Goal: Task Accomplishment & Management: Manage account settings

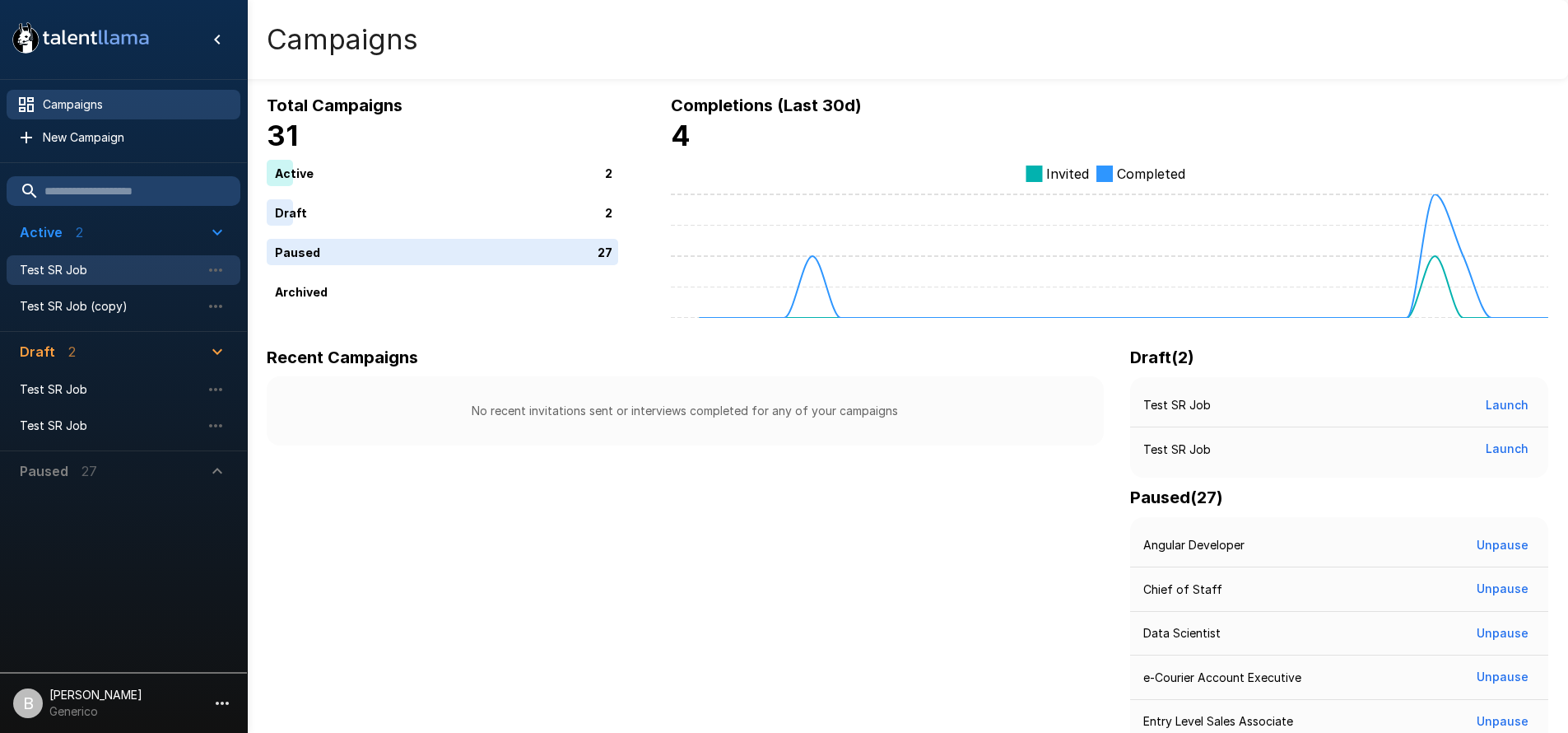
click at [55, 265] on span "Test SR Job" at bounding box center [110, 270] width 181 height 16
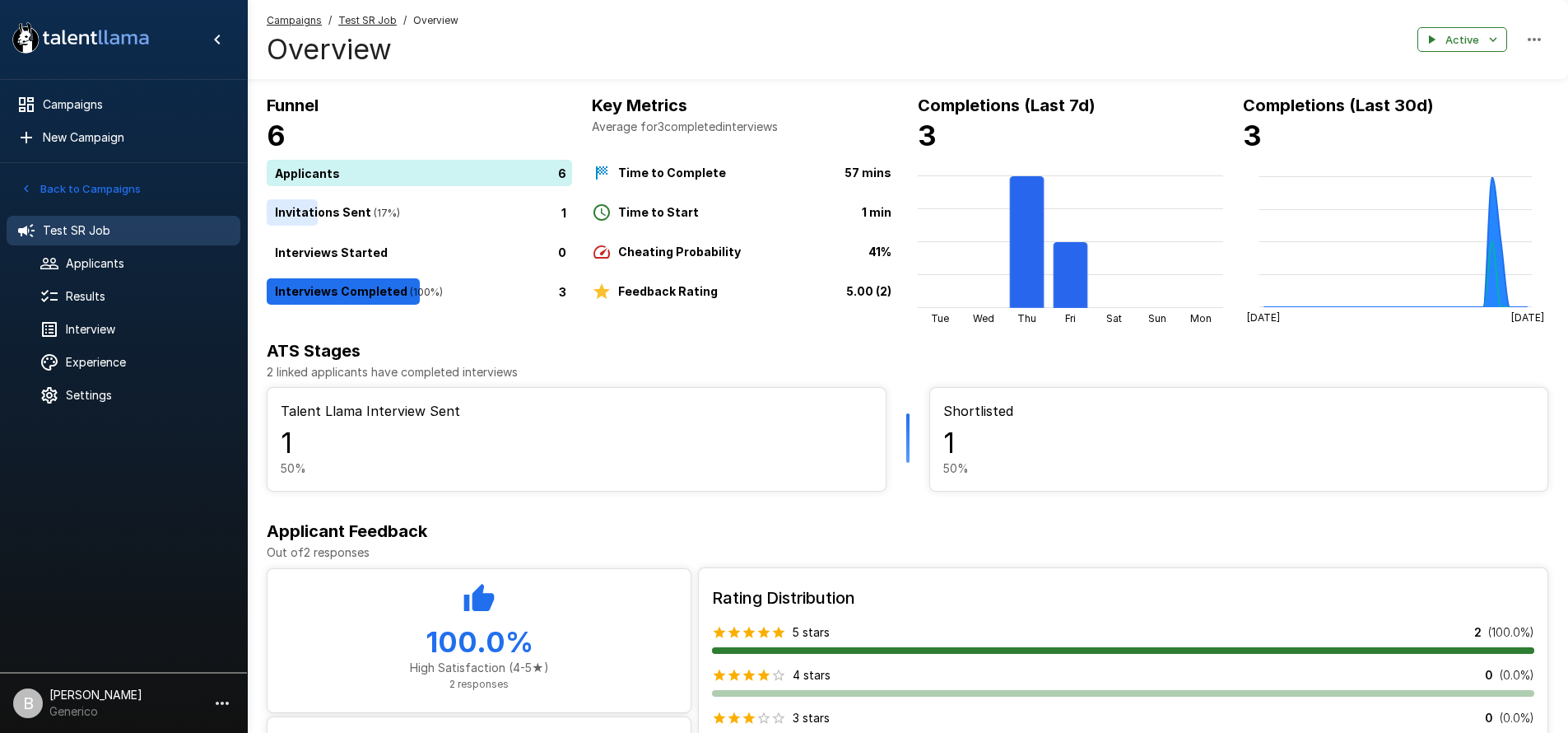
click at [47, 185] on button "Back to Campaigns" at bounding box center [80, 189] width 128 height 26
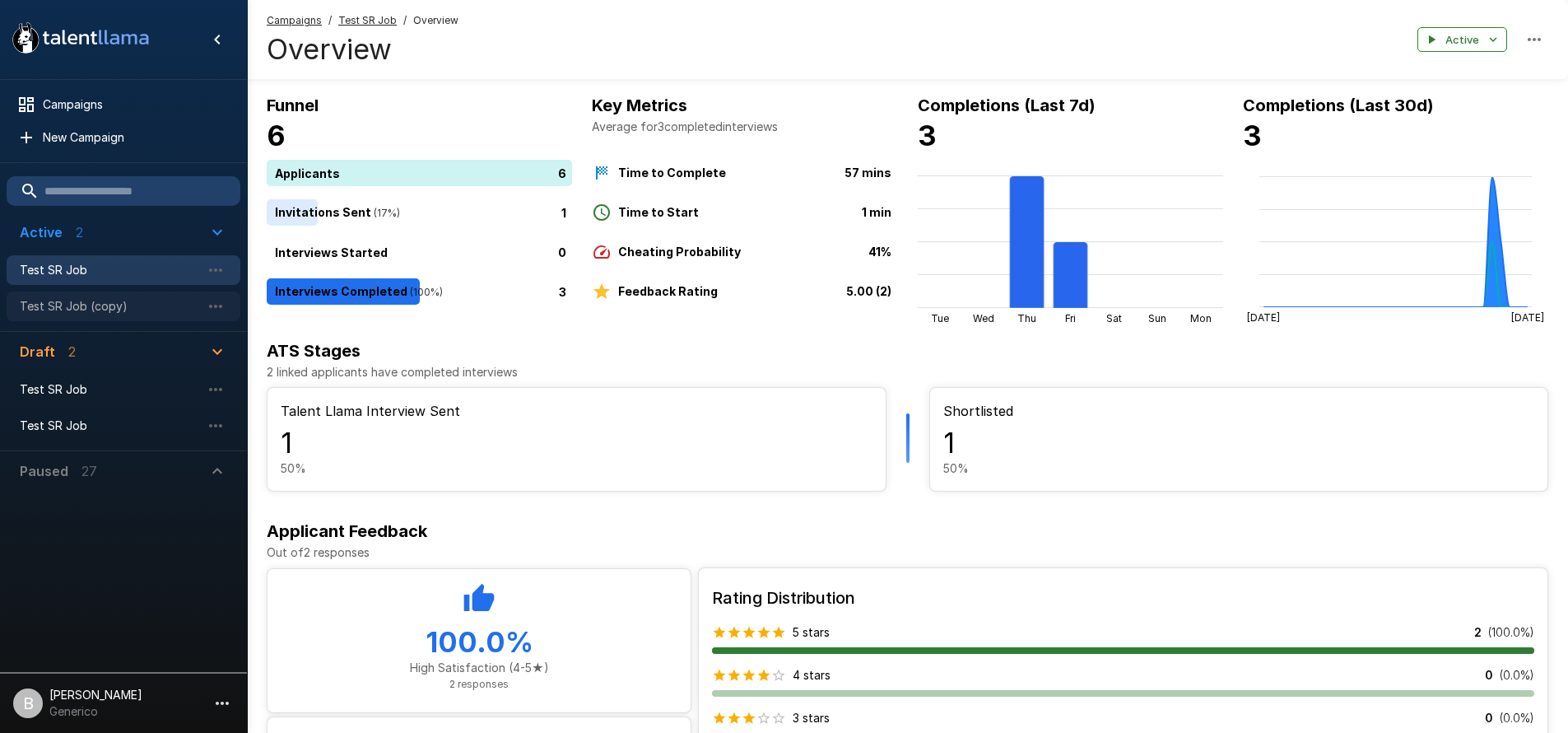
click at [104, 312] on span "Test SR Job (copy)" at bounding box center [110, 306] width 181 height 16
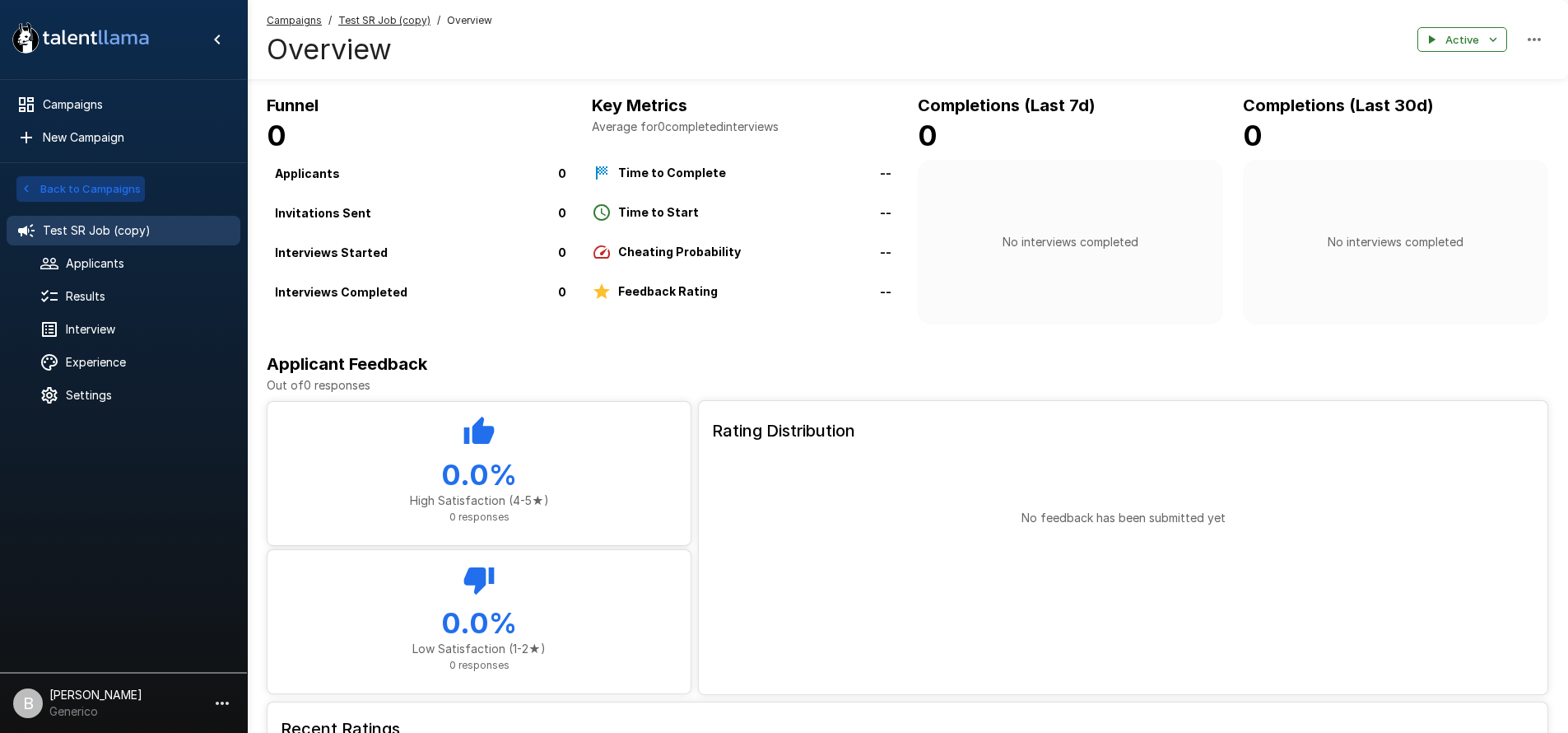
click at [35, 186] on button "Back to Campaigns" at bounding box center [80, 189] width 128 height 26
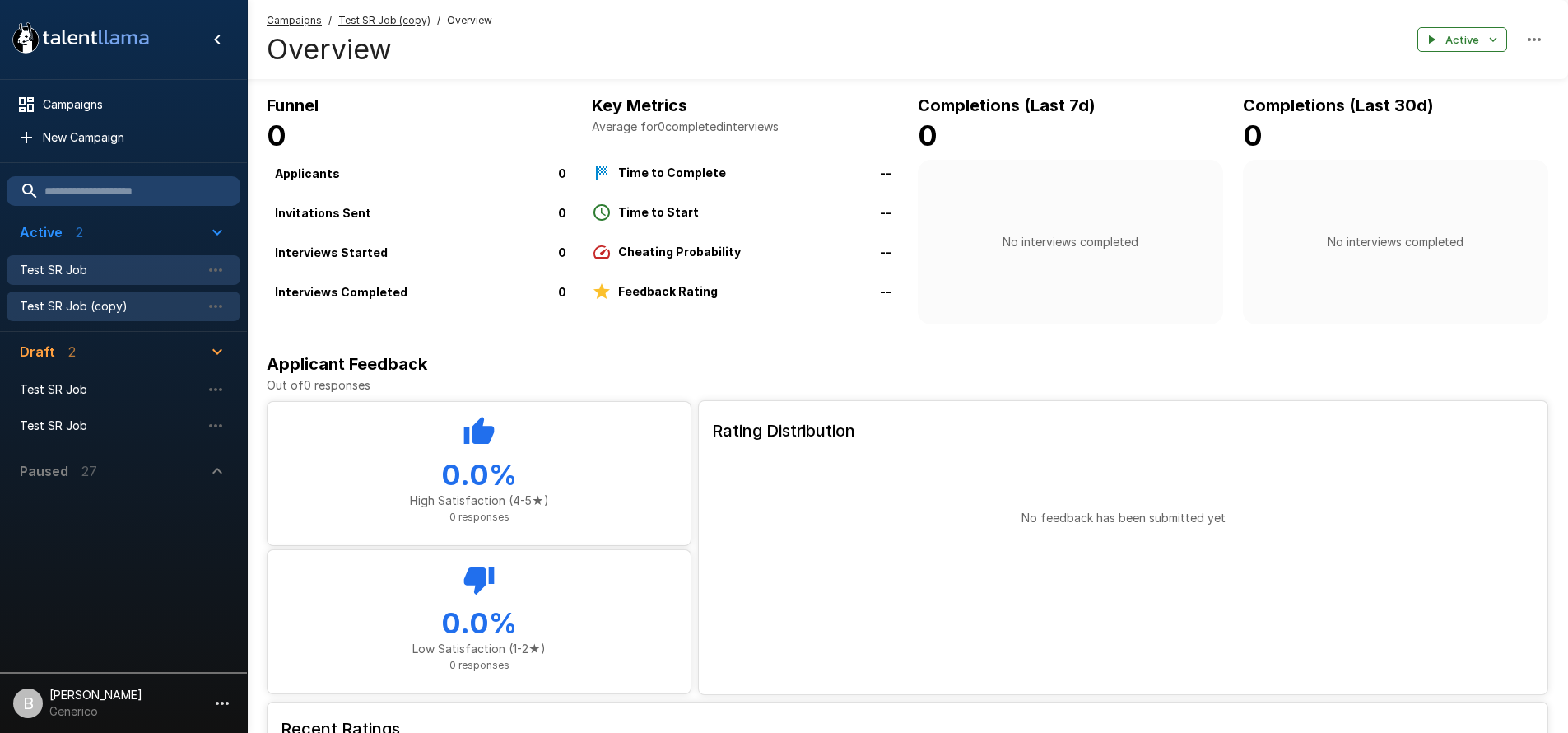
click at [88, 263] on span "Test SR Job" at bounding box center [110, 270] width 181 height 16
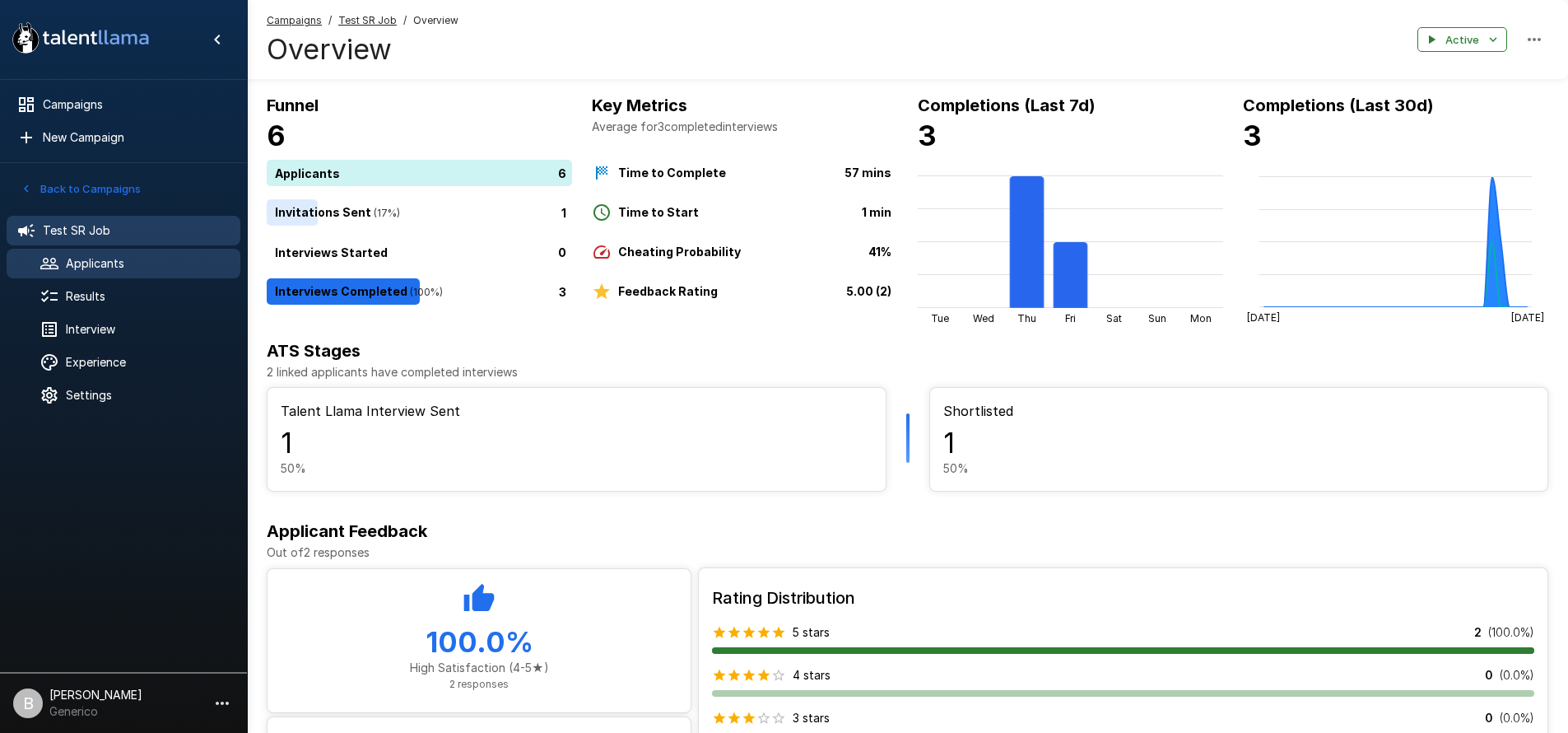
click at [125, 264] on span "Applicants" at bounding box center [146, 263] width 161 height 16
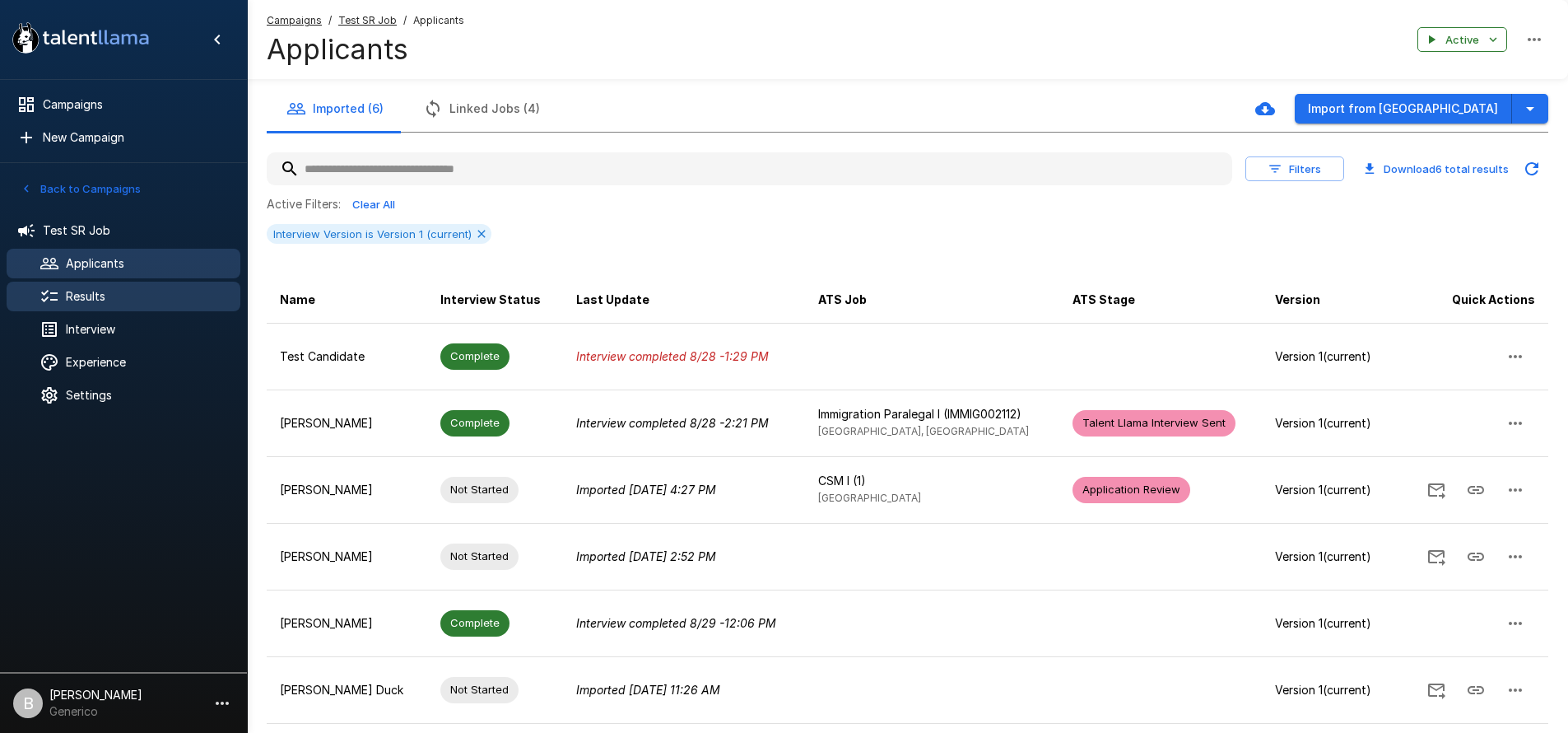
click at [129, 298] on span "Results" at bounding box center [146, 296] width 161 height 16
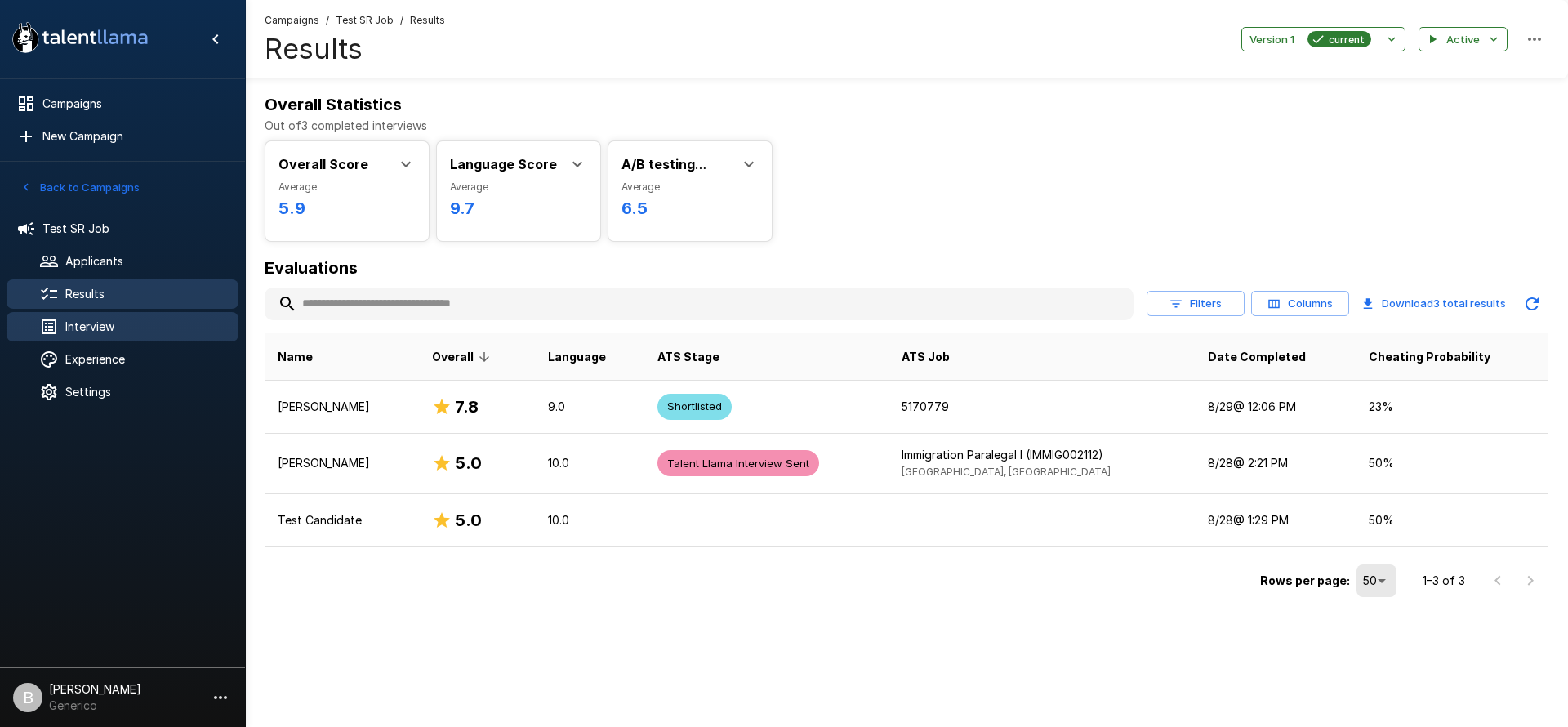
click at [101, 331] on span "Interview" at bounding box center [145, 326] width 160 height 16
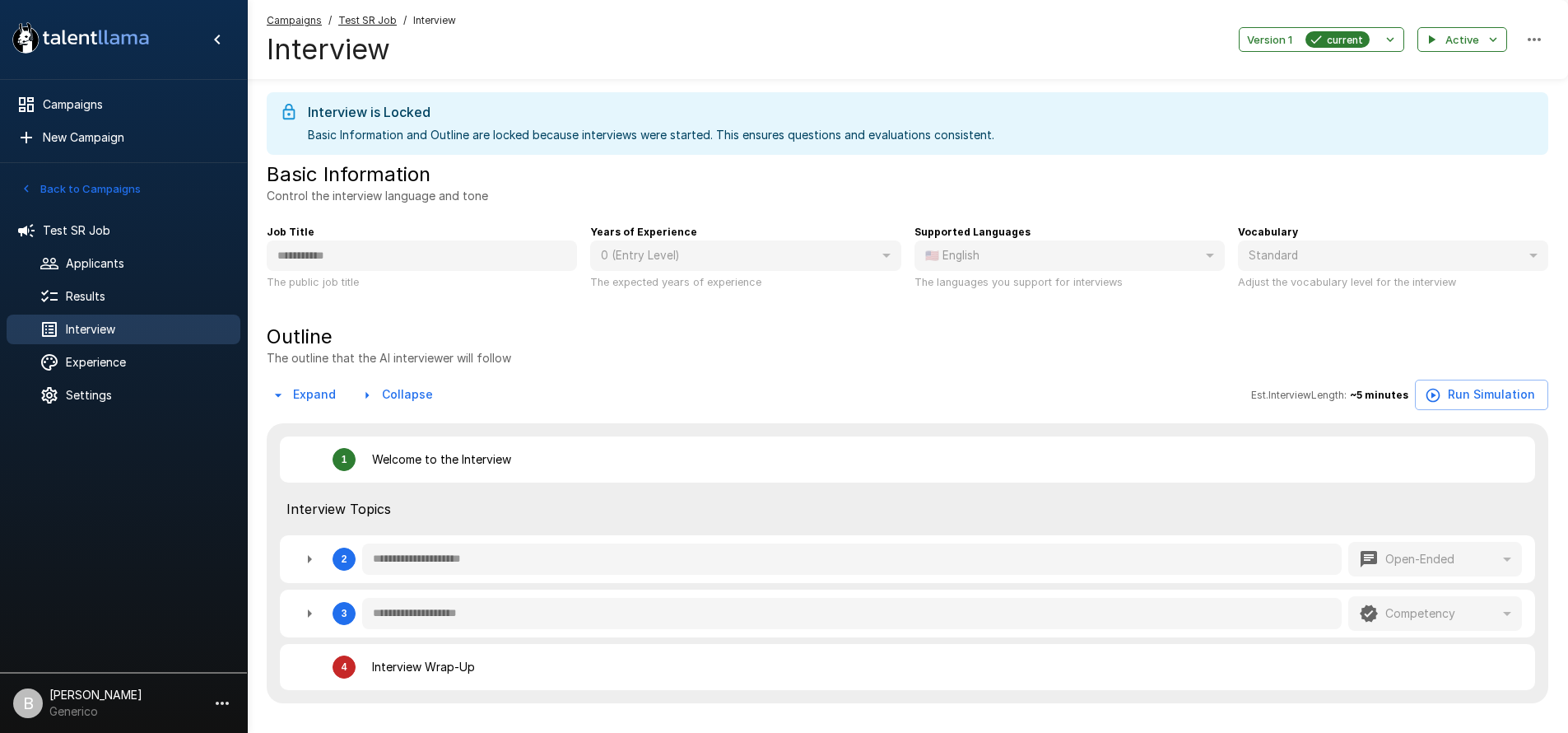
type textarea "*"
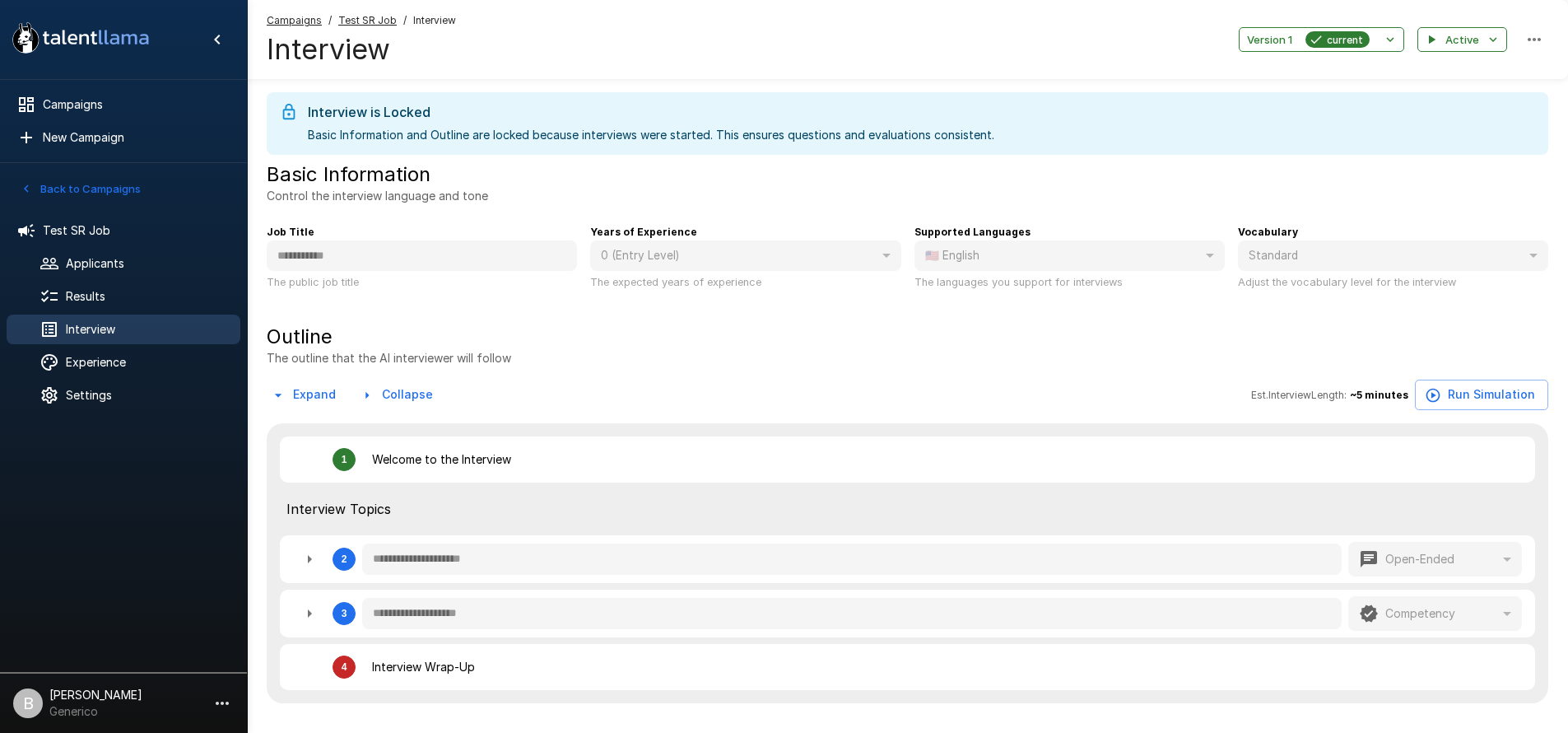
type textarea "*"
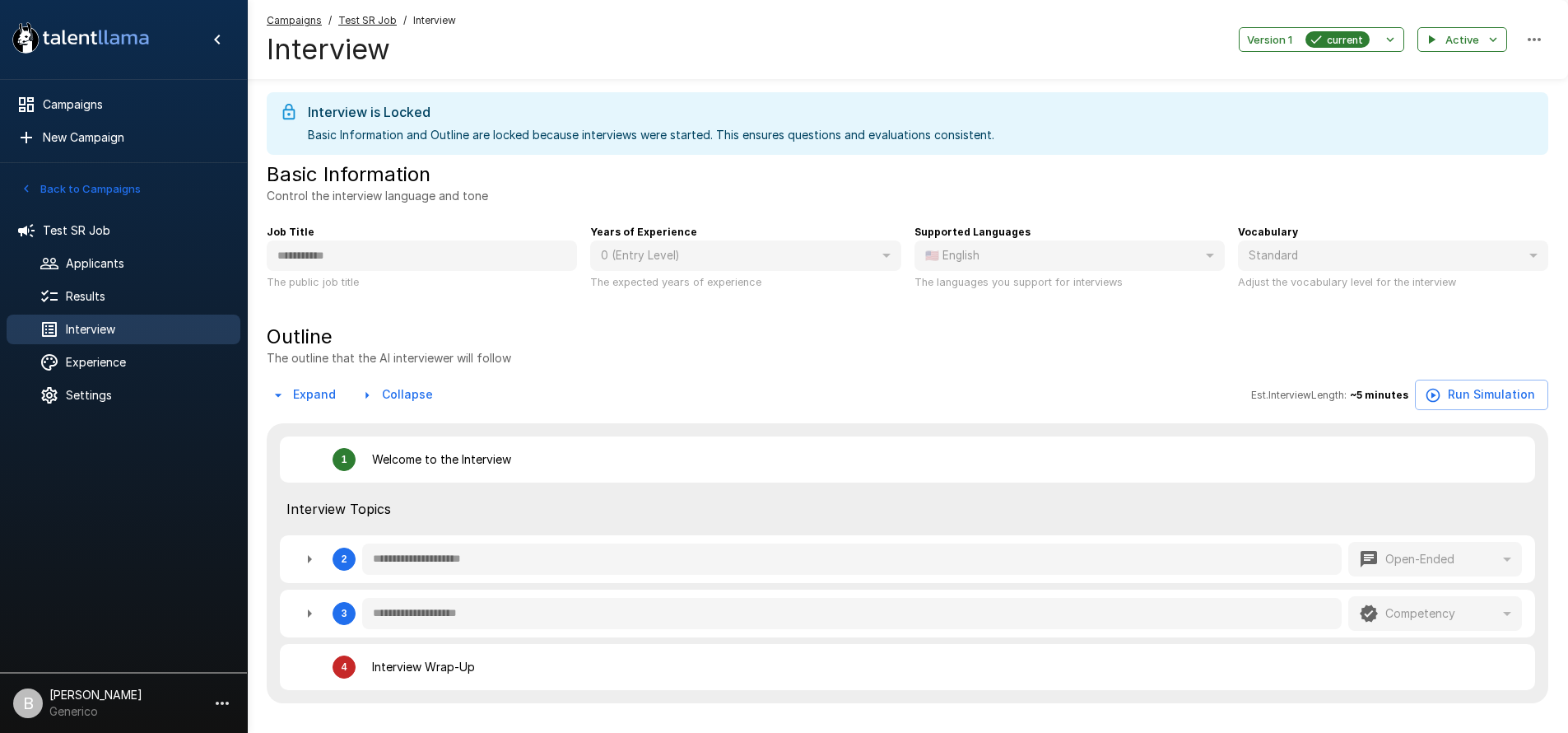
type textarea "*"
click at [148, 357] on span "Experience" at bounding box center [146, 361] width 161 height 16
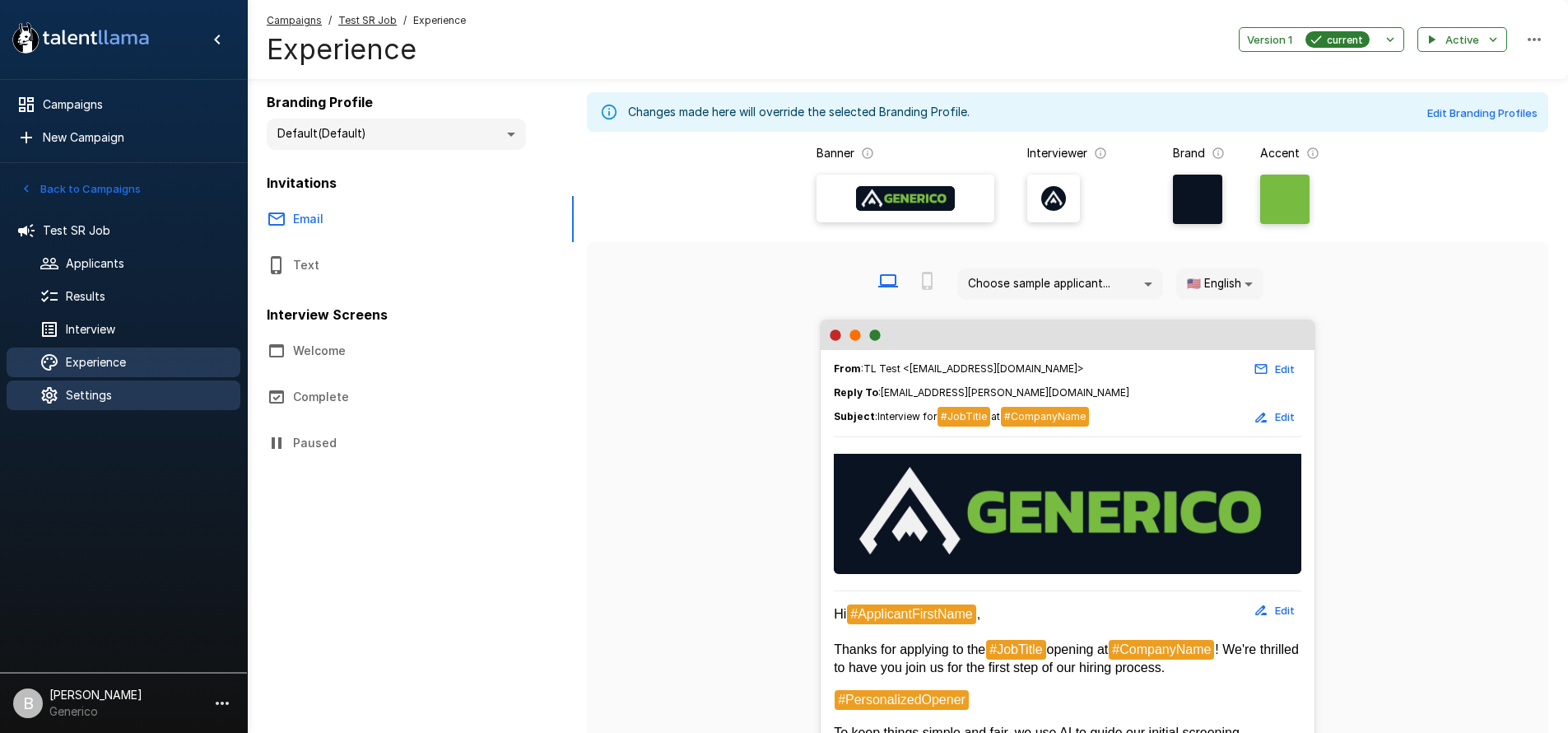
click at [130, 395] on span "Settings" at bounding box center [146, 395] width 161 height 16
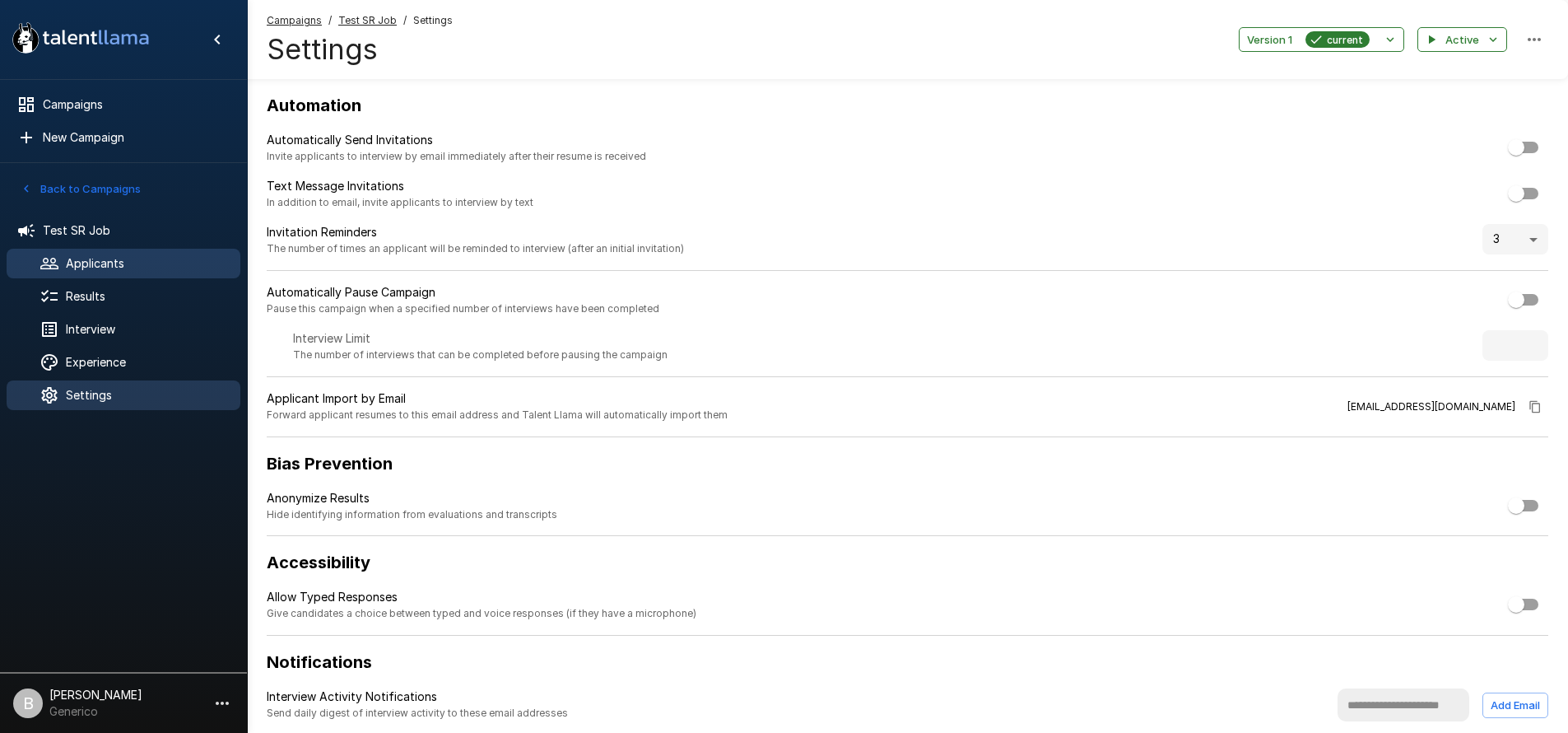
click at [118, 266] on span "Applicants" at bounding box center [146, 263] width 161 height 16
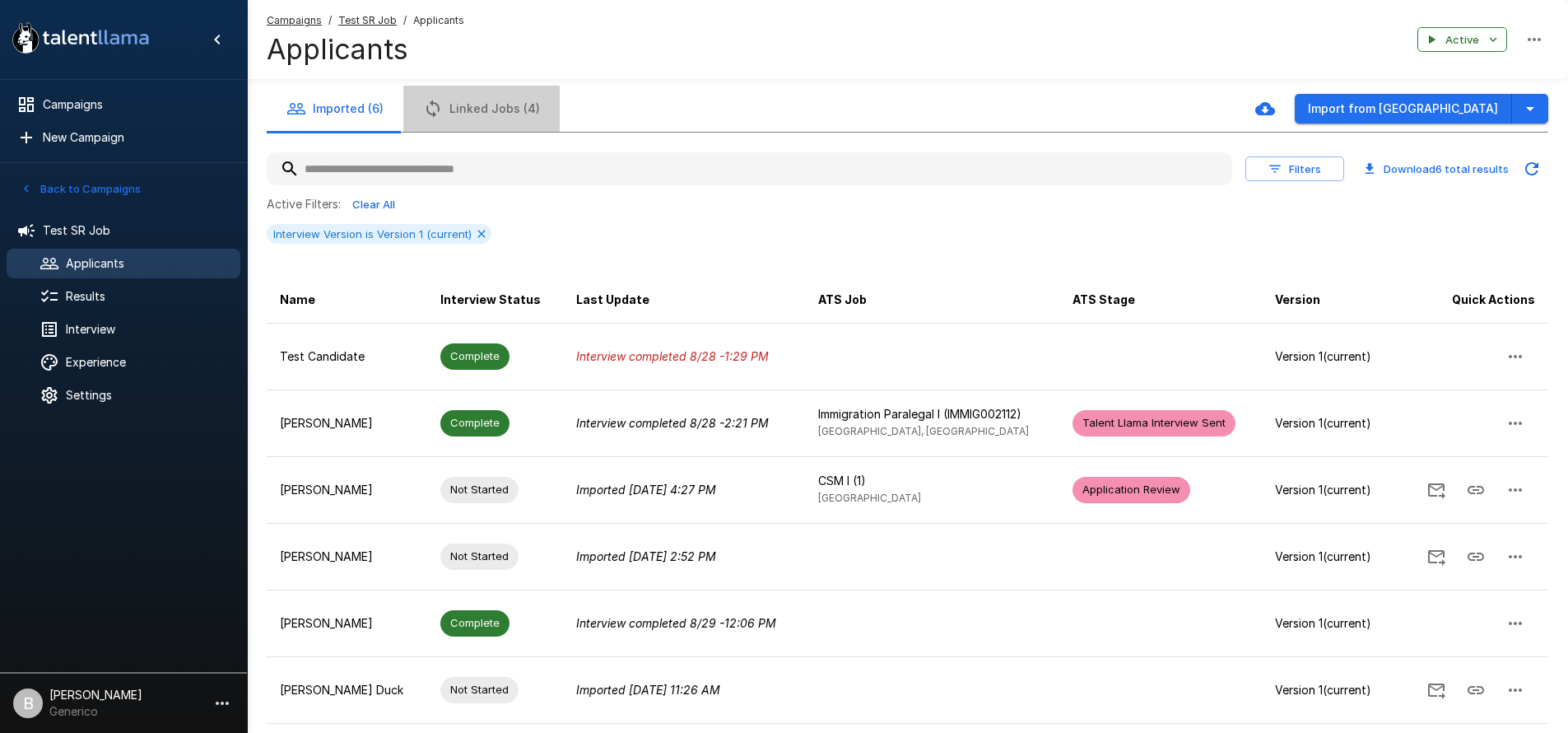
click at [495, 102] on button "Linked Jobs (4)" at bounding box center [481, 109] width 156 height 46
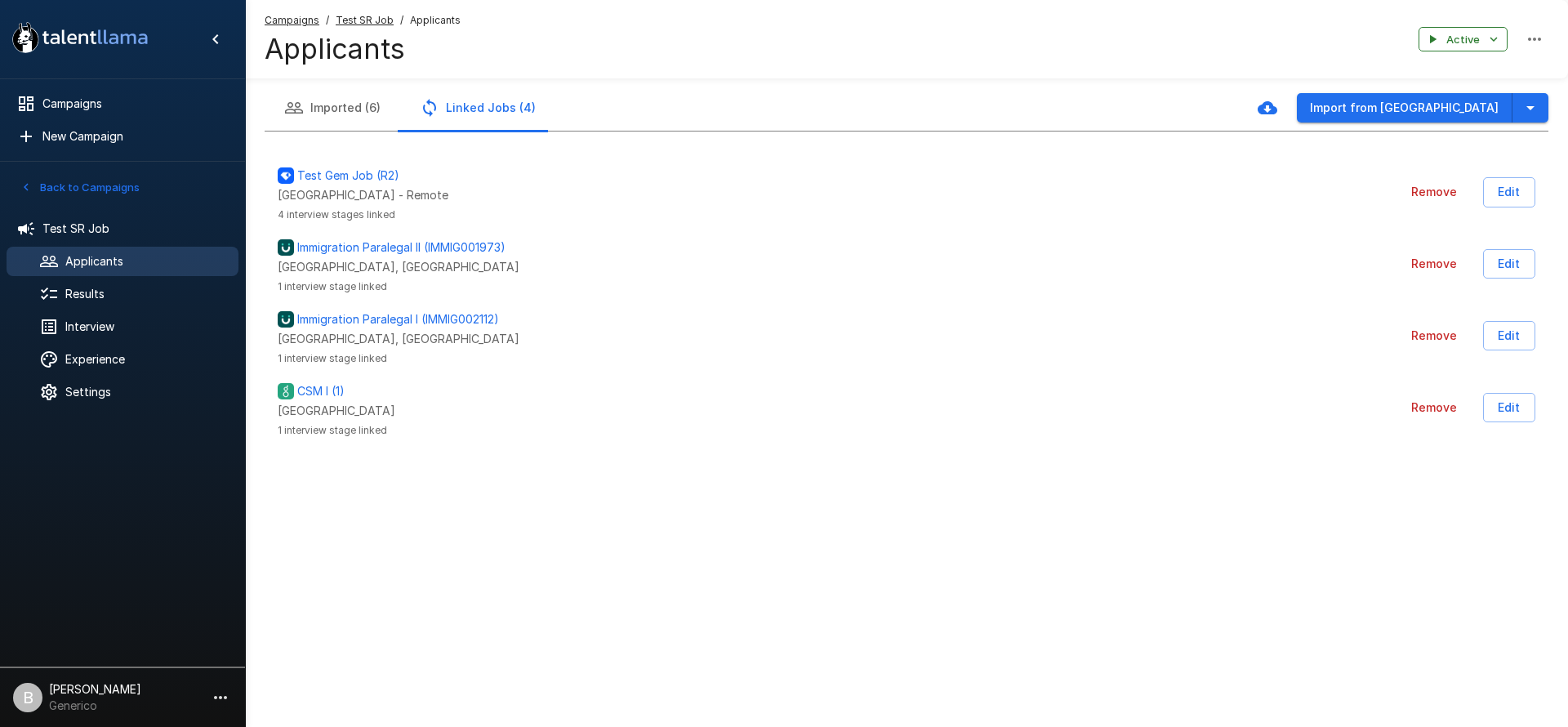
click at [317, 116] on button "Imported (6)" at bounding box center [332, 108] width 136 height 46
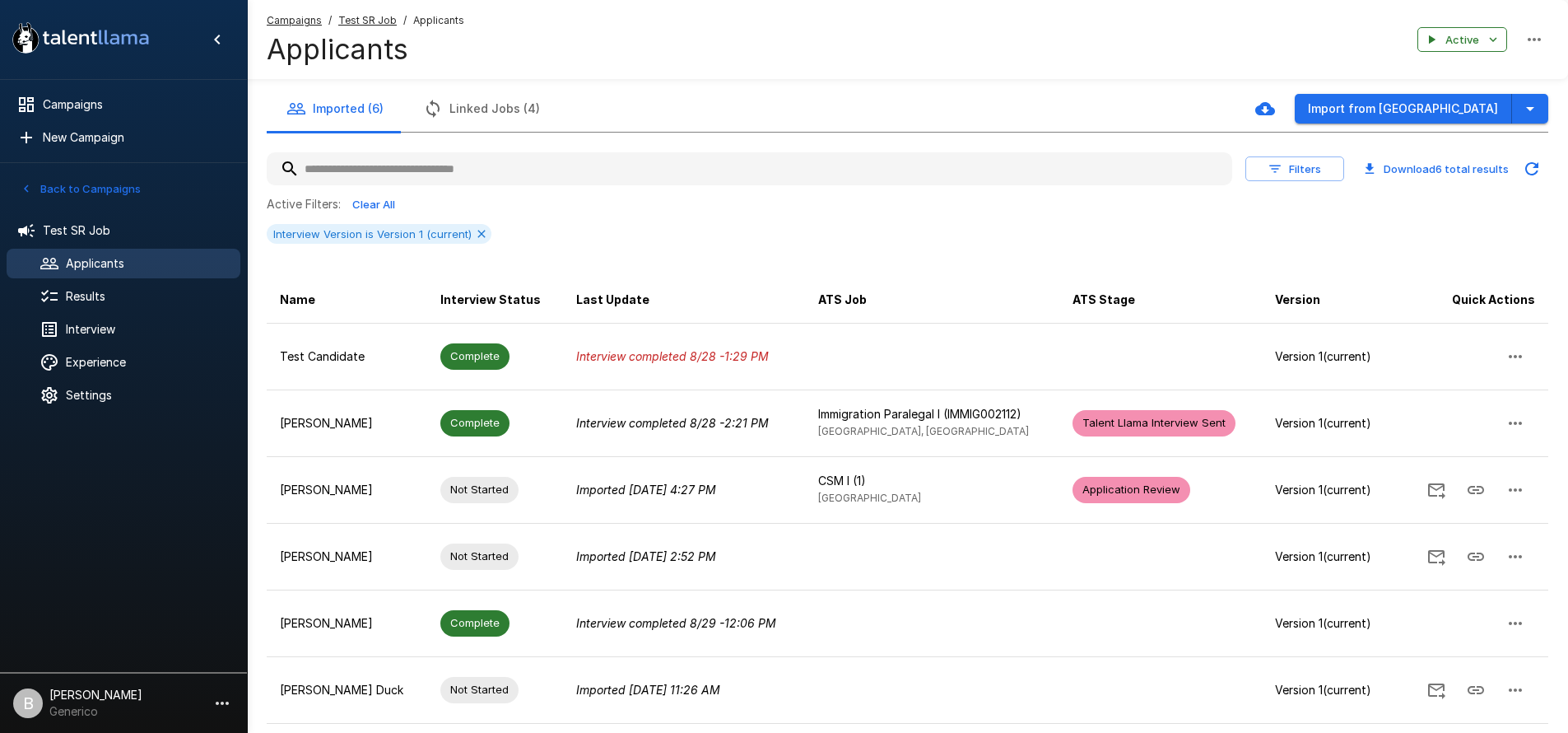
click at [1213, 111] on div "Imported (6) Linked Jobs (4) Import from Greenhouse" at bounding box center [908, 109] width 1282 height 46
click at [1275, 109] on icon "View Import History" at bounding box center [1265, 108] width 20 height 13
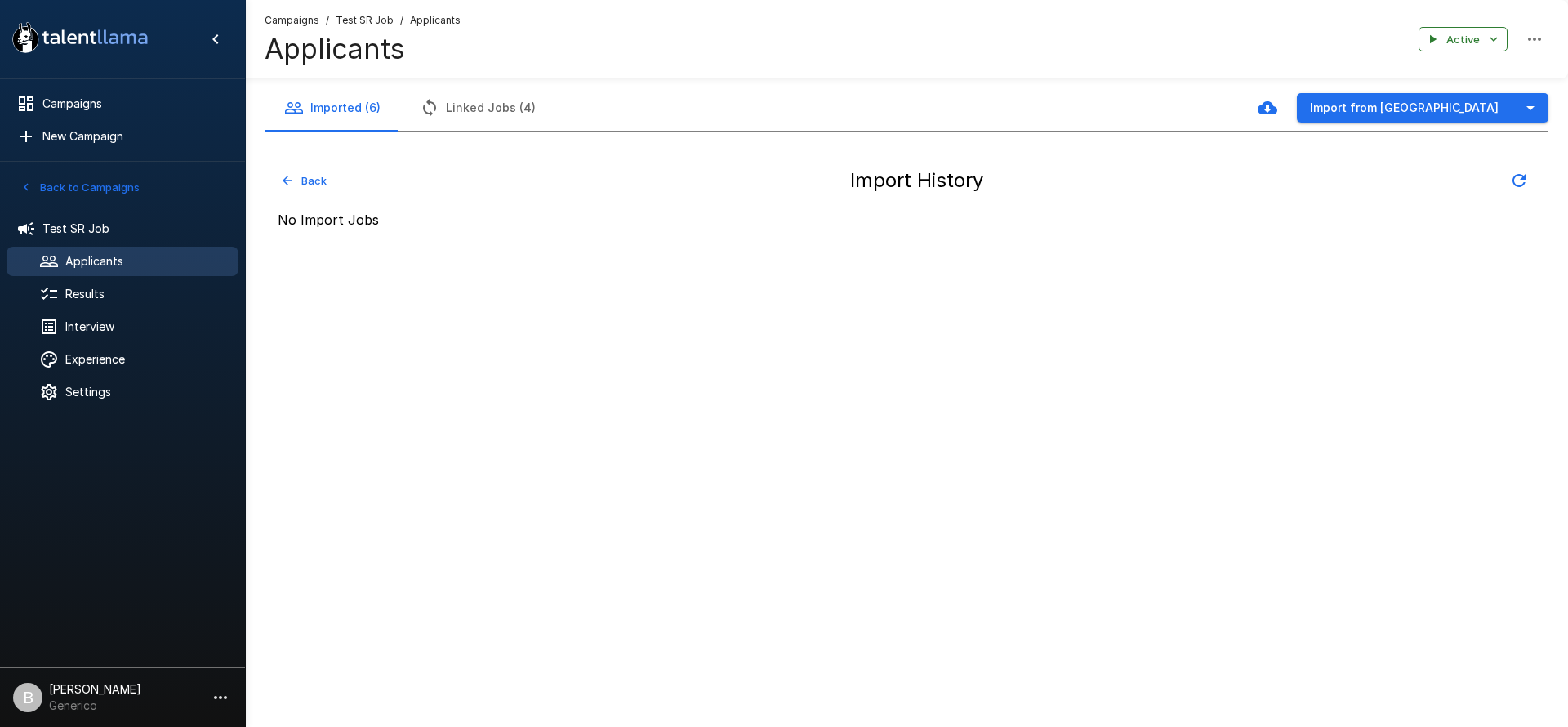
click at [318, 186] on button "Back" at bounding box center [304, 180] width 53 height 25
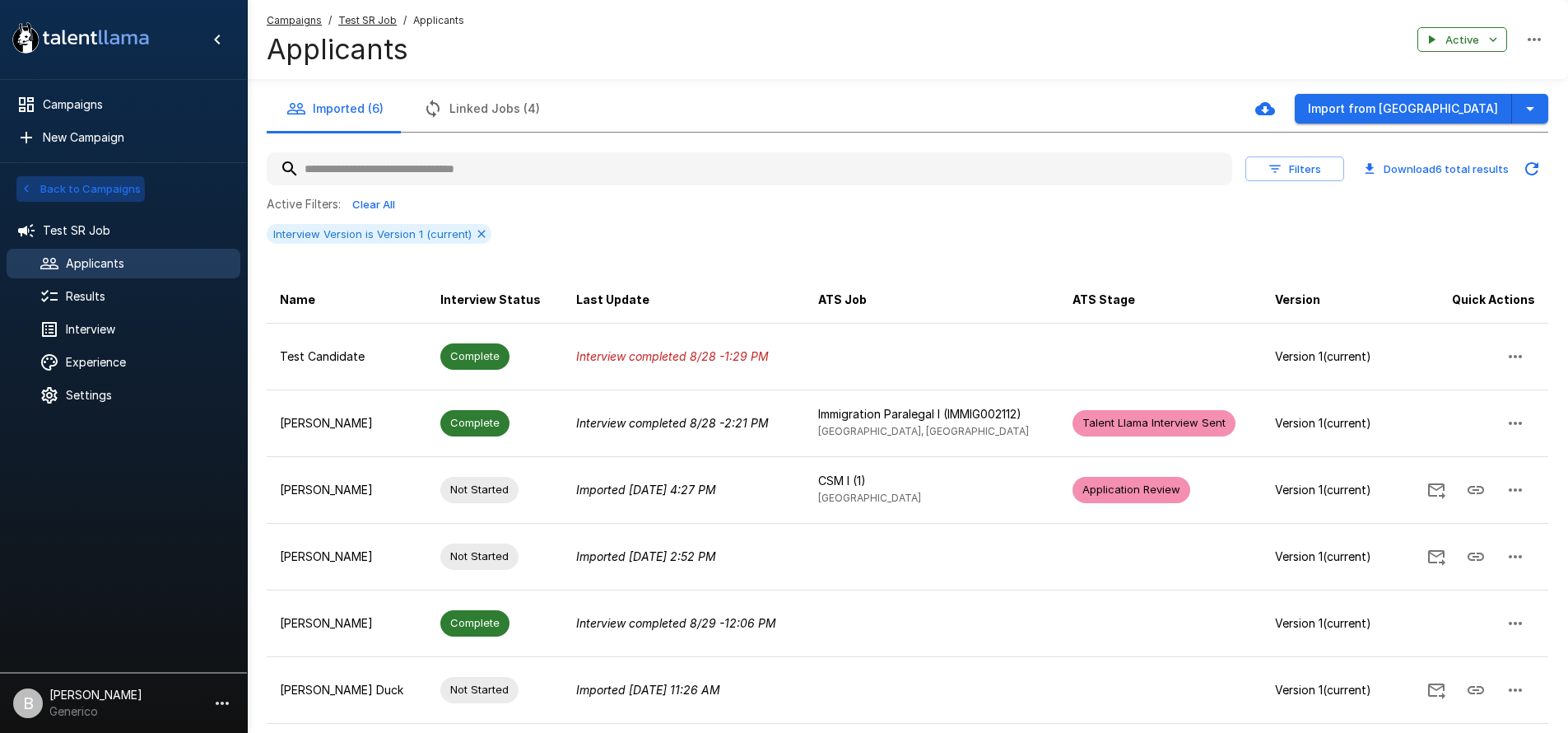
click at [23, 192] on icon "button" at bounding box center [25, 188] width 14 height 14
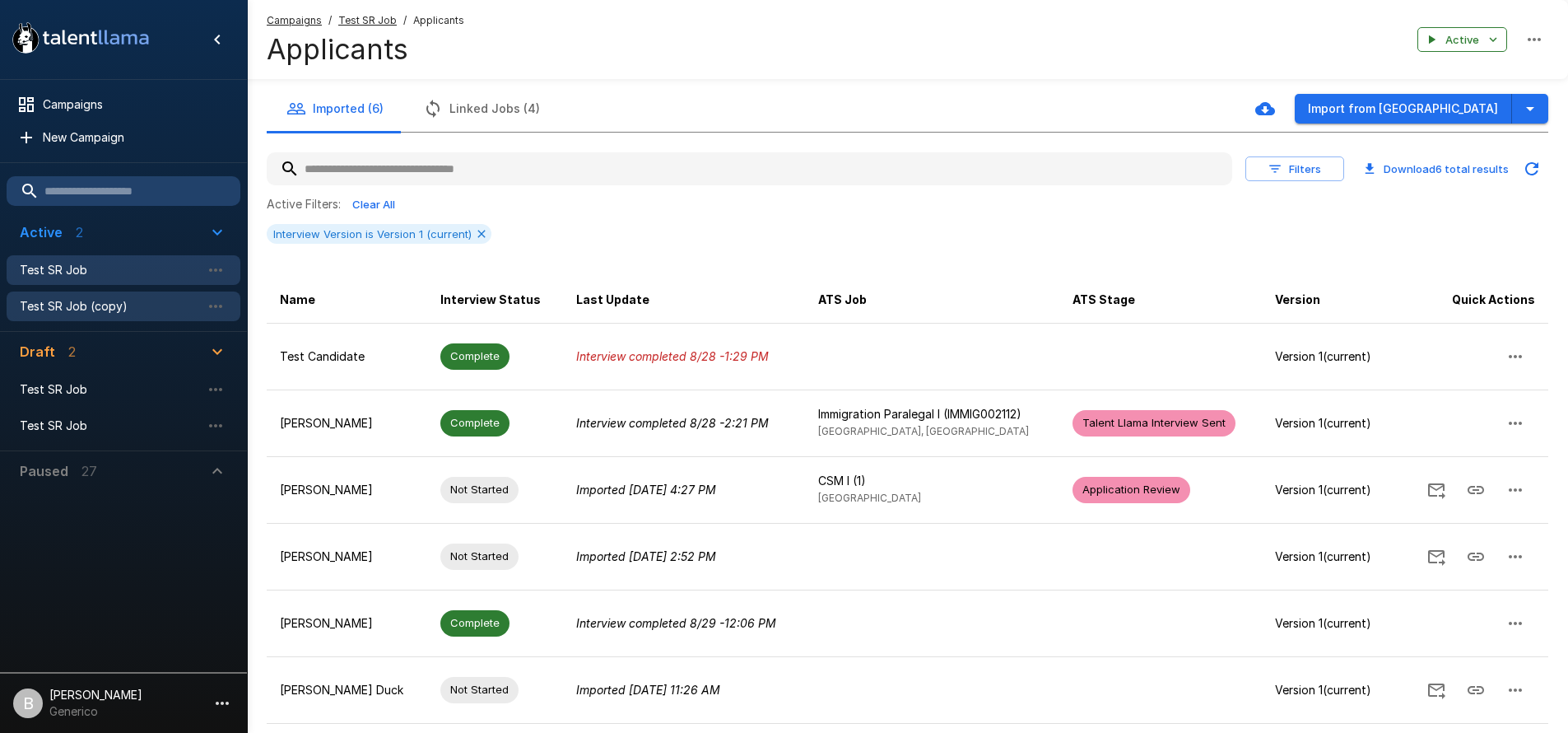
click at [71, 304] on span "Test SR Job (copy)" at bounding box center [110, 306] width 181 height 16
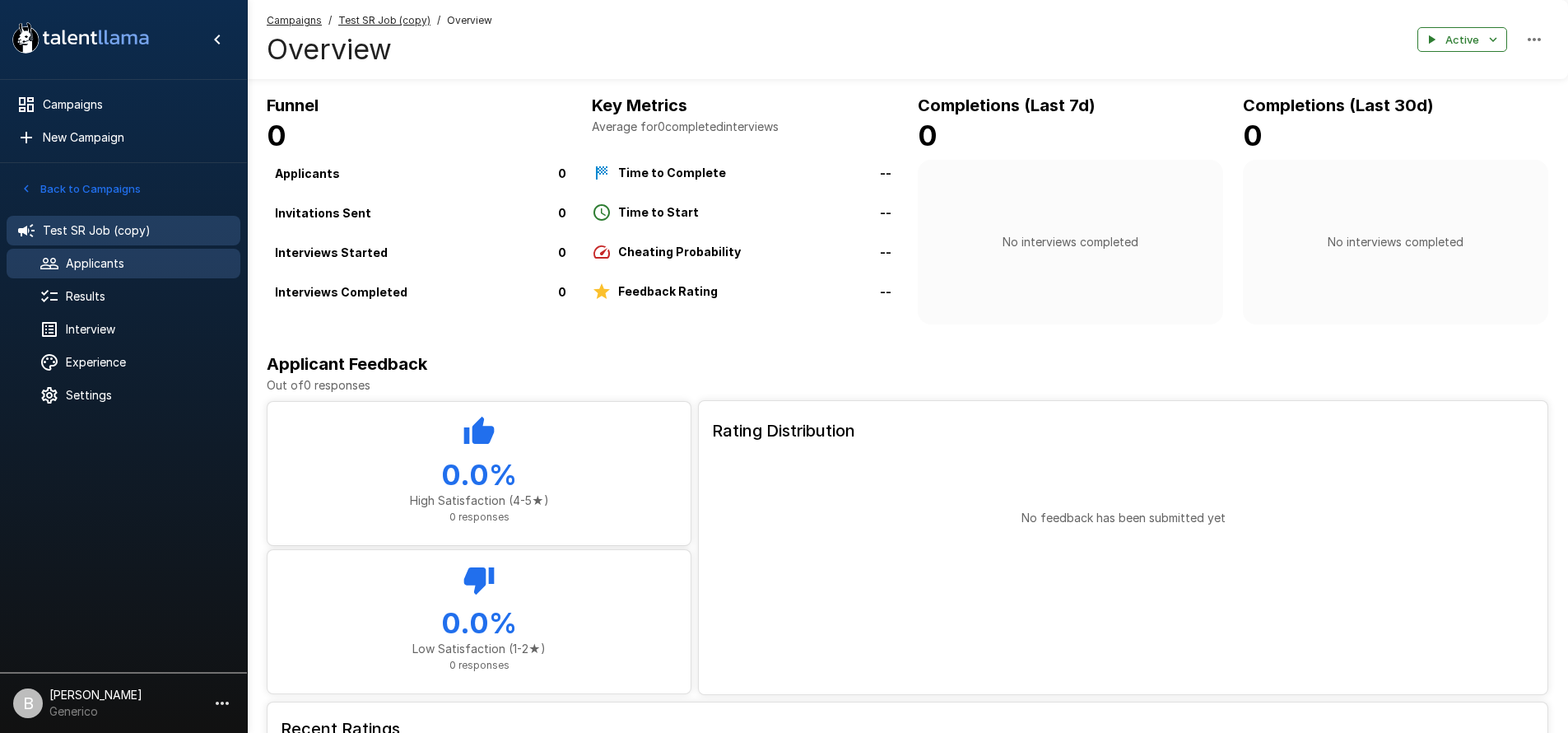
click at [77, 263] on span "Applicants" at bounding box center [146, 263] width 161 height 16
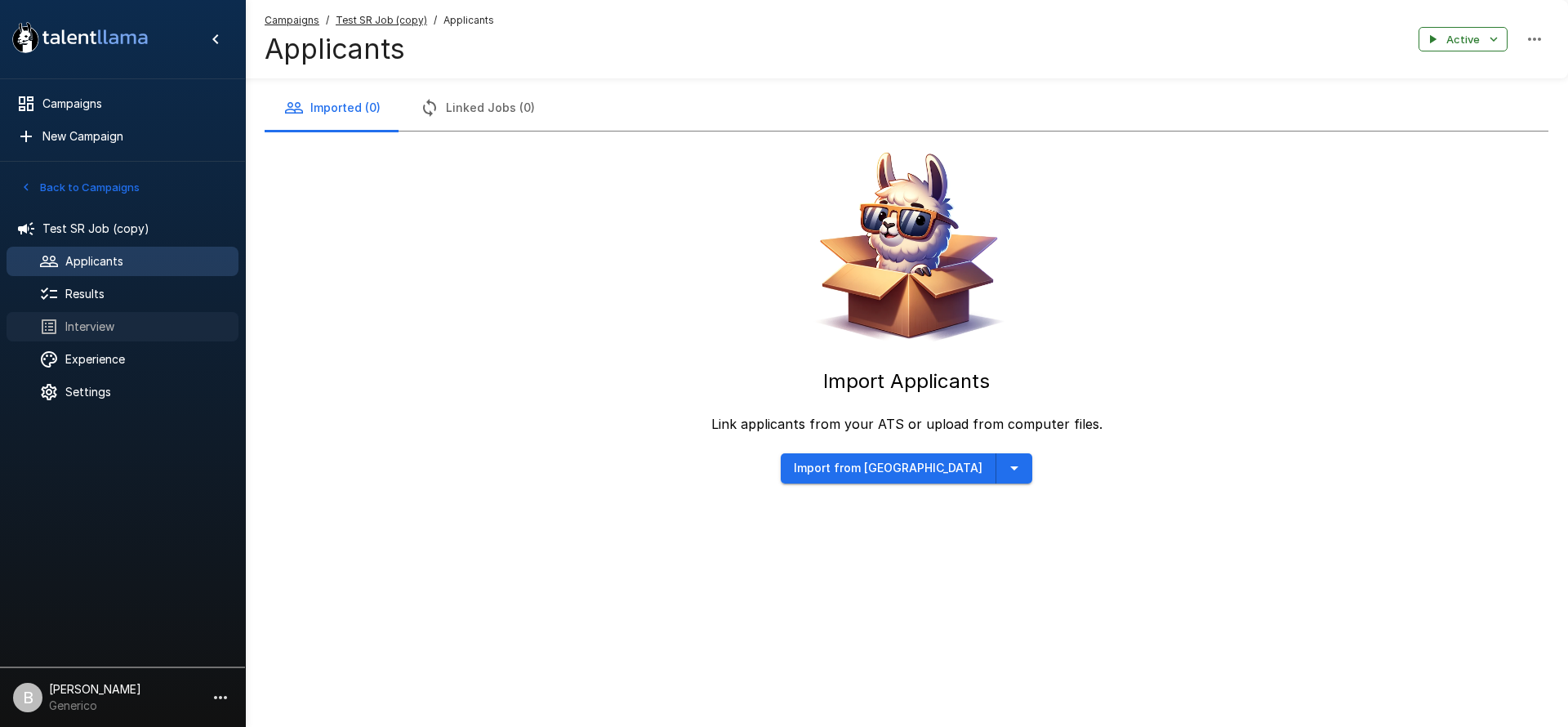
click at [89, 338] on div "Interview" at bounding box center [122, 326] width 232 height 30
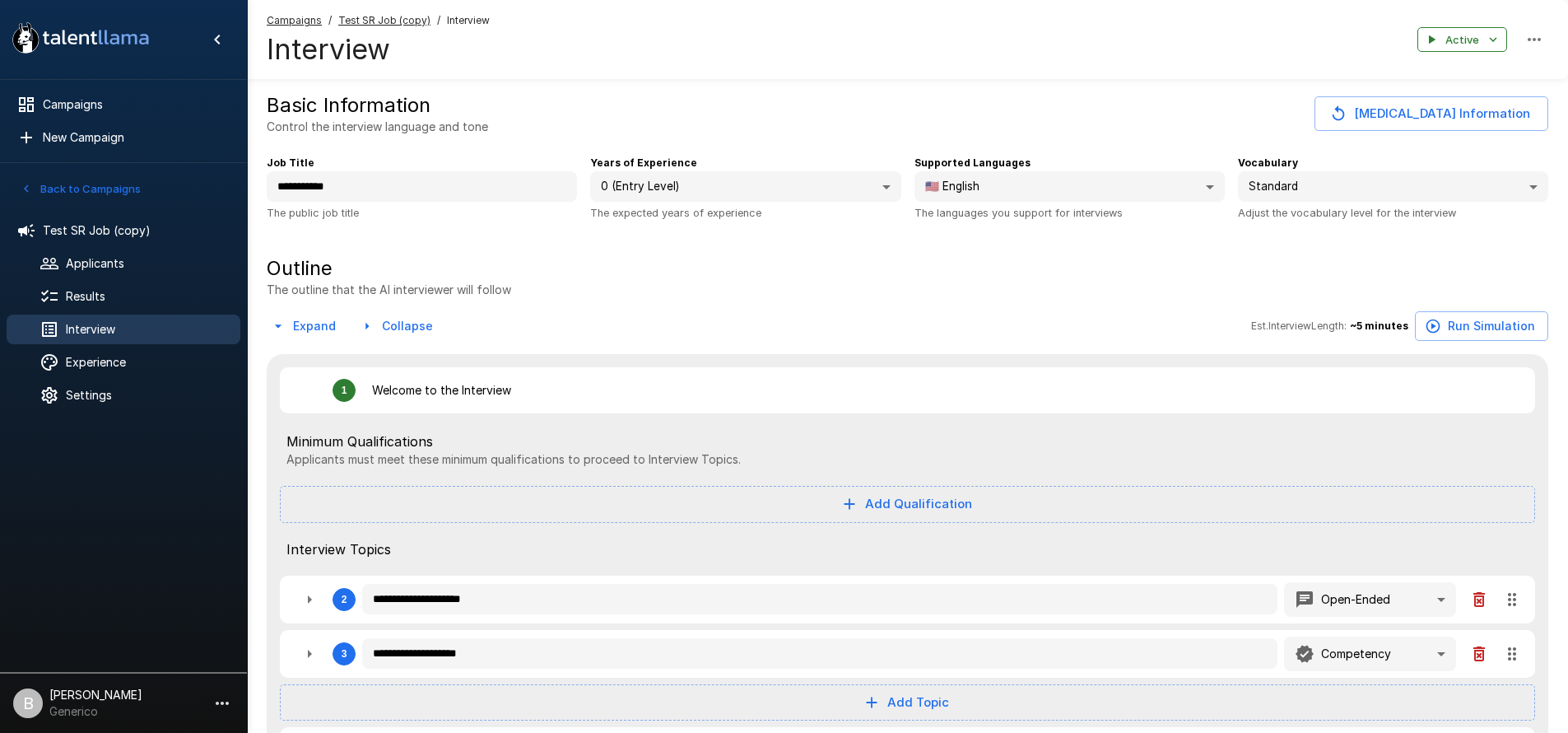
type textarea "*"
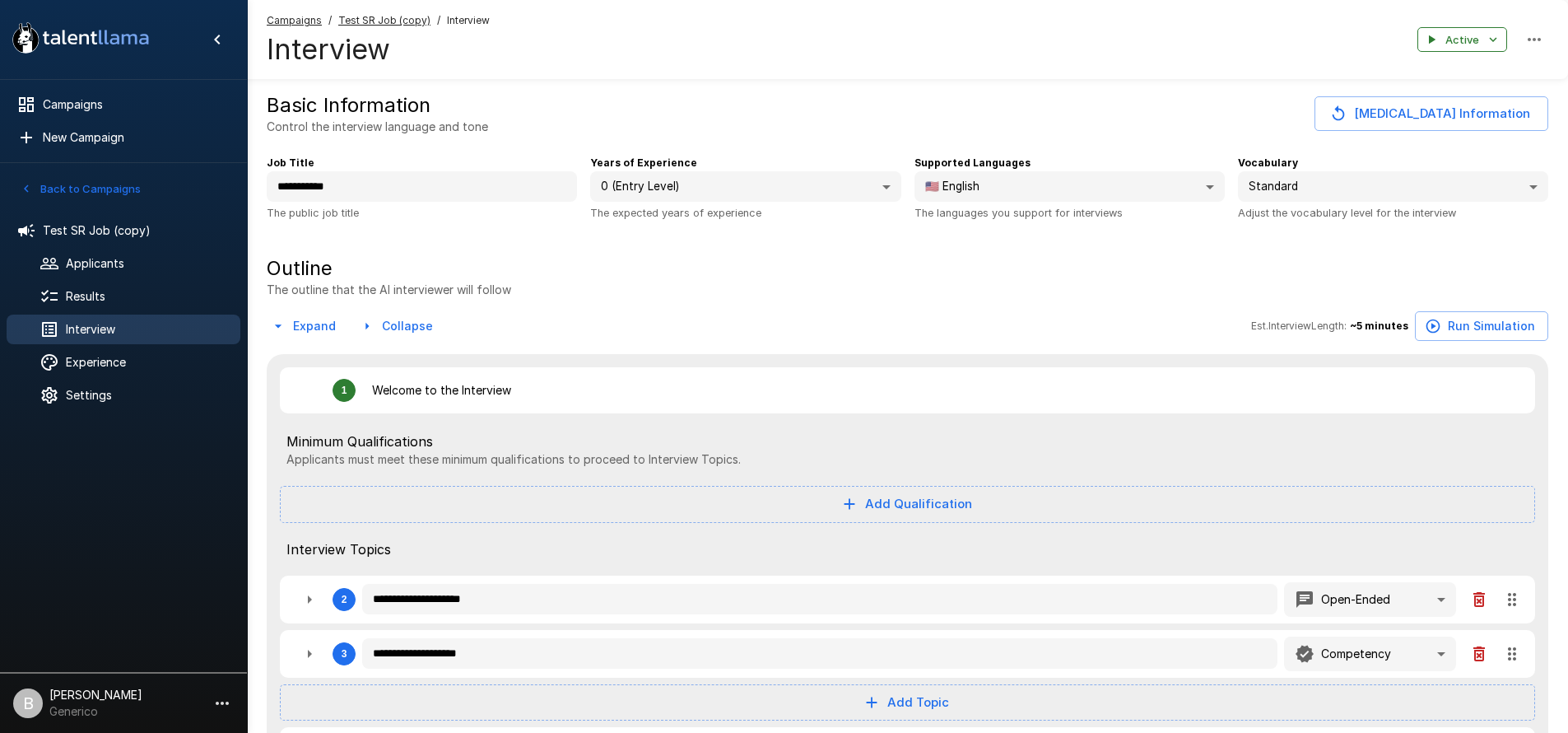
type textarea "*"
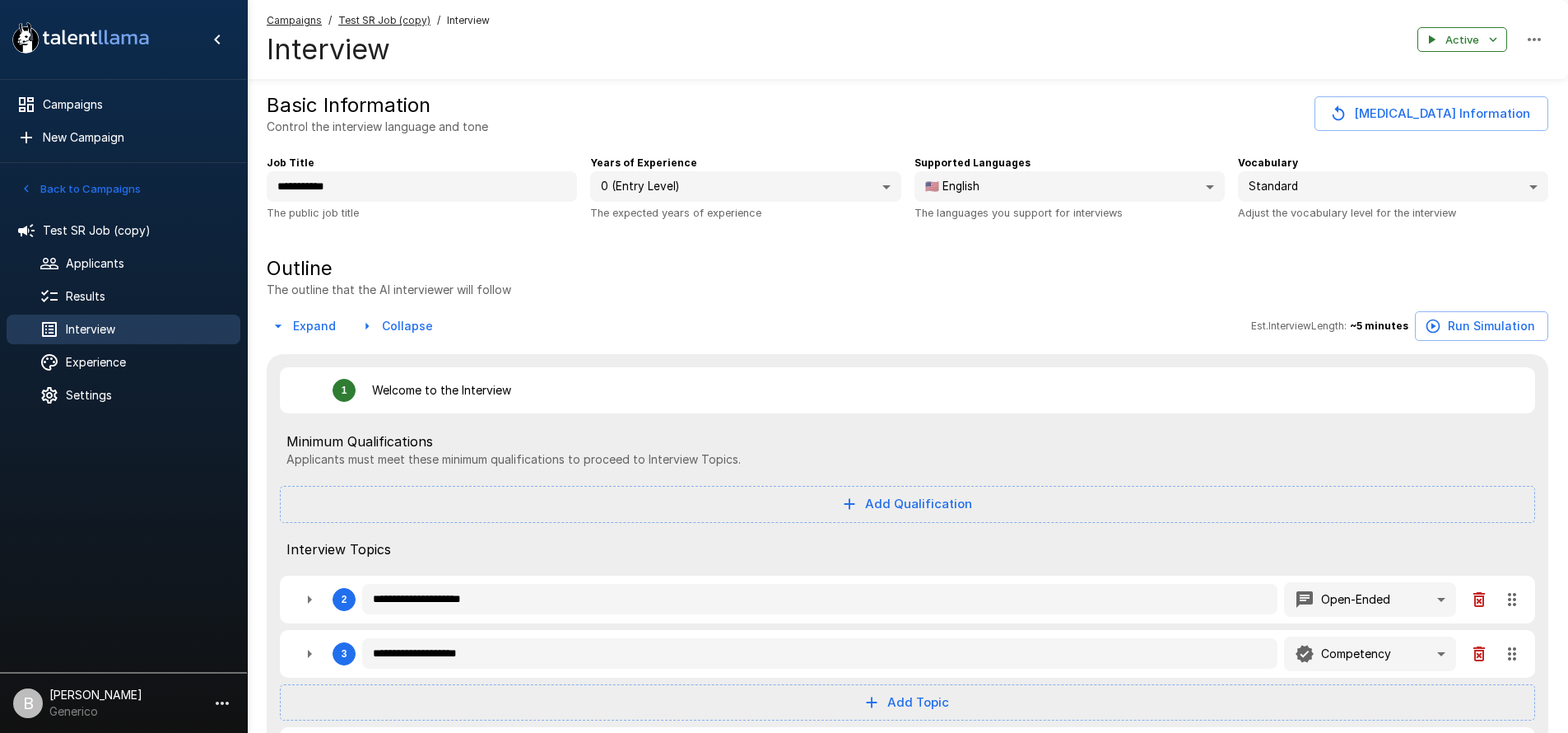
type textarea "*"
click at [69, 186] on button "Back to Campaigns" at bounding box center [80, 189] width 128 height 26
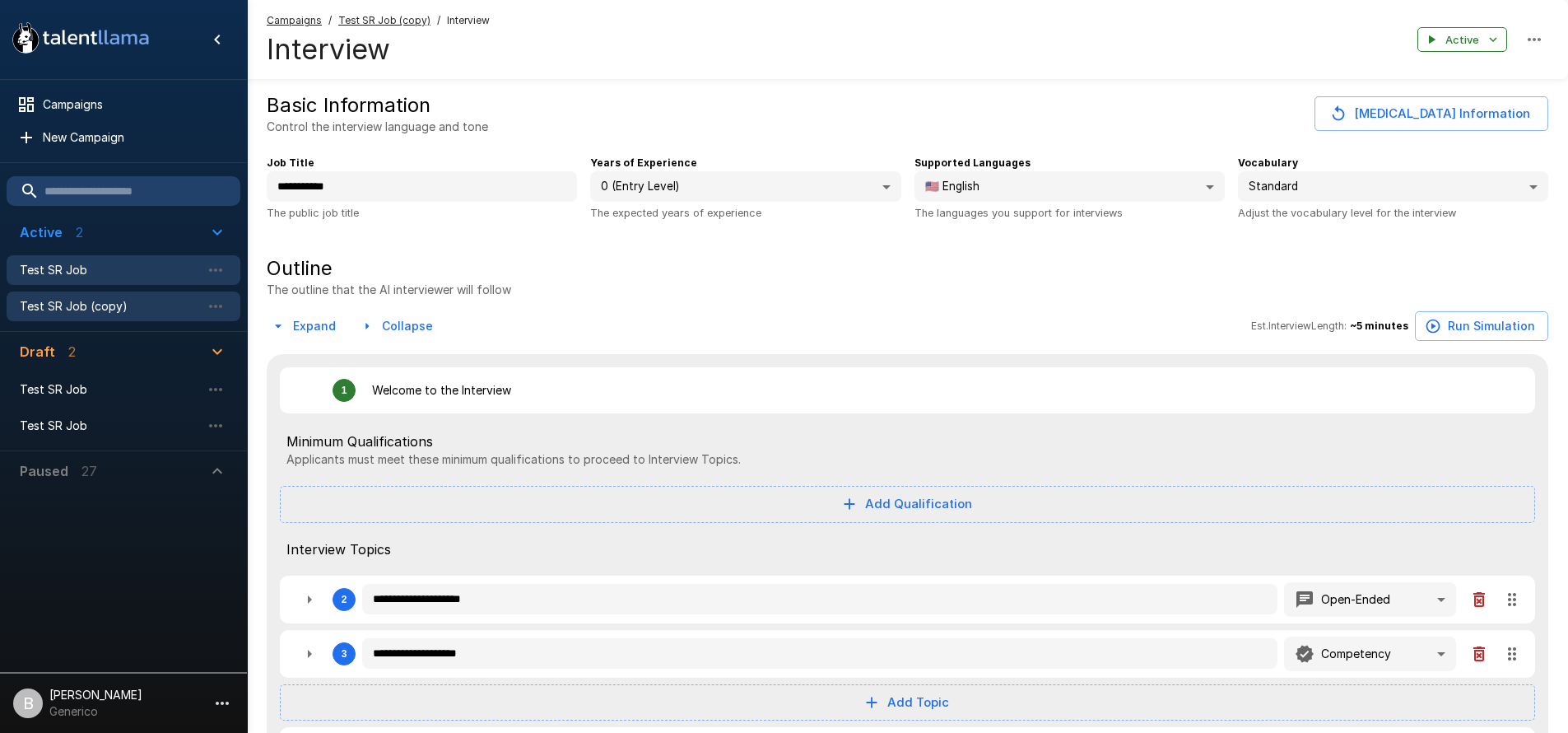
click at [107, 273] on span "Test SR Job" at bounding box center [110, 270] width 181 height 16
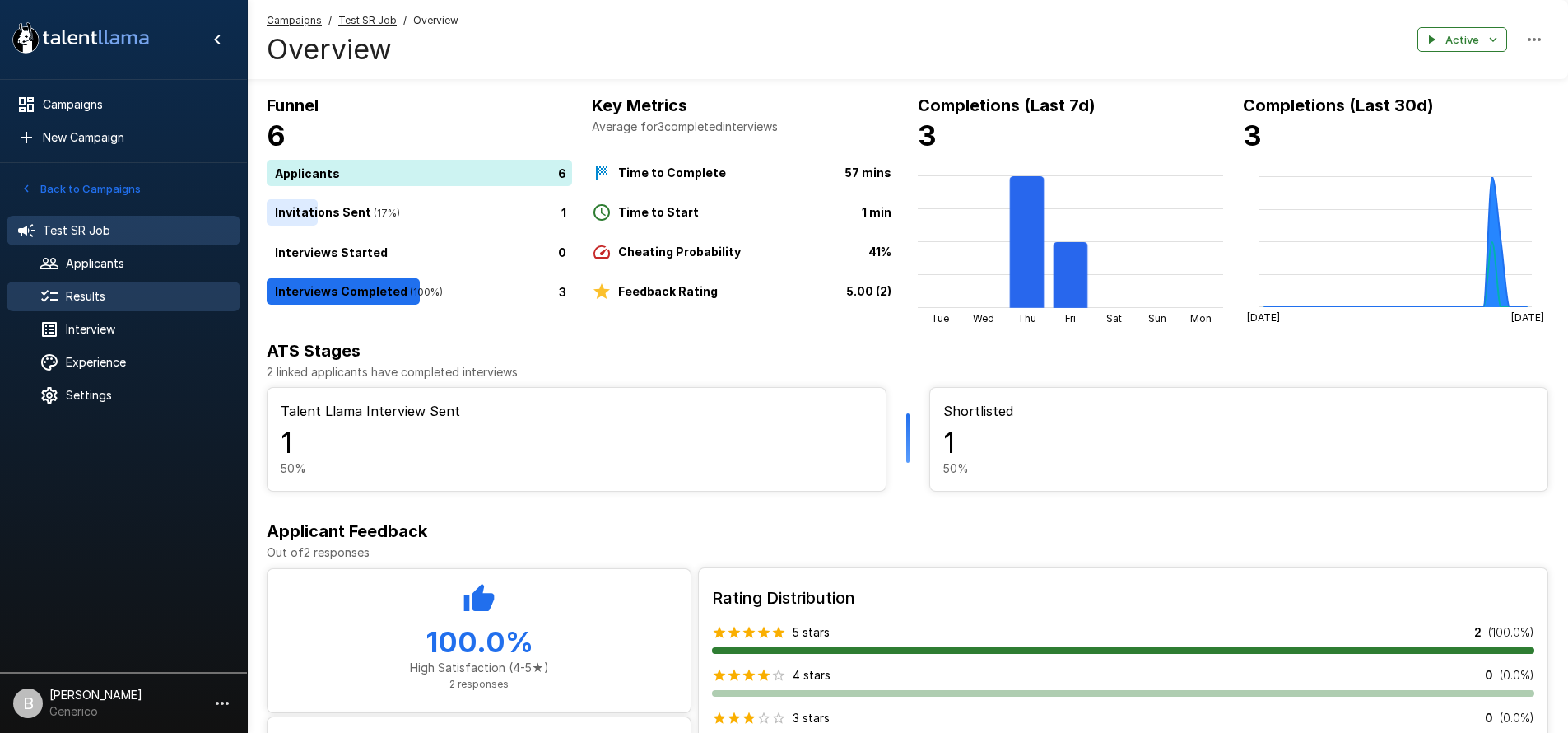
click at [72, 292] on span "Results" at bounding box center [146, 296] width 161 height 16
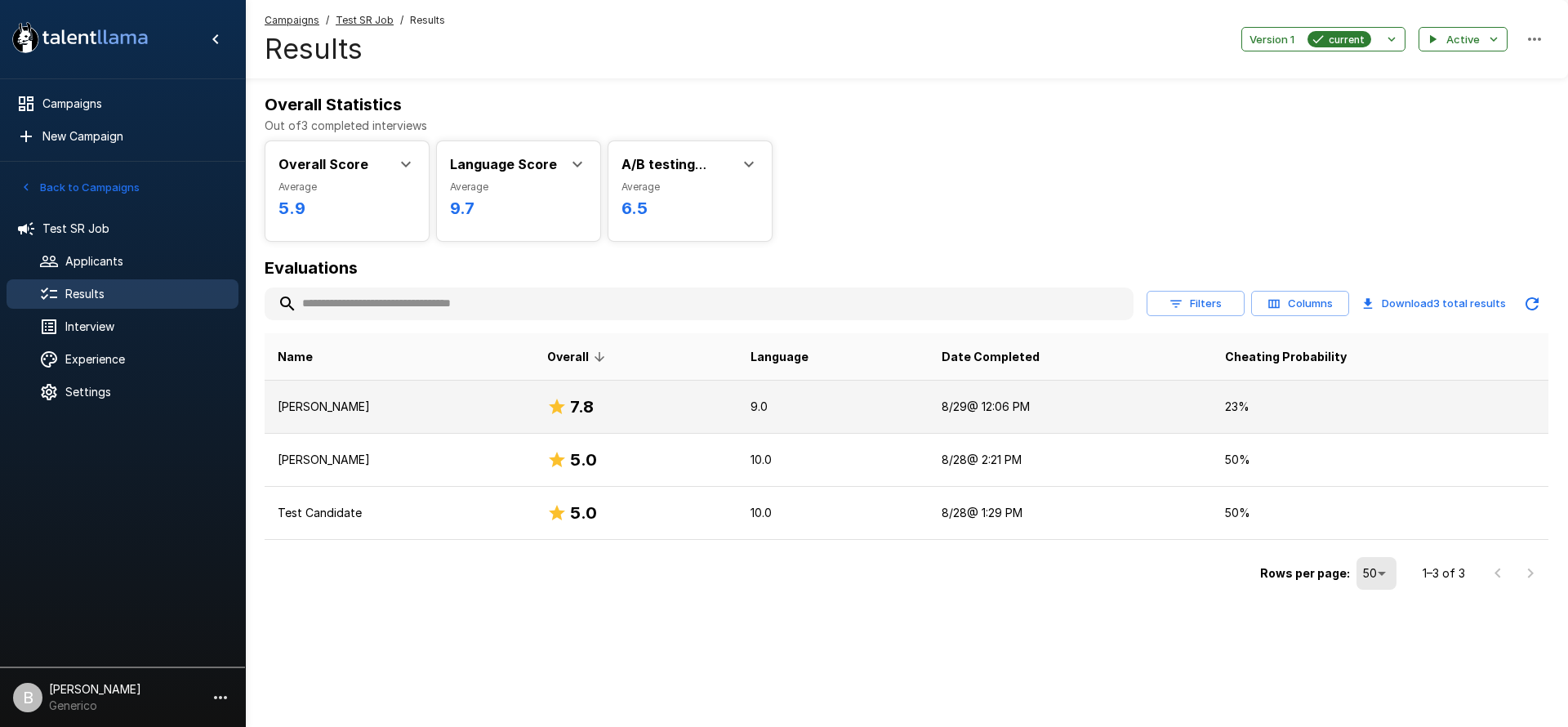
click at [396, 415] on td "Sara Idrissi" at bounding box center [400, 406] width 270 height 53
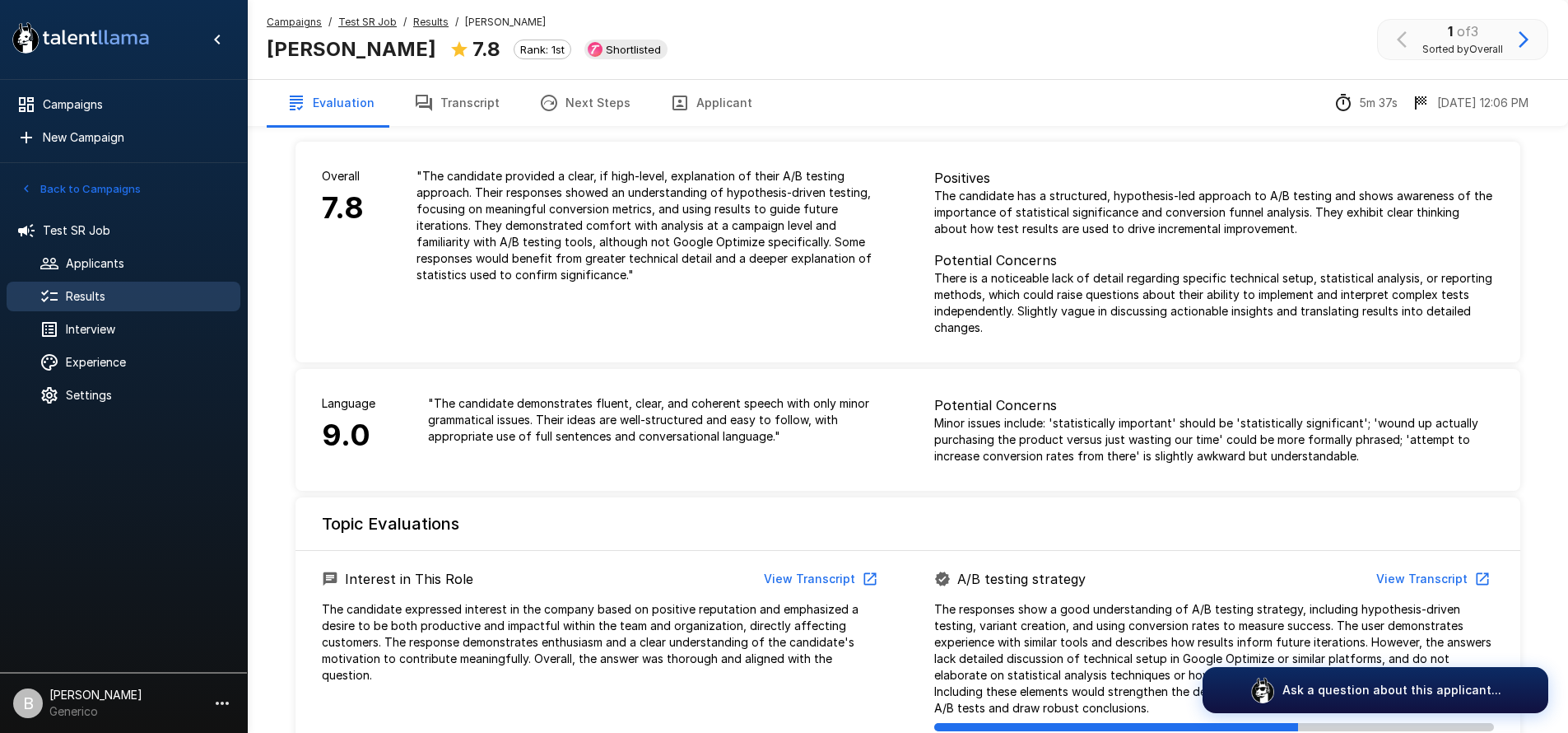
click at [450, 105] on button "Transcript" at bounding box center [456, 103] width 125 height 46
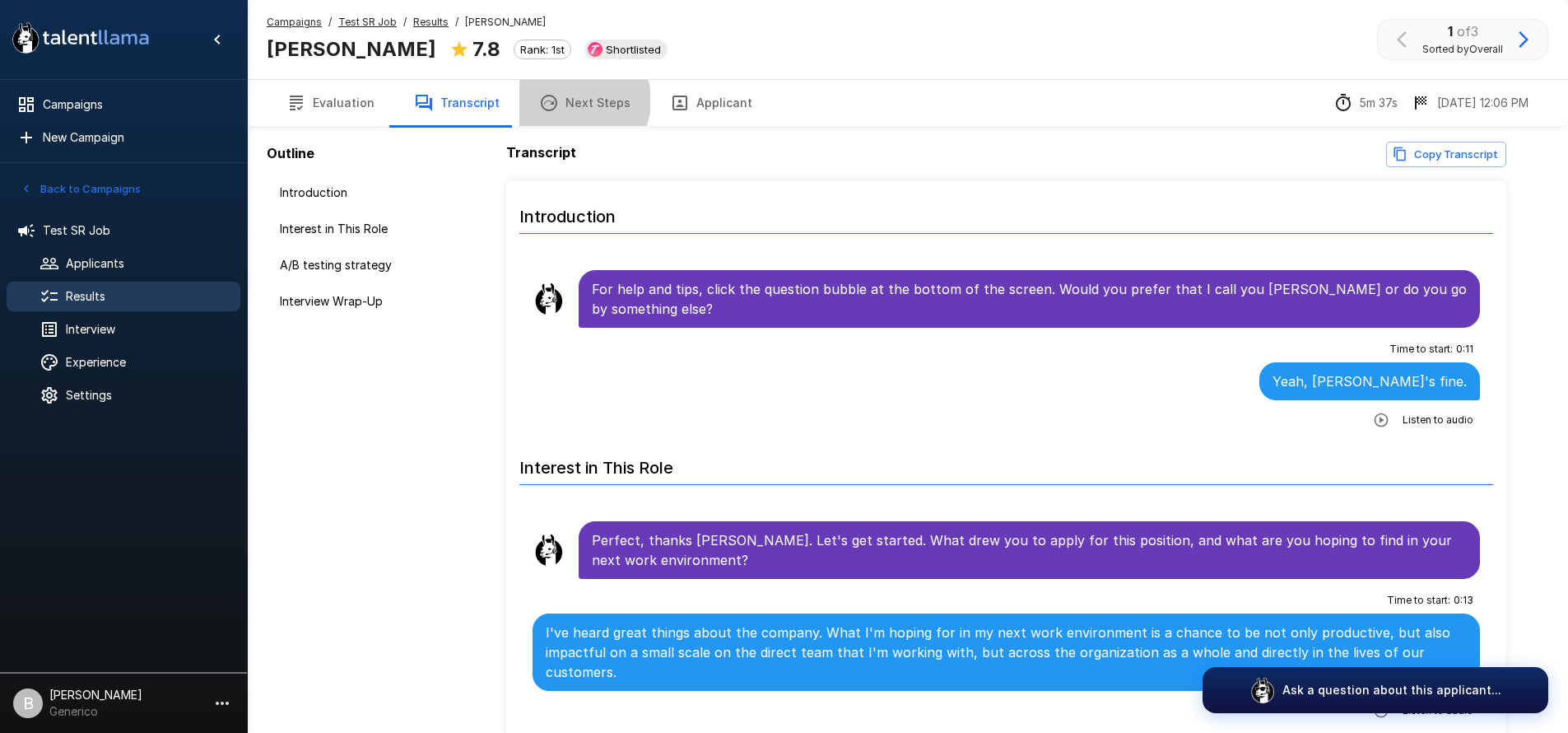
click at [570, 100] on button "Next Steps" at bounding box center [585, 103] width 131 height 46
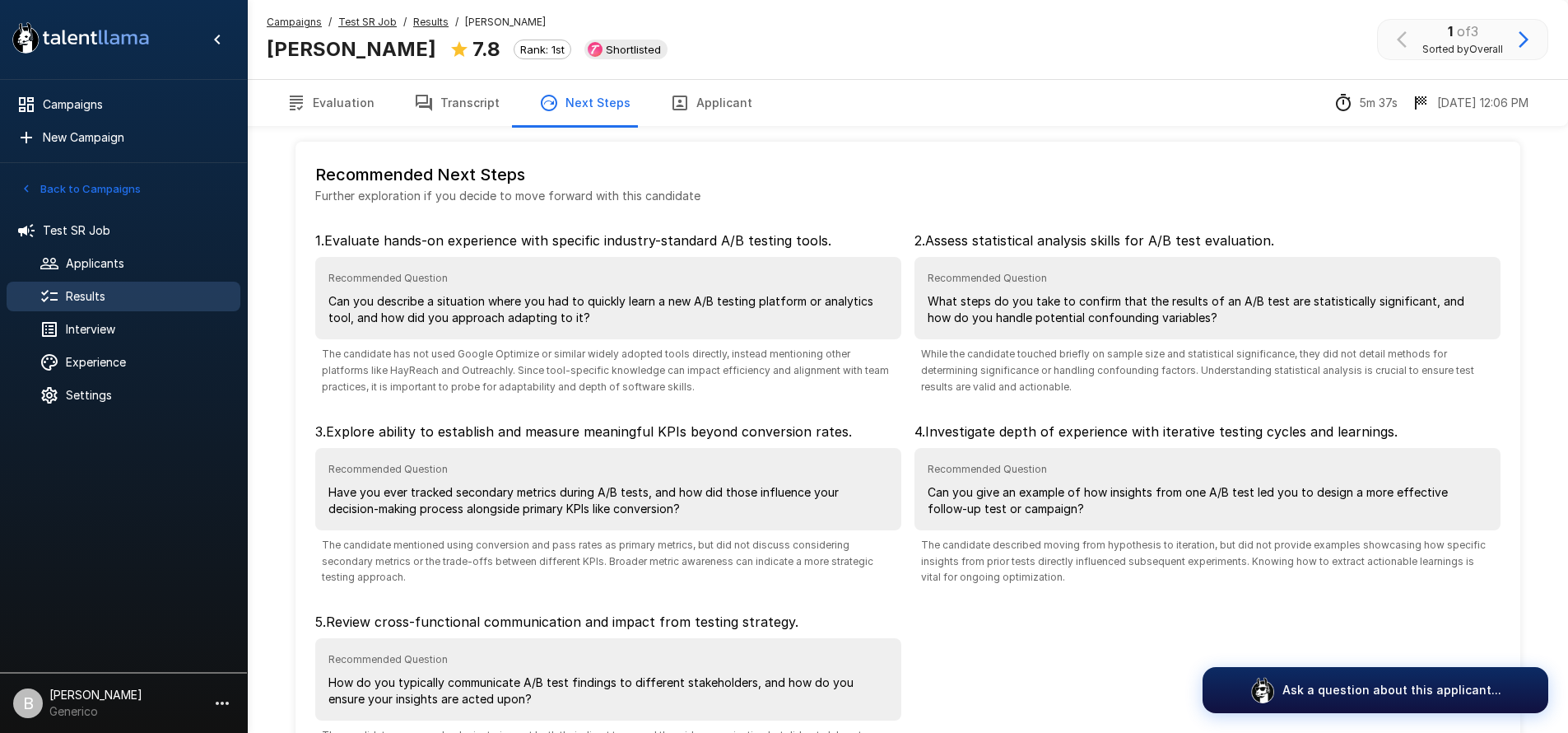
click at [712, 106] on button "Applicant" at bounding box center [710, 103] width 122 height 46
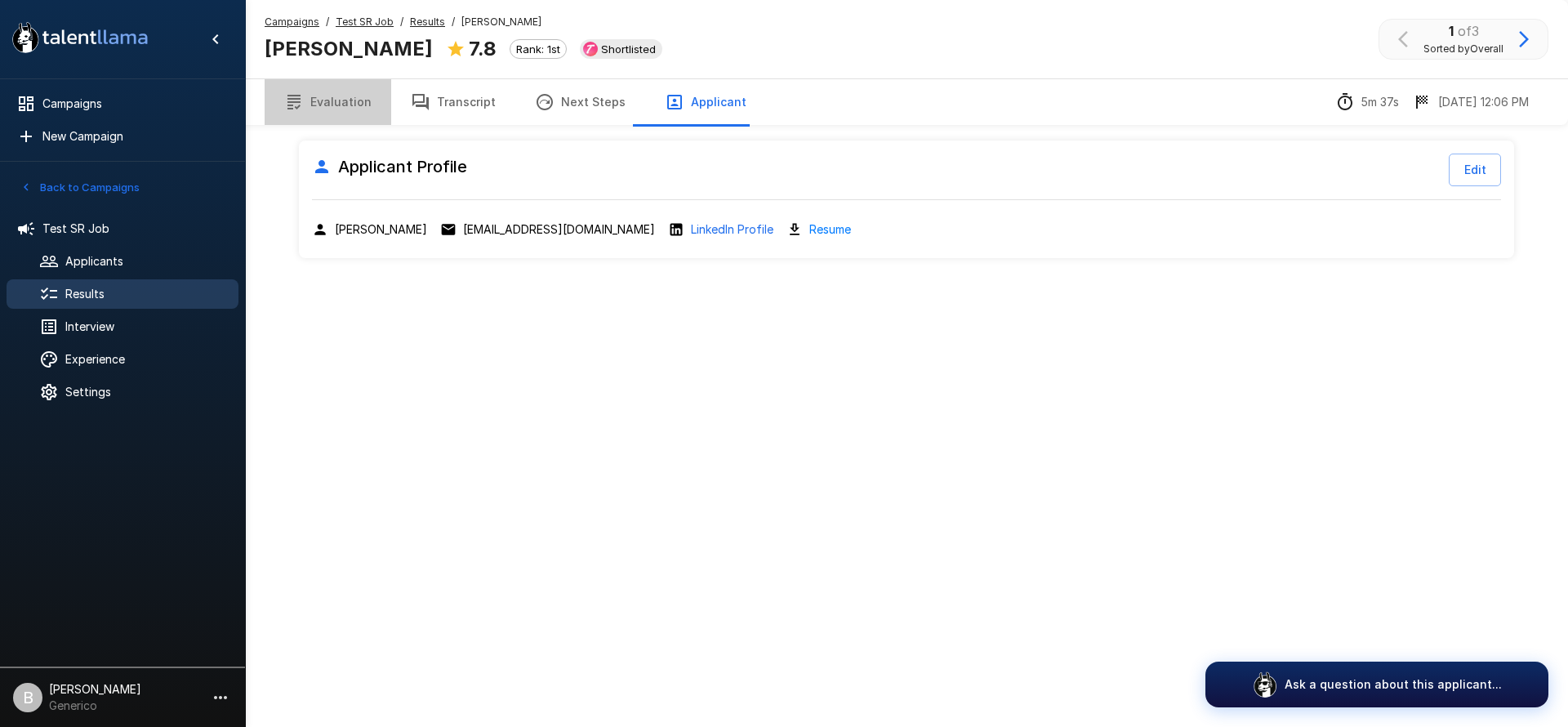
click at [339, 110] on button "Evaluation" at bounding box center [328, 102] width 127 height 46
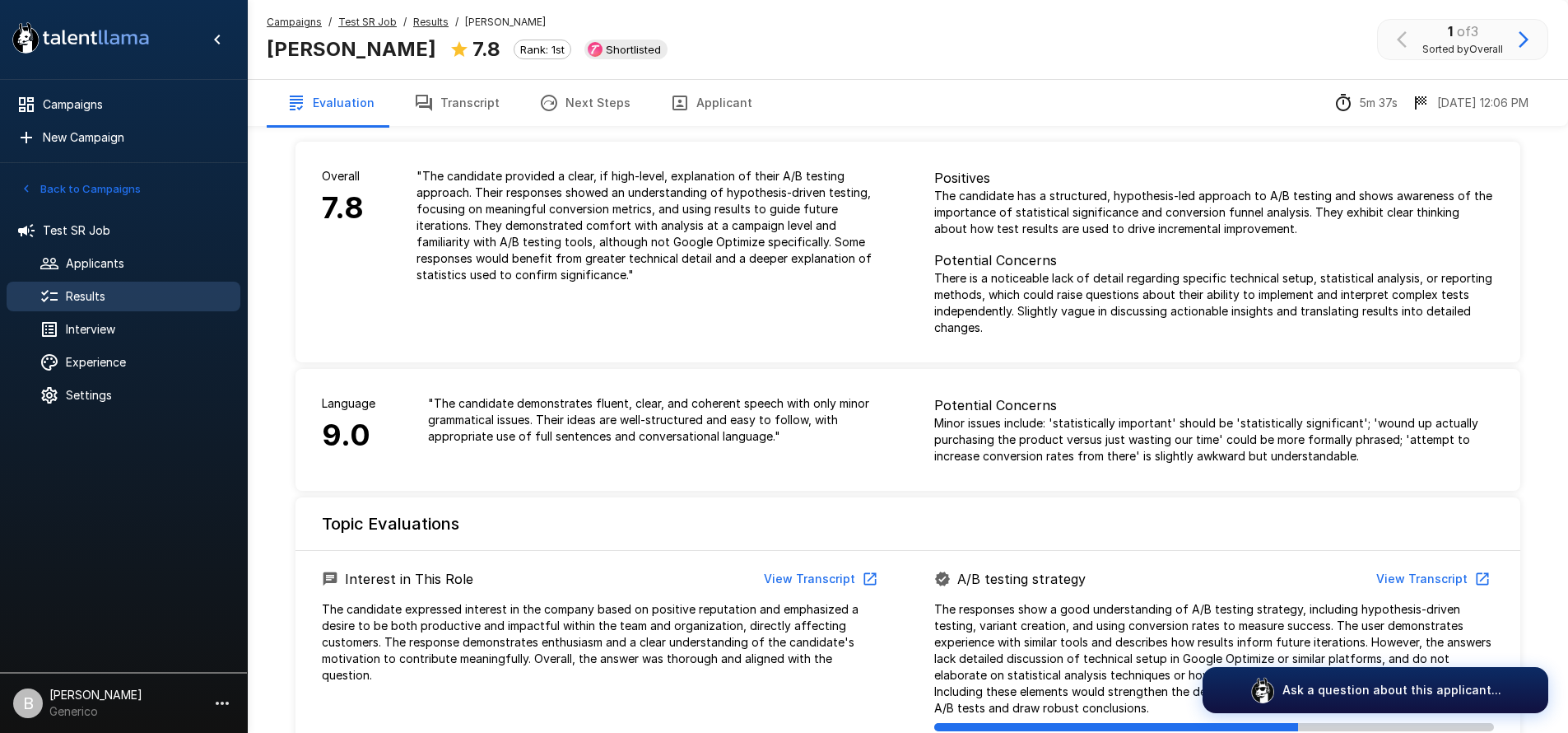
click at [426, 26] on u "Results" at bounding box center [431, 21] width 36 height 13
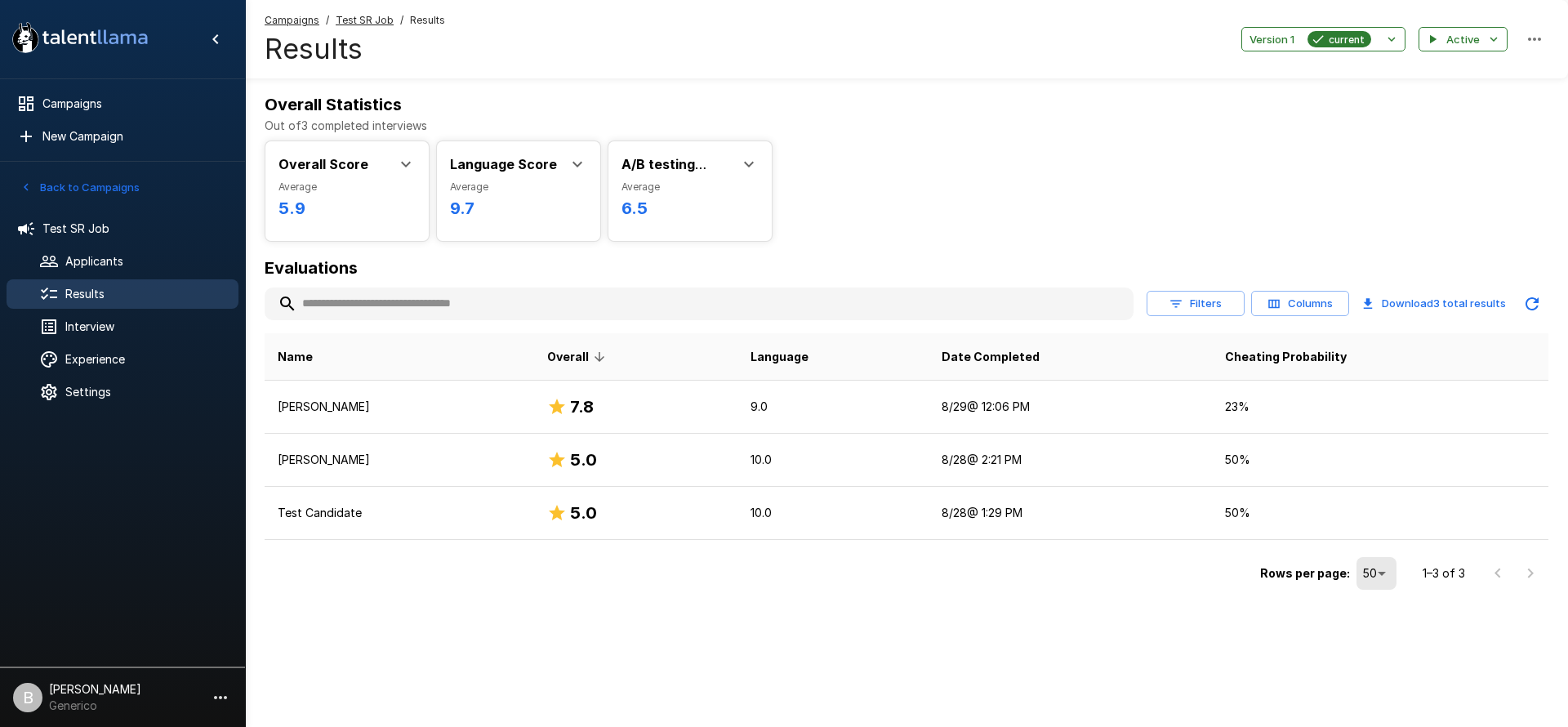
click at [374, 19] on u "Test SR Job" at bounding box center [364, 19] width 58 height 13
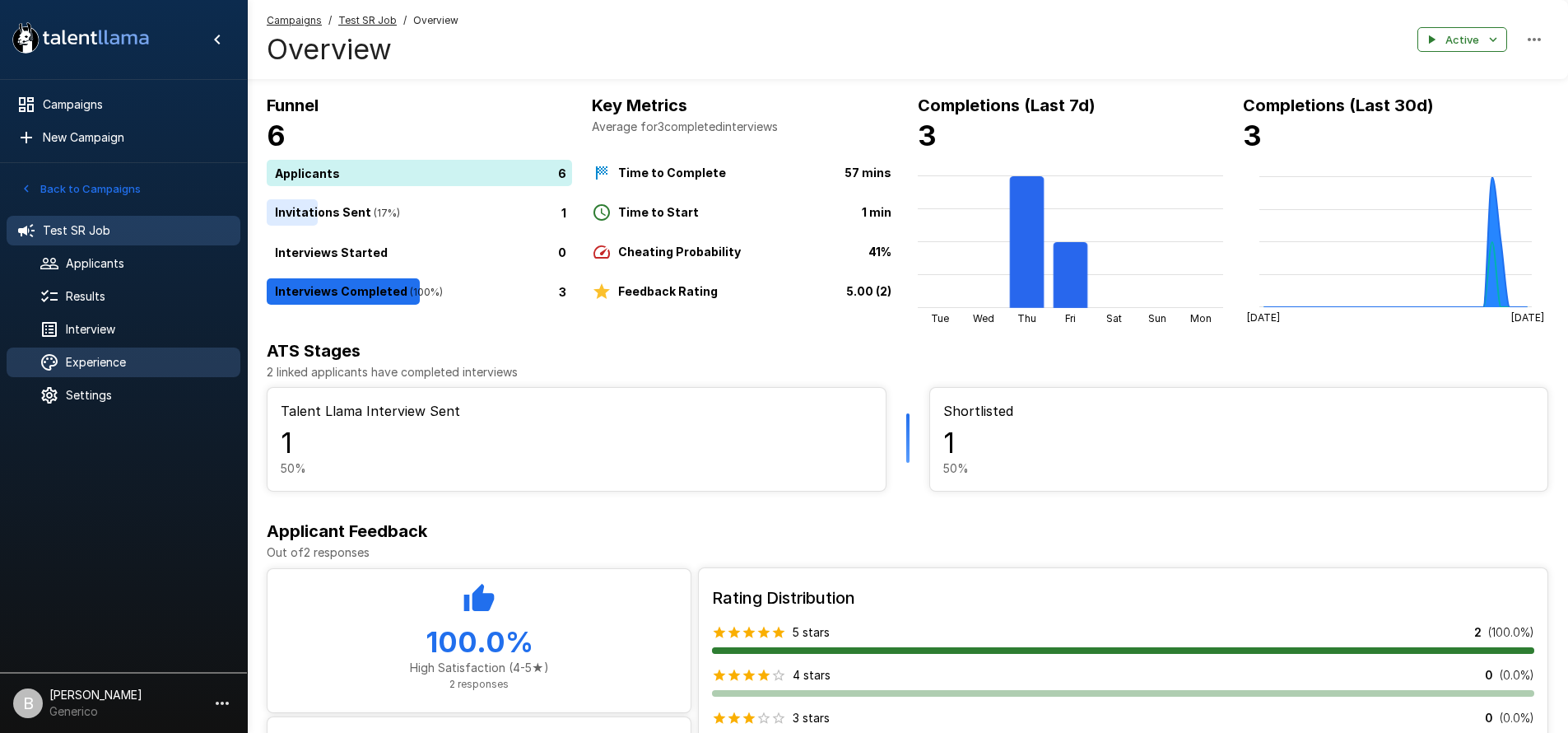
click at [105, 368] on span "Experience" at bounding box center [146, 361] width 161 height 16
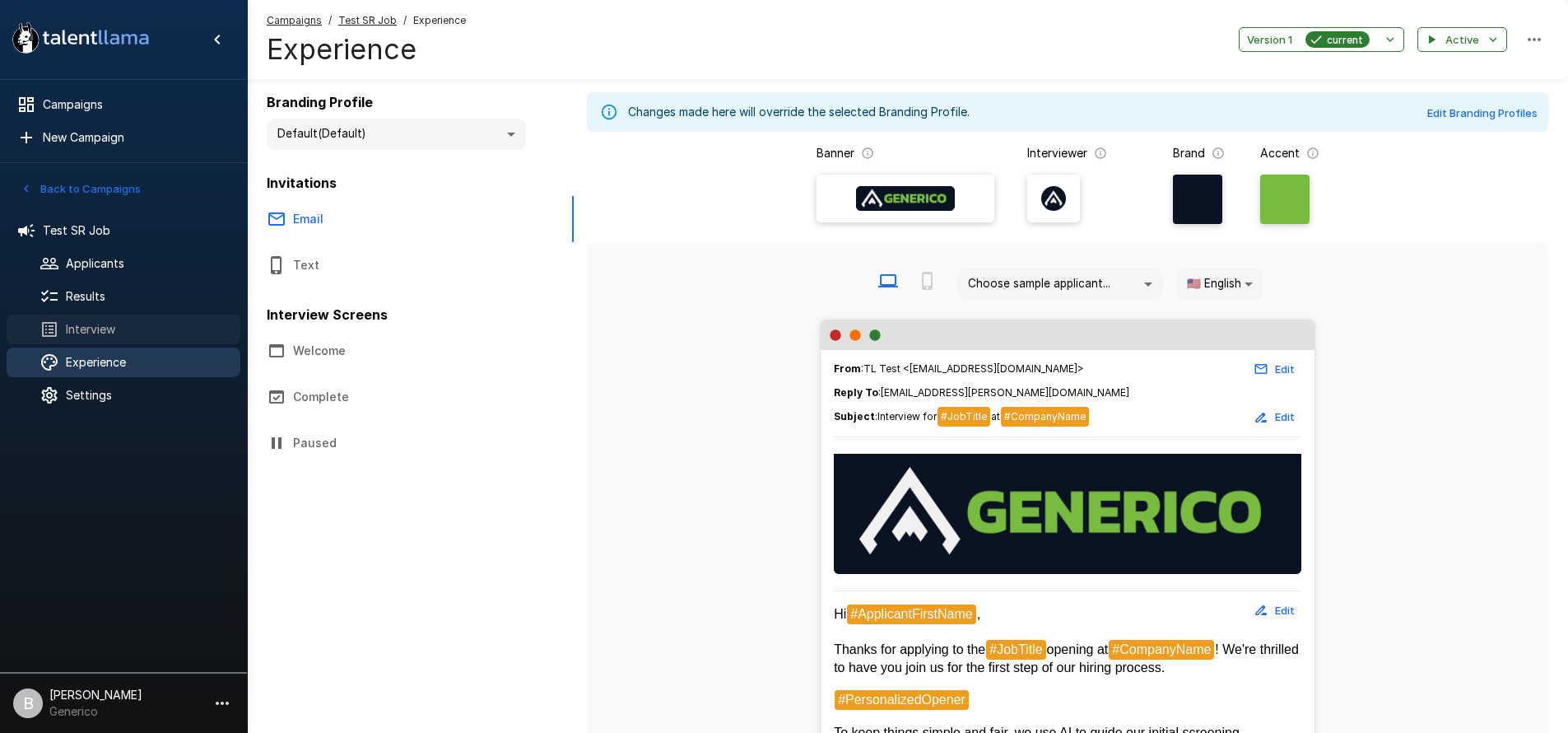
click at [112, 331] on span "Interview" at bounding box center [146, 329] width 161 height 16
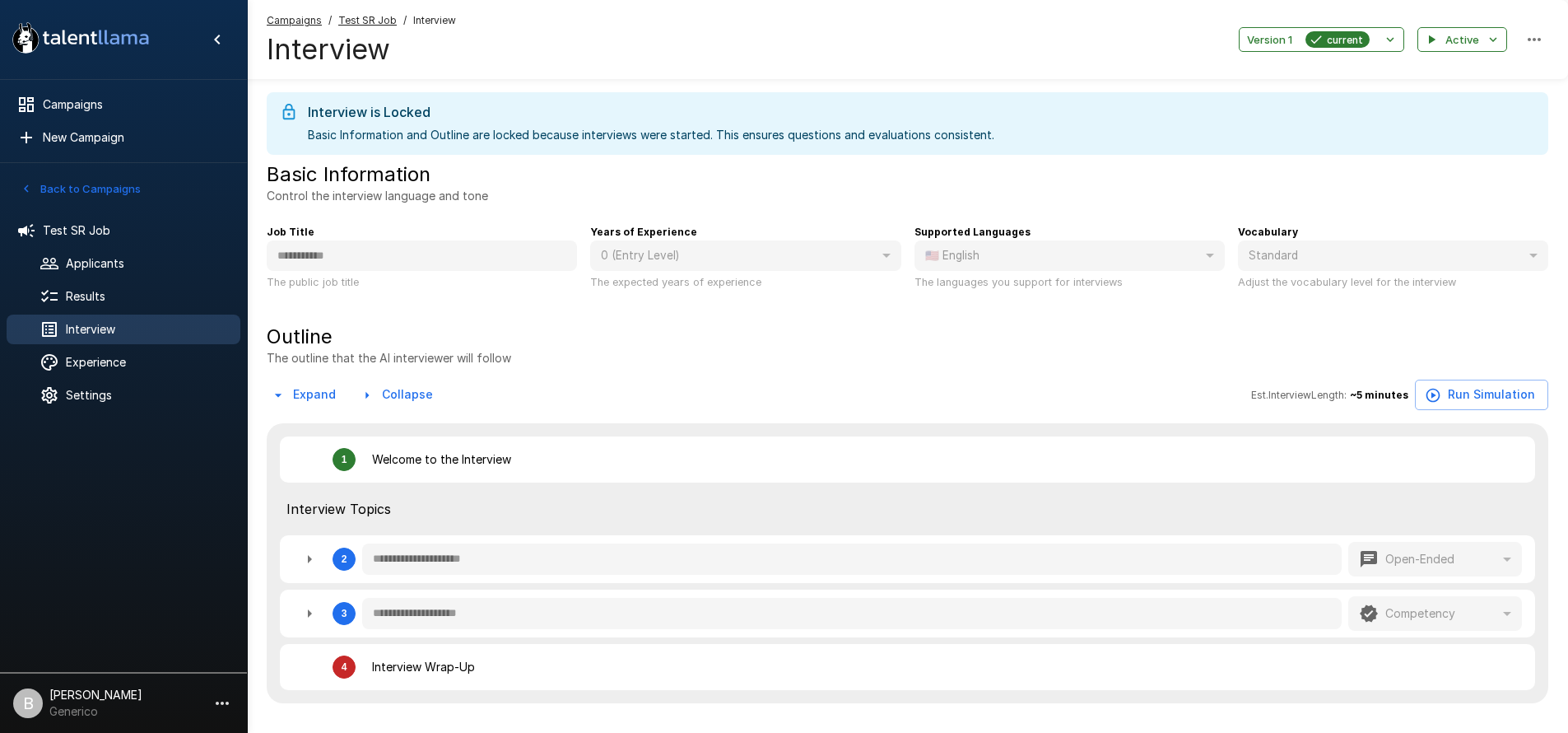
type textarea "*"
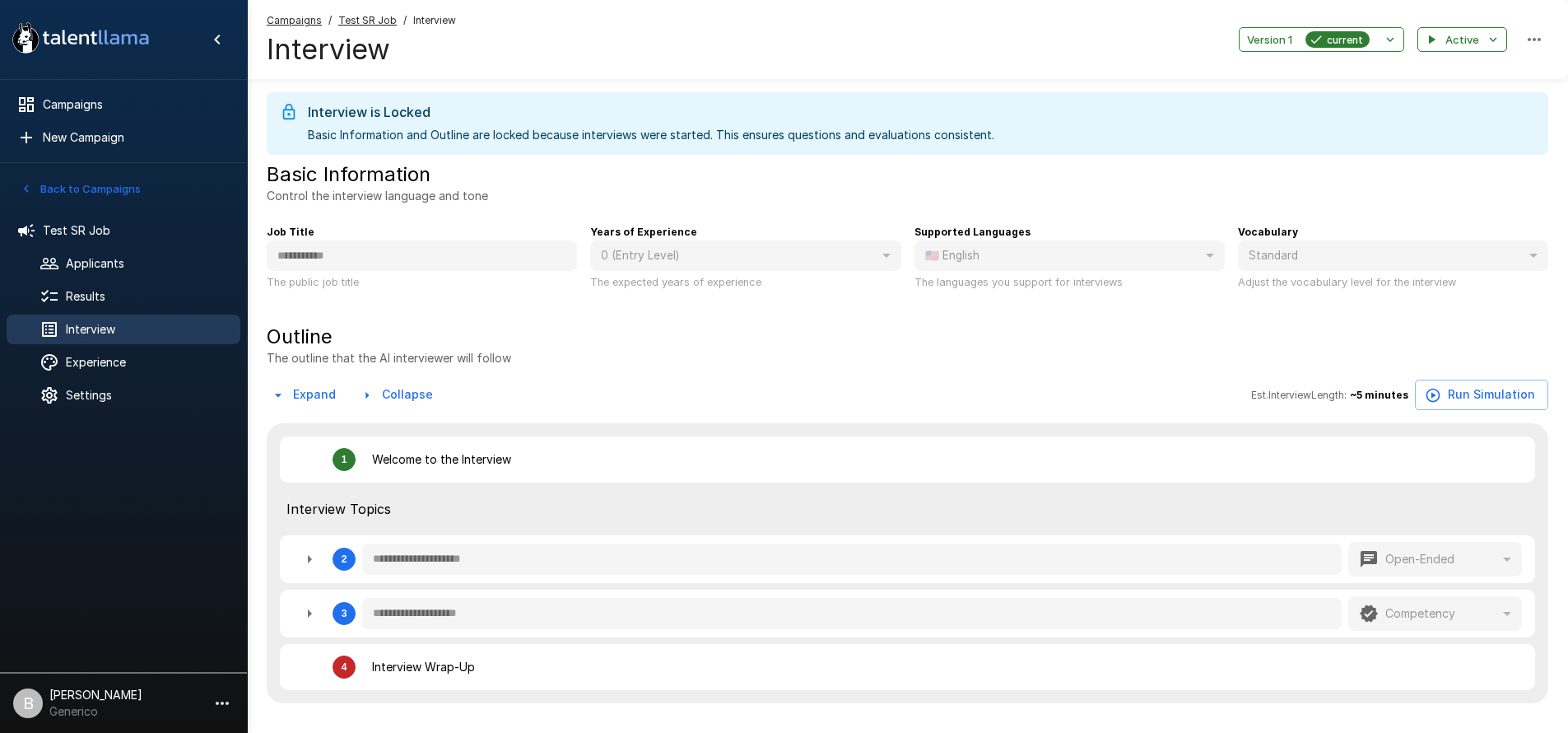
type textarea "*"
click at [103, 299] on span "Results" at bounding box center [146, 296] width 161 height 16
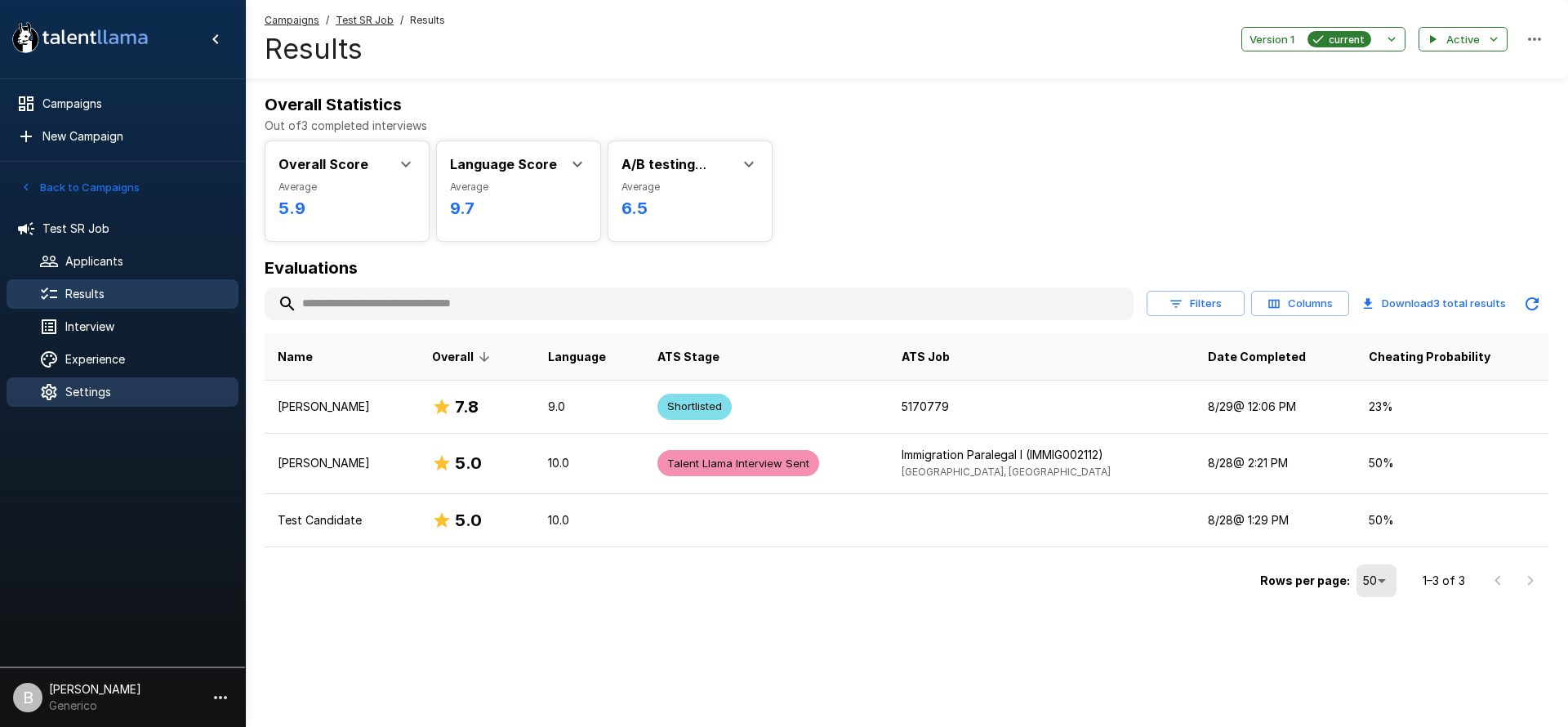
click at [98, 388] on span "Settings" at bounding box center [145, 391] width 160 height 16
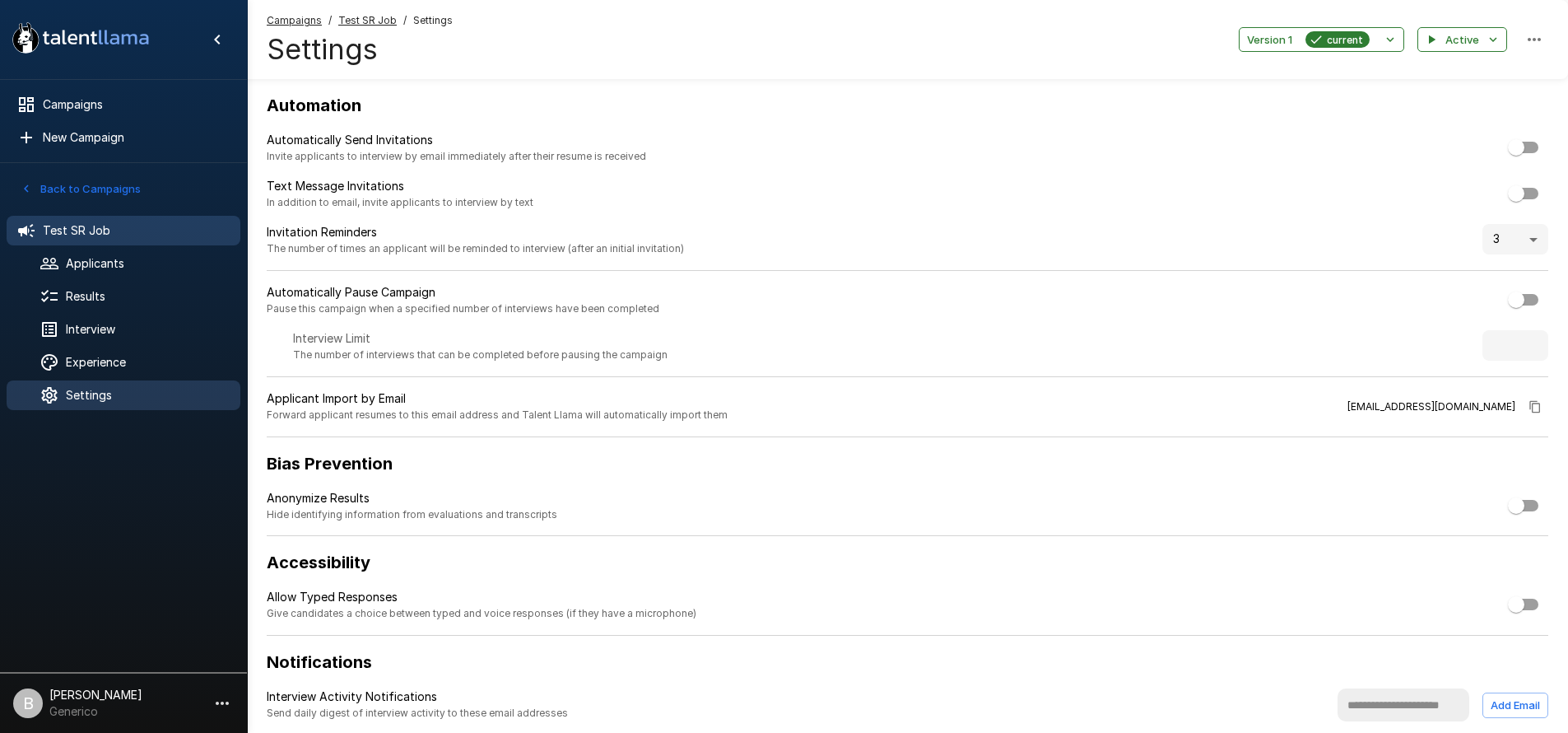
click at [95, 223] on span "Test SR Job" at bounding box center [134, 230] width 184 height 16
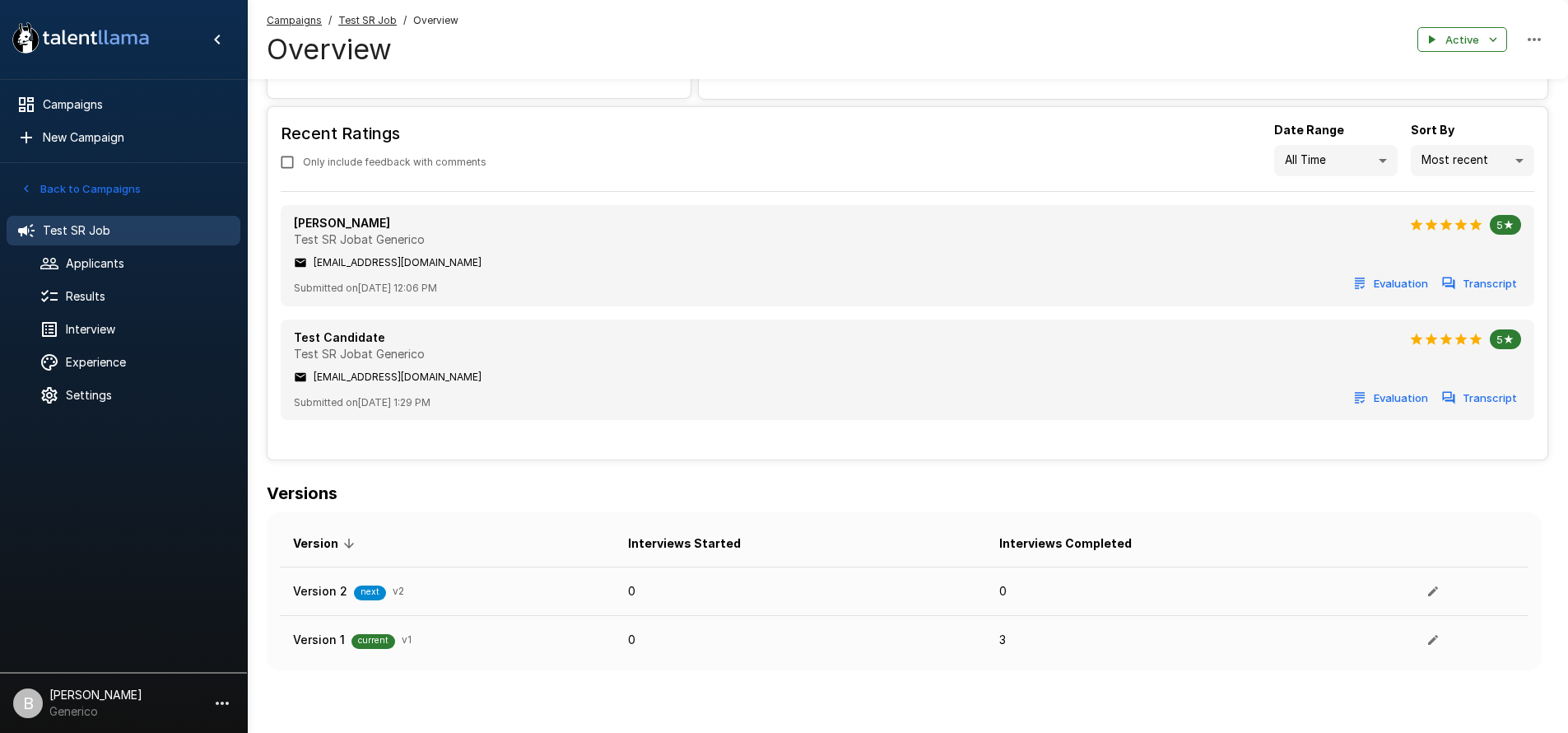
scroll to position [759, 0]
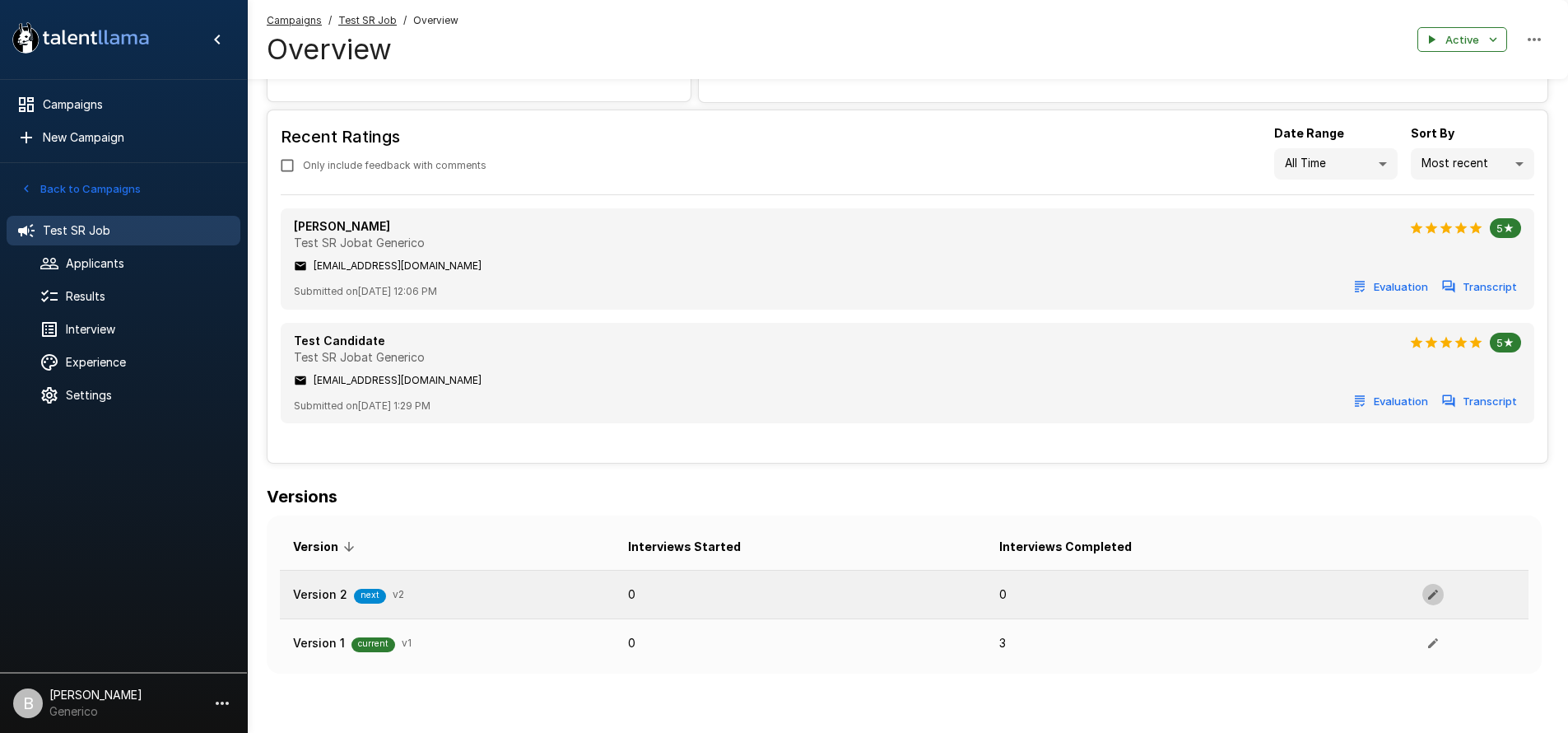
click at [1429, 594] on icon "button" at bounding box center [1433, 594] width 10 height 10
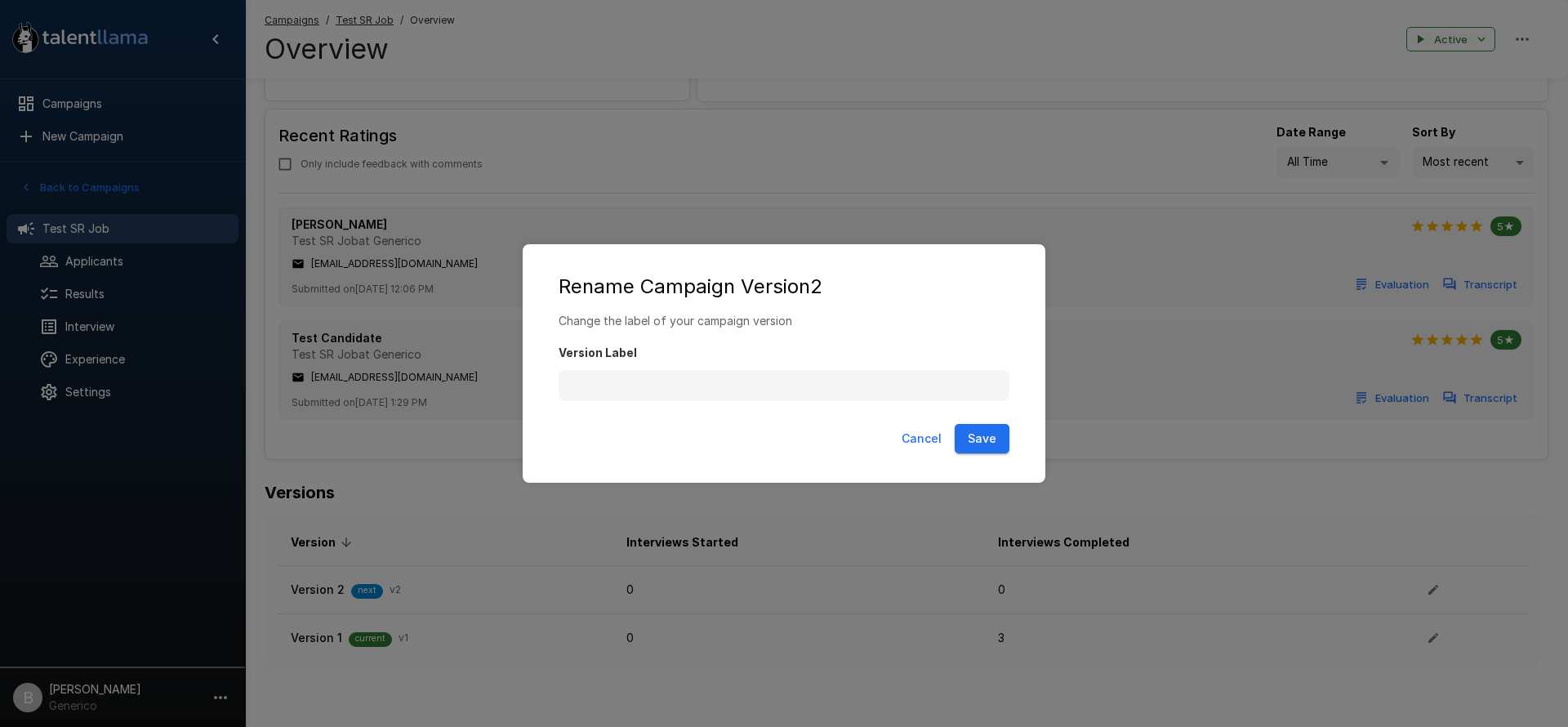
click at [922, 440] on button "Cancel" at bounding box center [921, 439] width 53 height 30
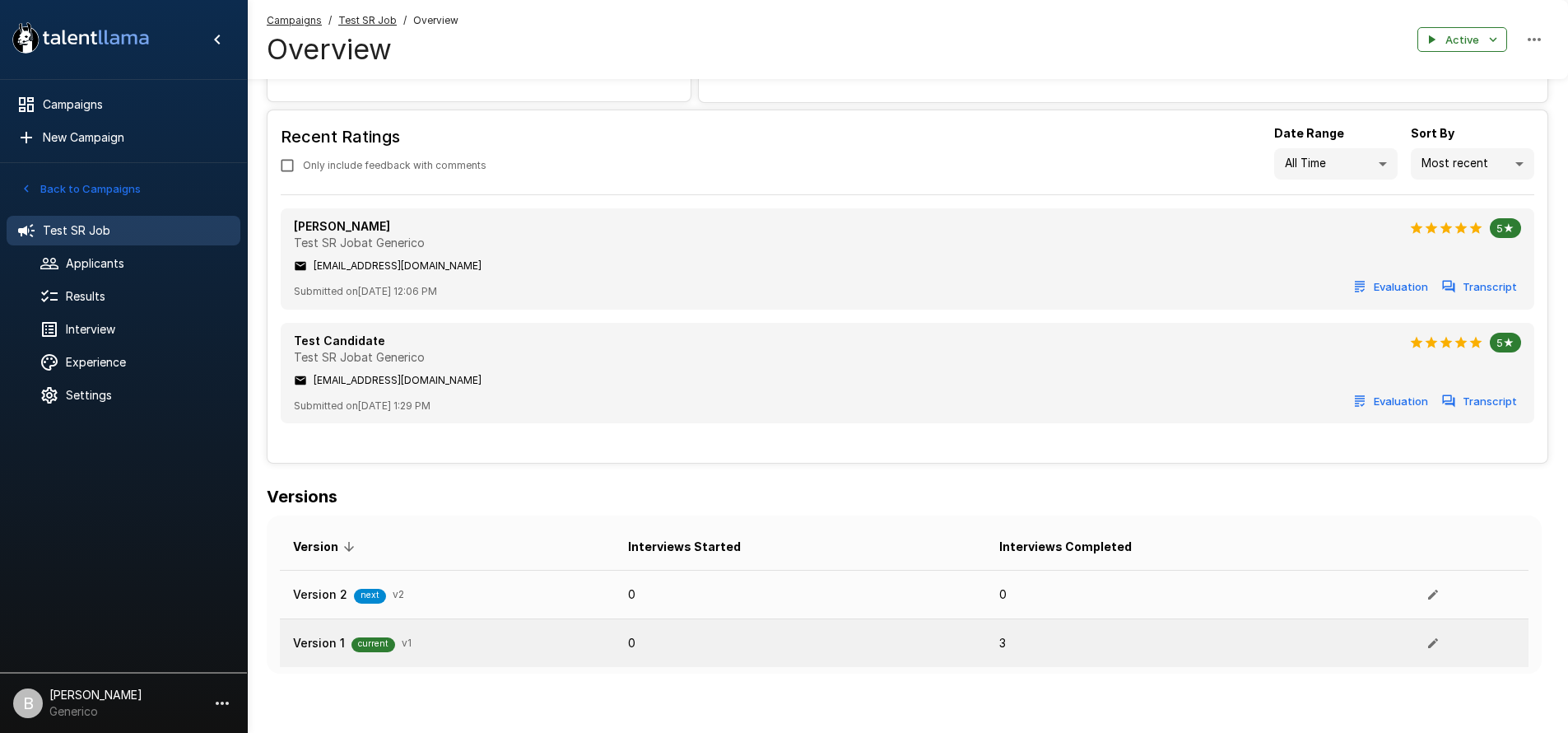
click at [482, 636] on div "Version 1 current v 1" at bounding box center [447, 643] width 309 height 18
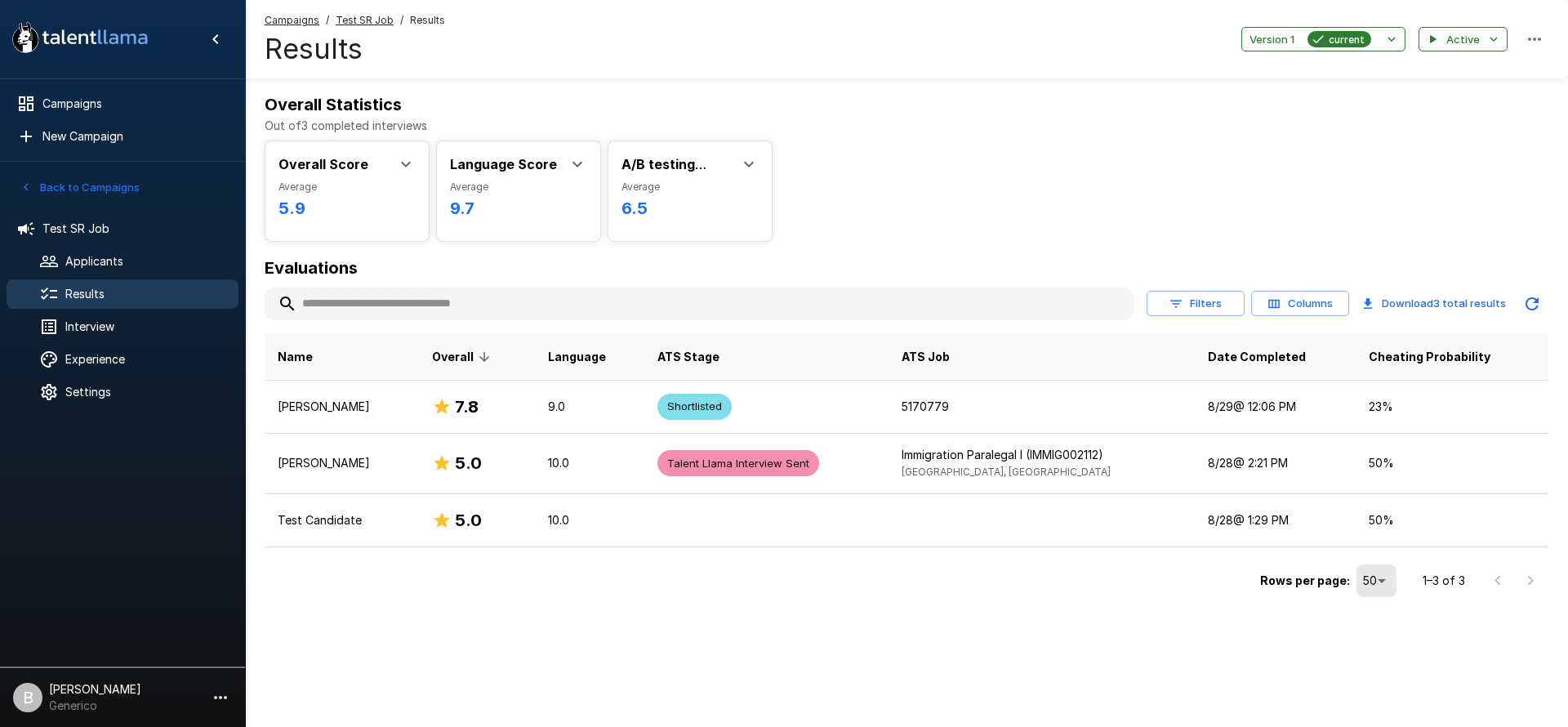
click at [347, 24] on u "Test SR Job" at bounding box center [364, 19] width 58 height 13
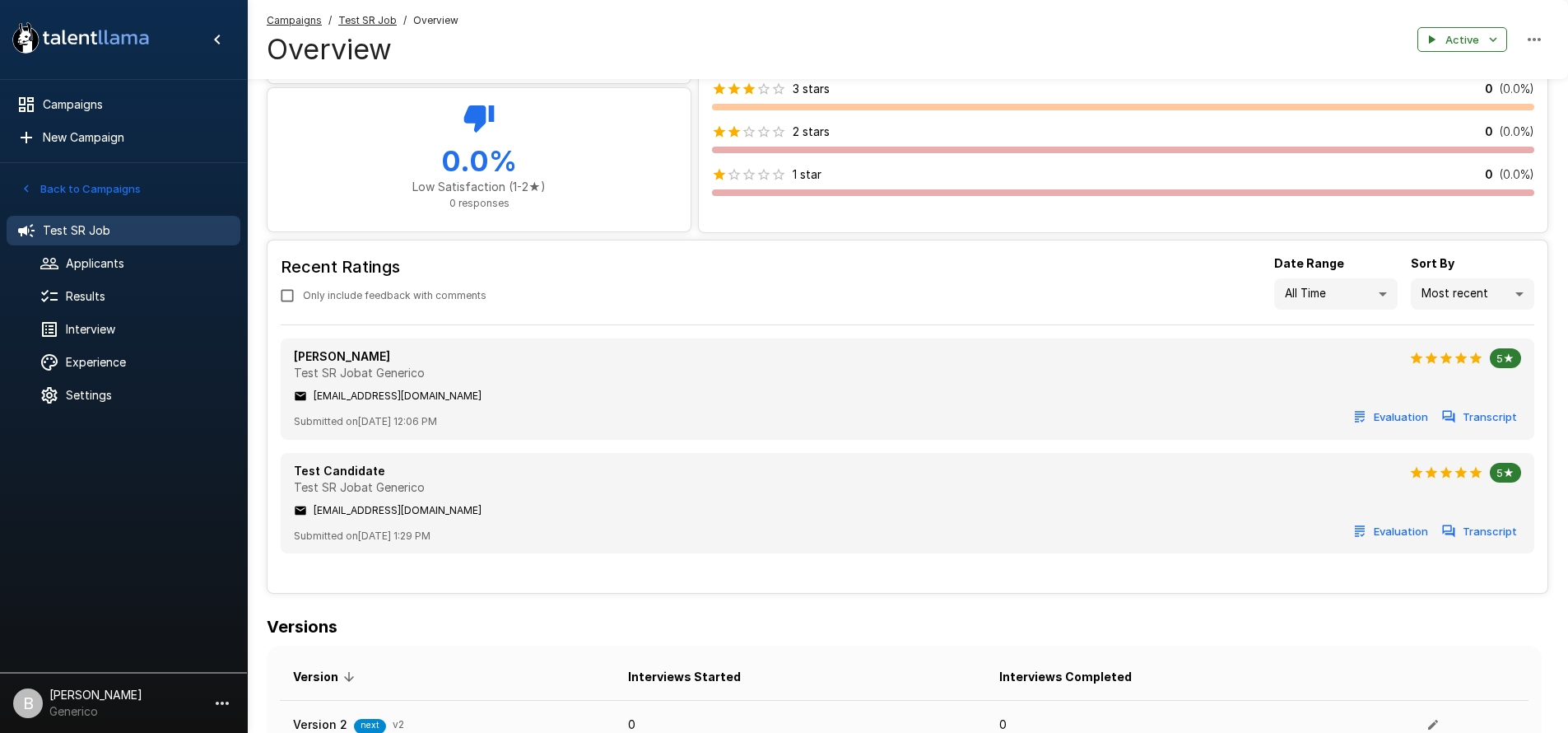
scroll to position [766, 0]
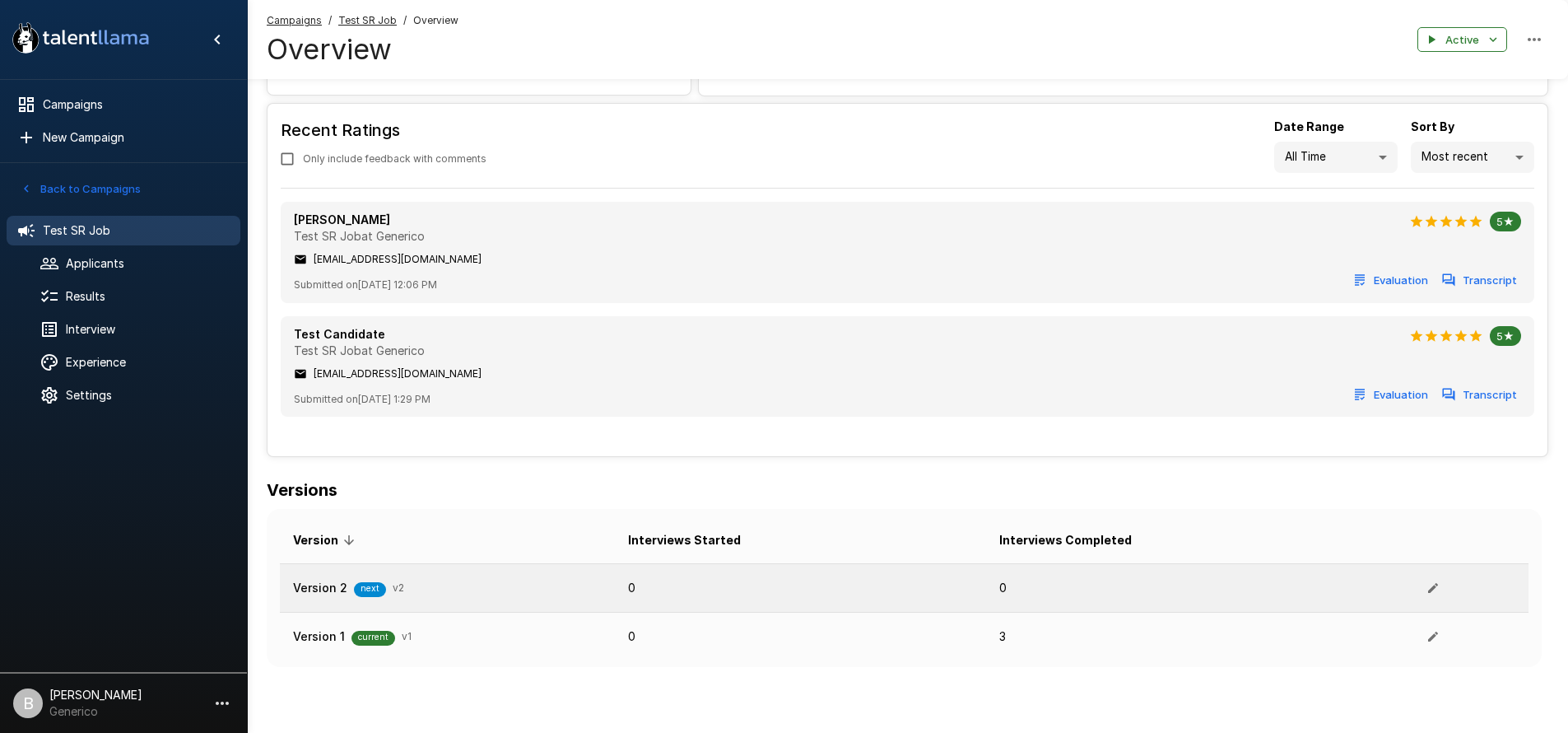
click at [1426, 582] on icon "button" at bounding box center [1432, 588] width 13 height 13
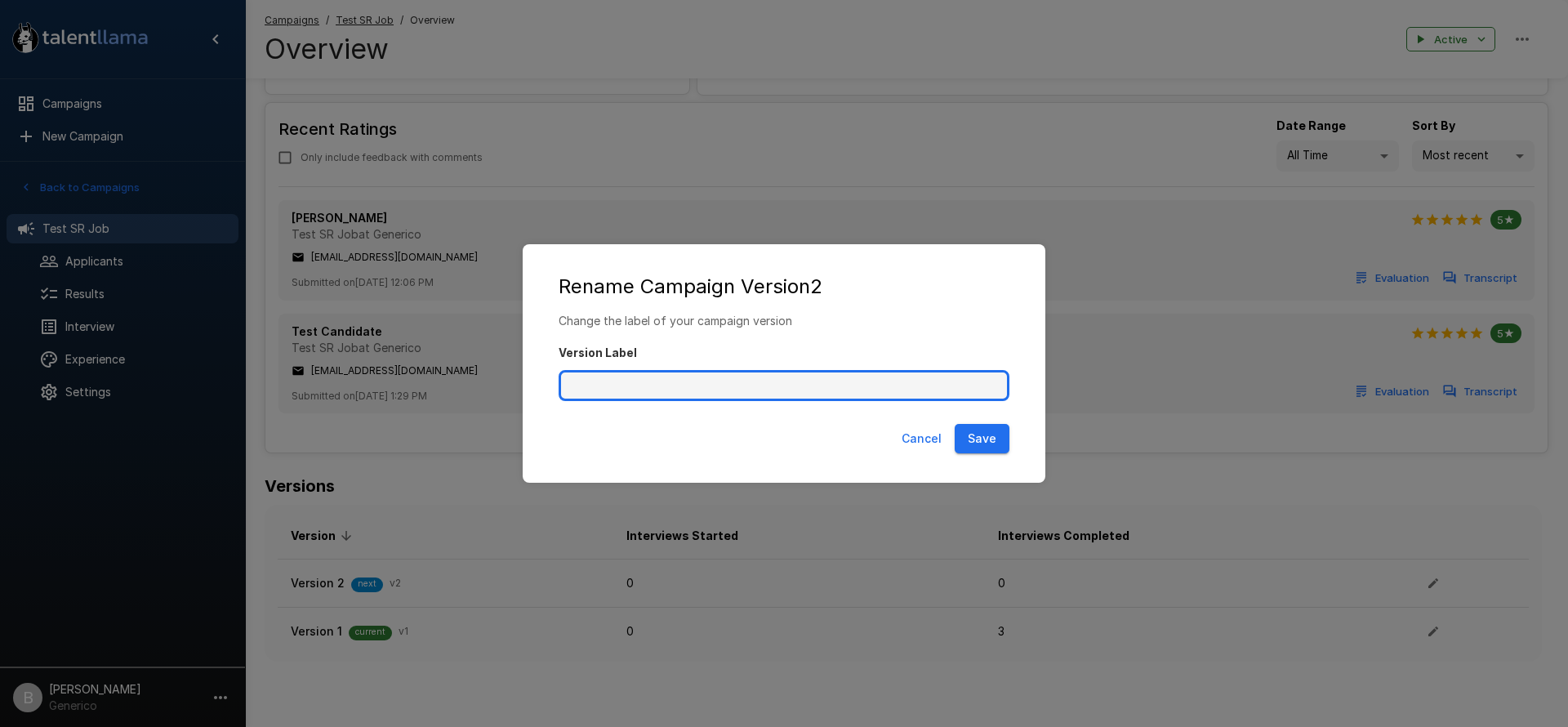
click at [746, 387] on input "Version Label" at bounding box center [784, 385] width 450 height 31
type input "**********"
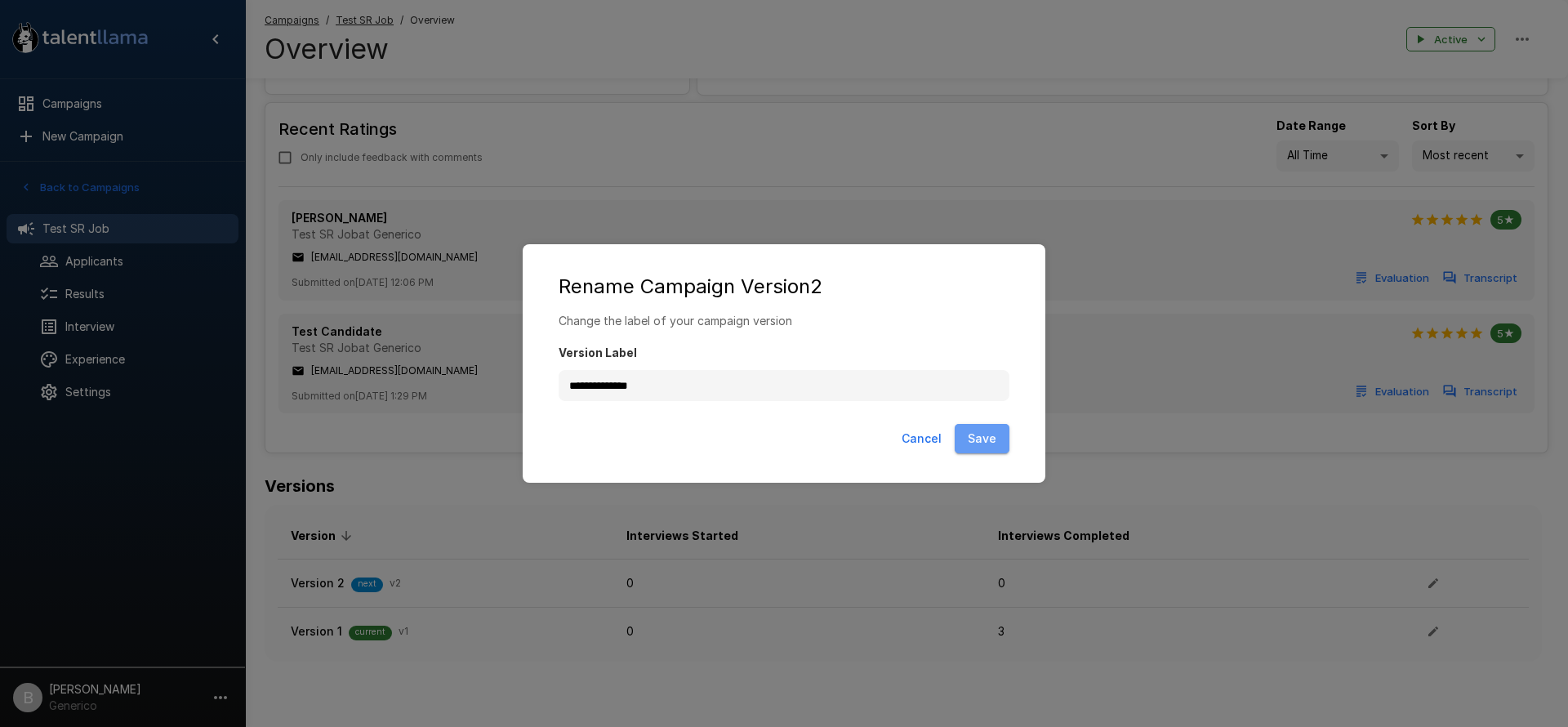
click at [979, 447] on button "Save" at bounding box center [982, 439] width 55 height 30
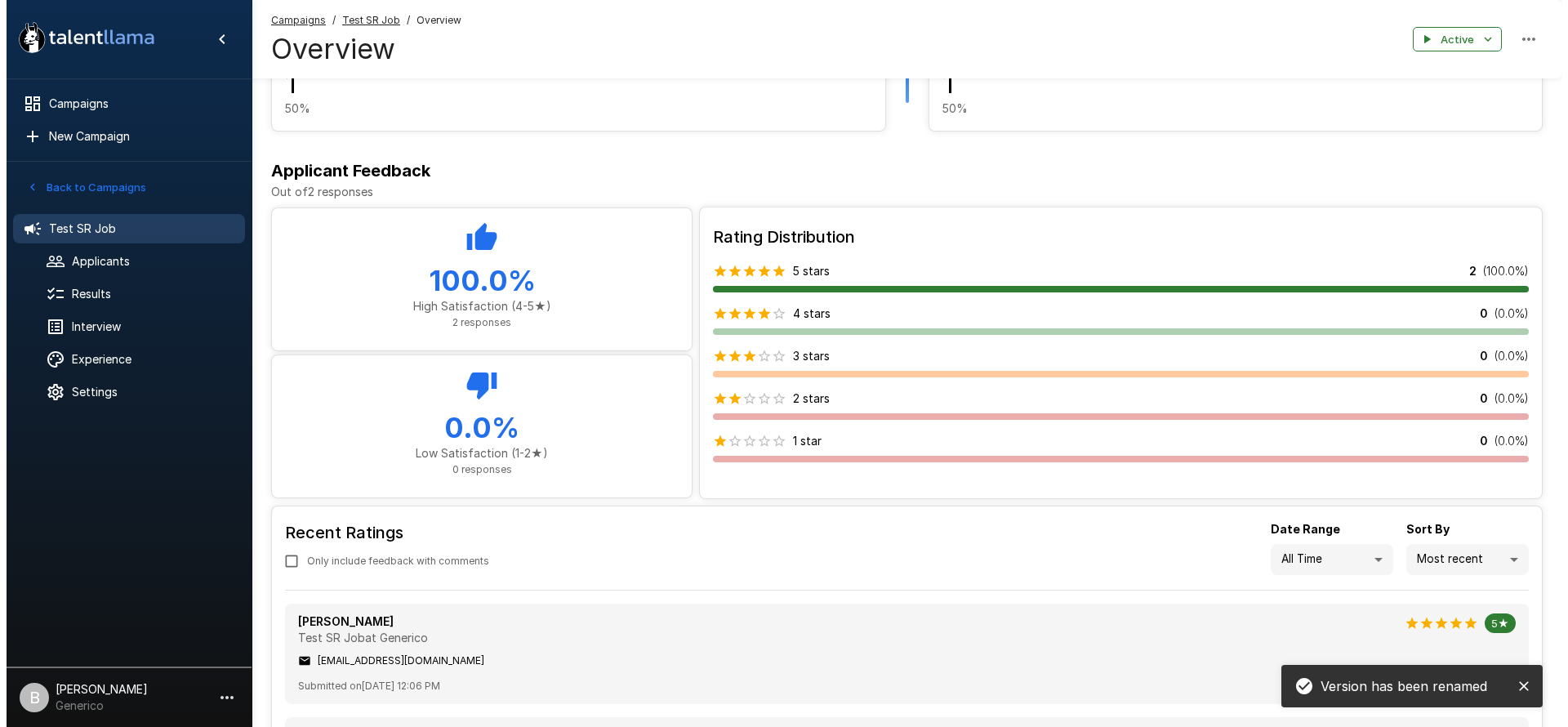
scroll to position [0, 0]
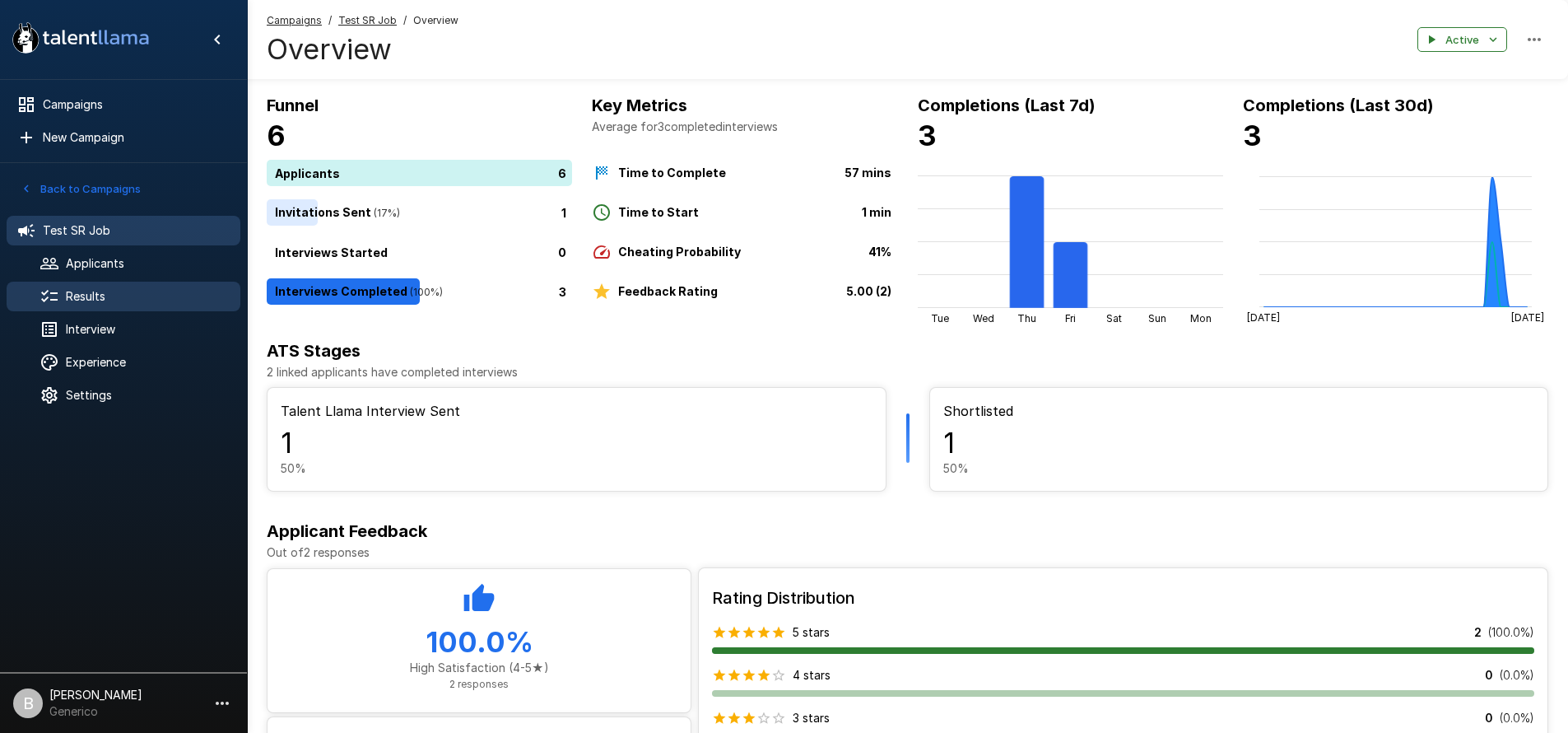
click at [108, 293] on span "Results" at bounding box center [146, 296] width 161 height 16
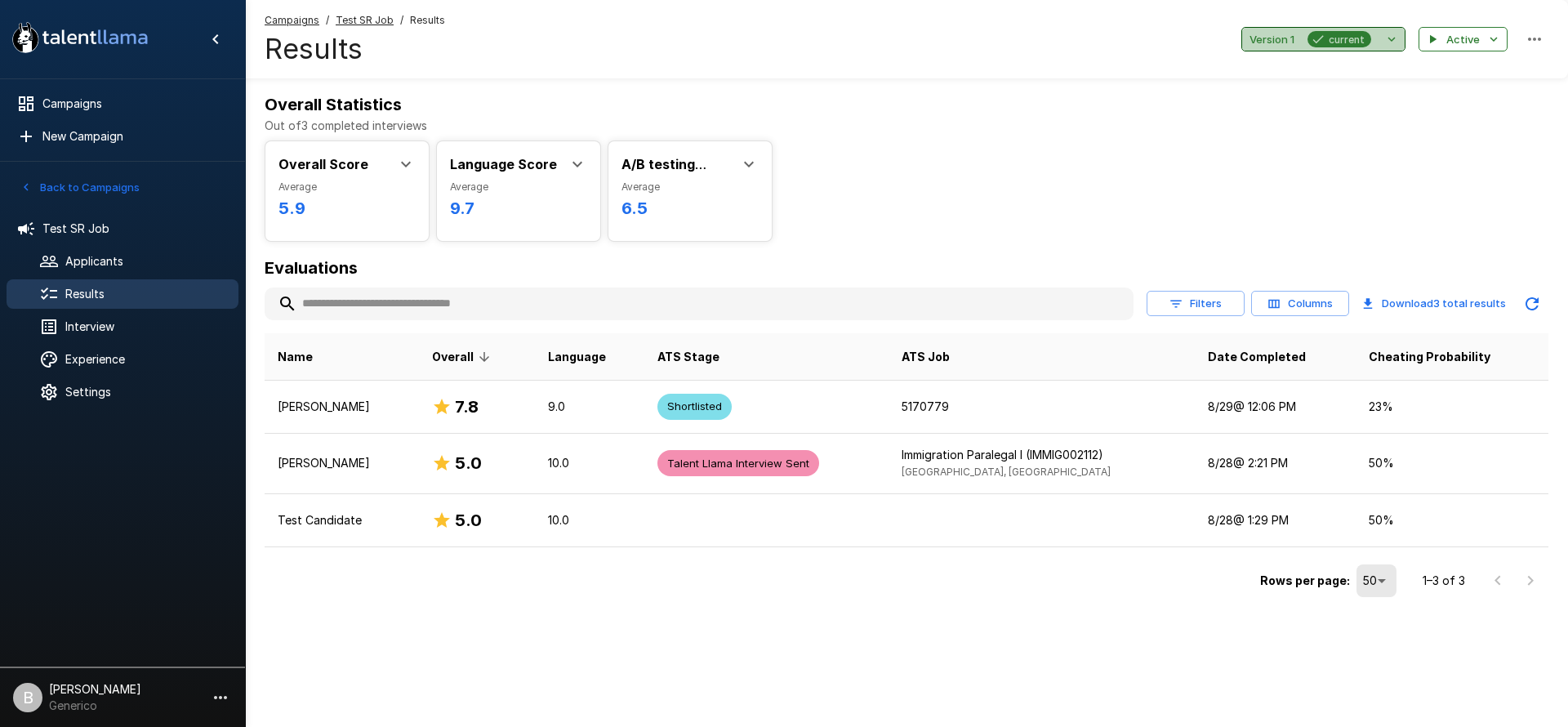
click at [1380, 39] on button "Version 1 current" at bounding box center [1323, 40] width 164 height 25
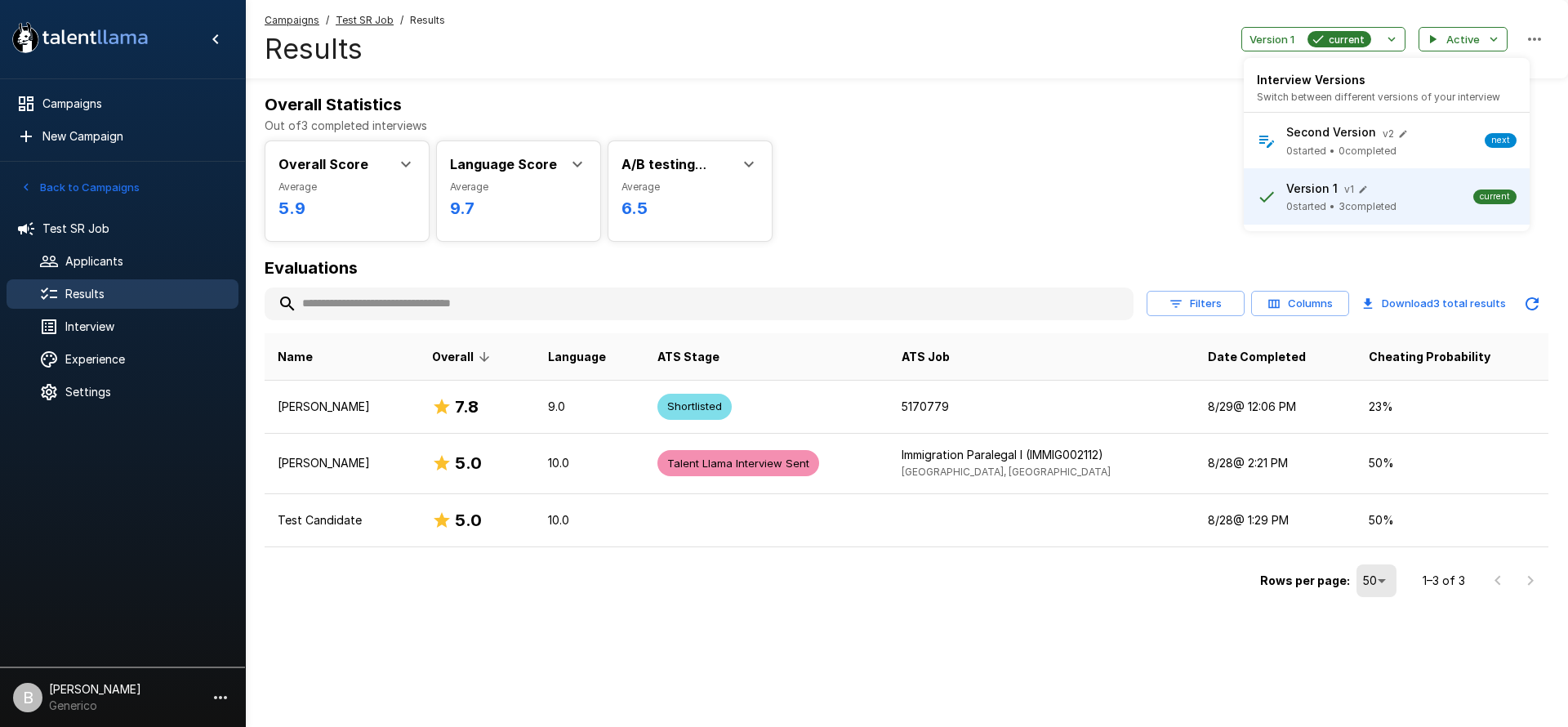
click at [920, 171] on div at bounding box center [784, 364] width 1568 height 727
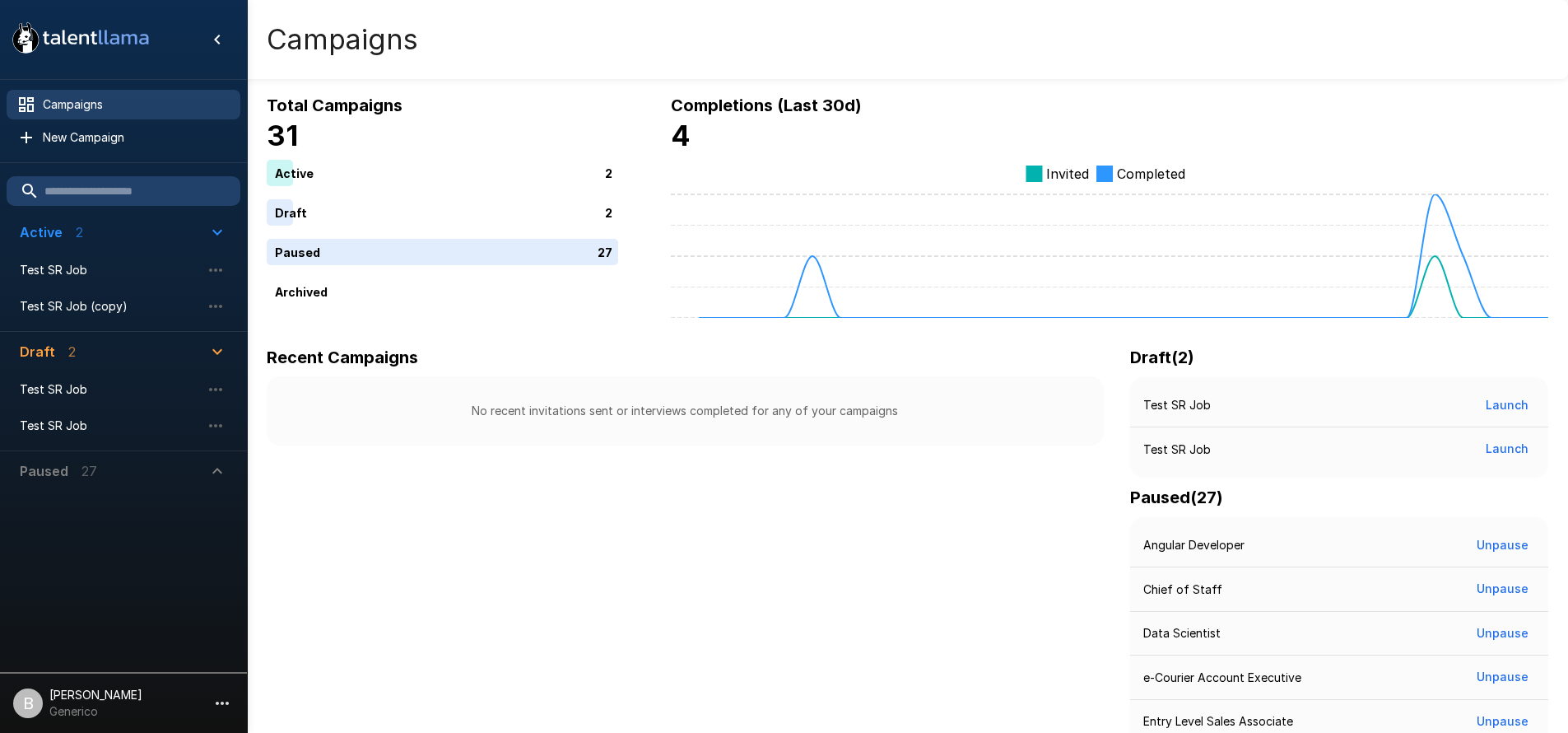
click at [111, 699] on p "[PERSON_NAME]" at bounding box center [95, 695] width 93 height 16
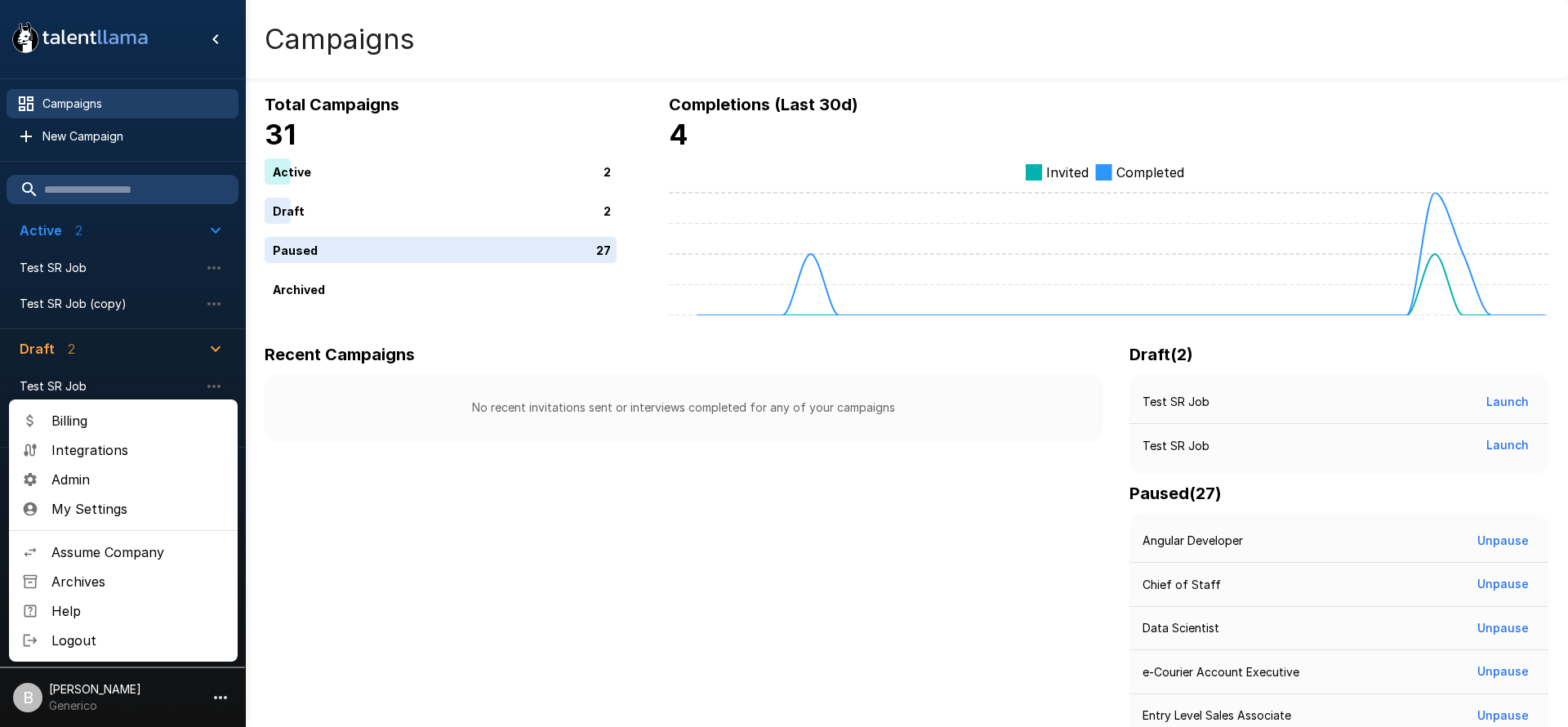
click at [267, 695] on div at bounding box center [784, 364] width 1568 height 727
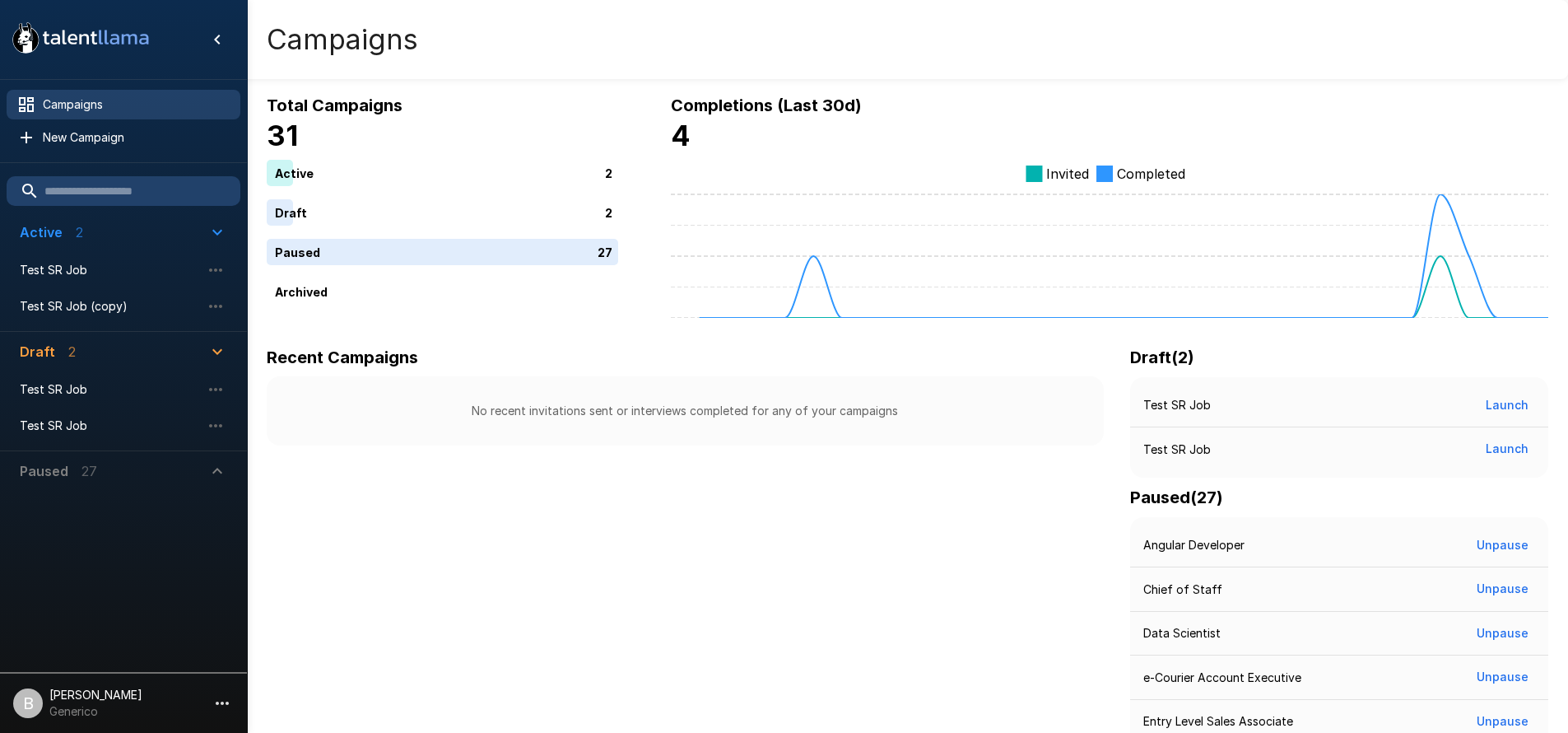
click at [219, 702] on div "Billing Integrations Admin My Settings Assume Company Archives Help Logout" at bounding box center [784, 366] width 1568 height 733
click at [235, 697] on li "B Benjamin Chaikin Generico" at bounding box center [123, 700] width 246 height 53
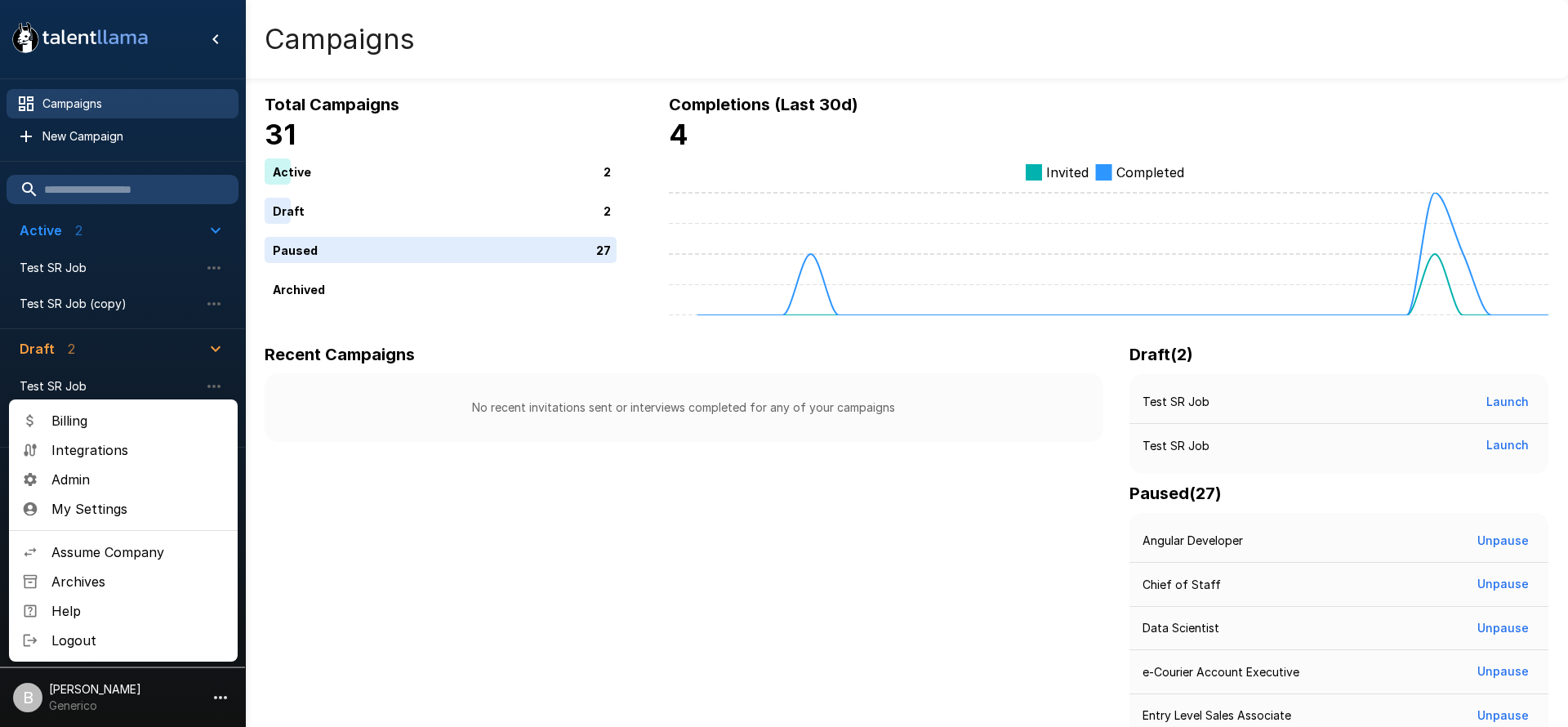
click at [165, 545] on span "Assume Company" at bounding box center [137, 552] width 173 height 19
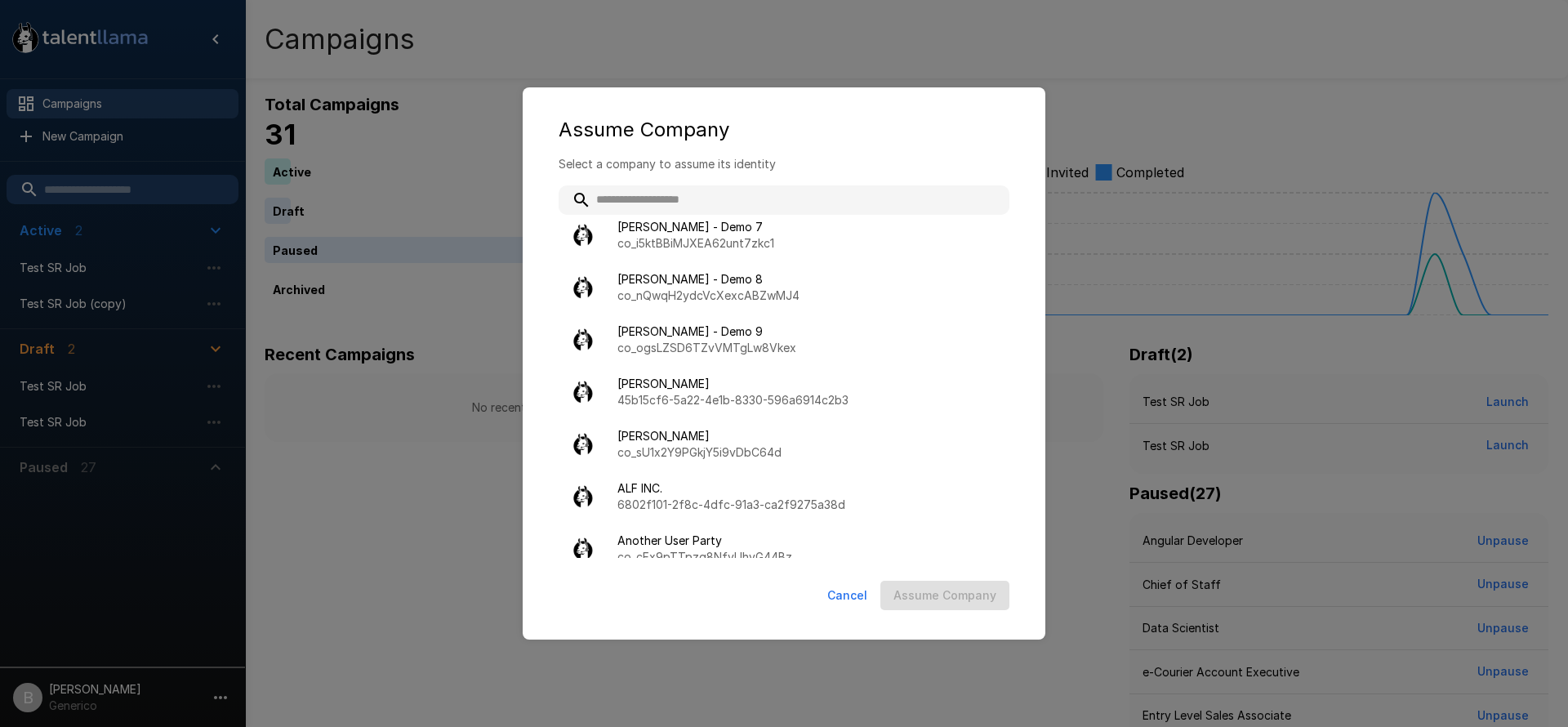
scroll to position [123, 0]
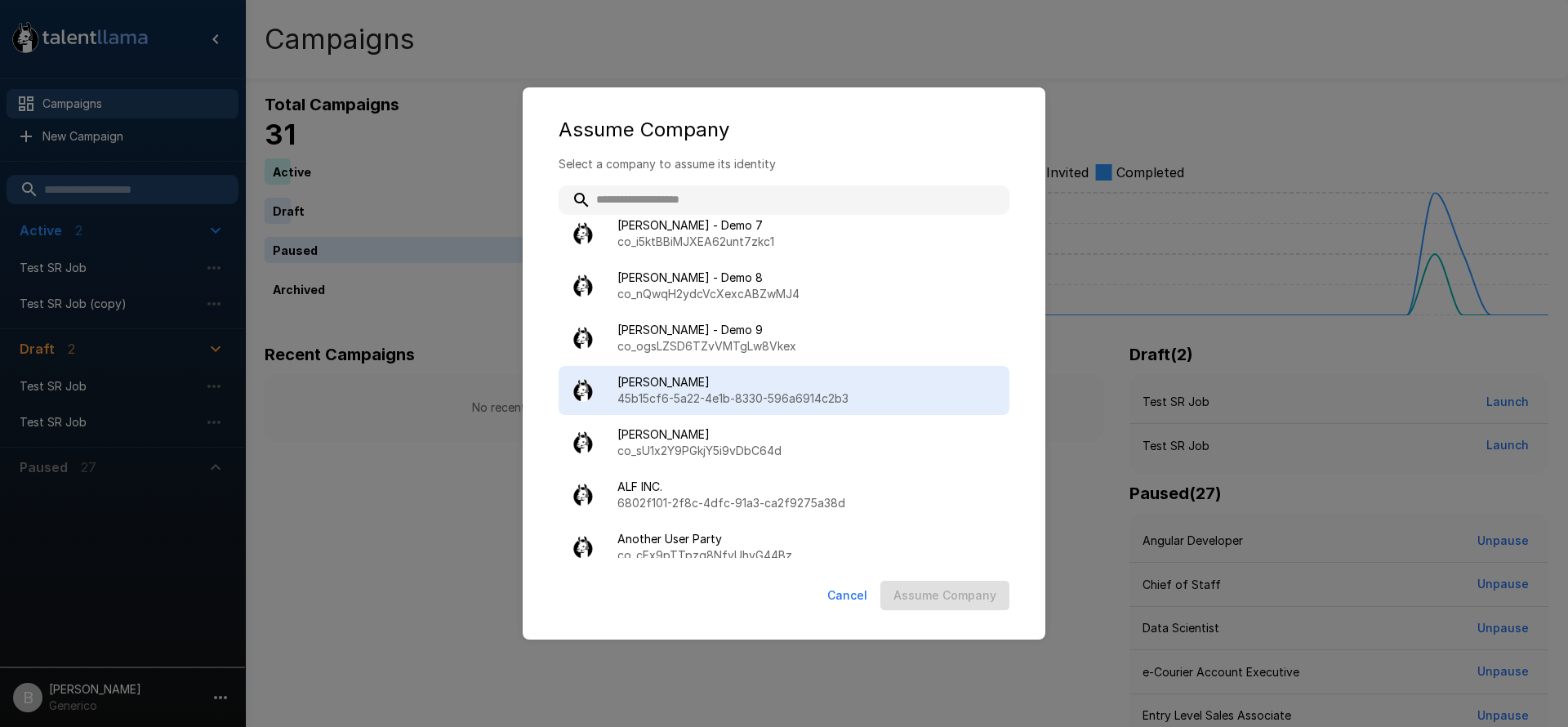
click at [657, 413] on div "Adam Demo 45b15cf6-5a22-4e1b-8330-596a6914c2b3" at bounding box center [784, 390] width 450 height 49
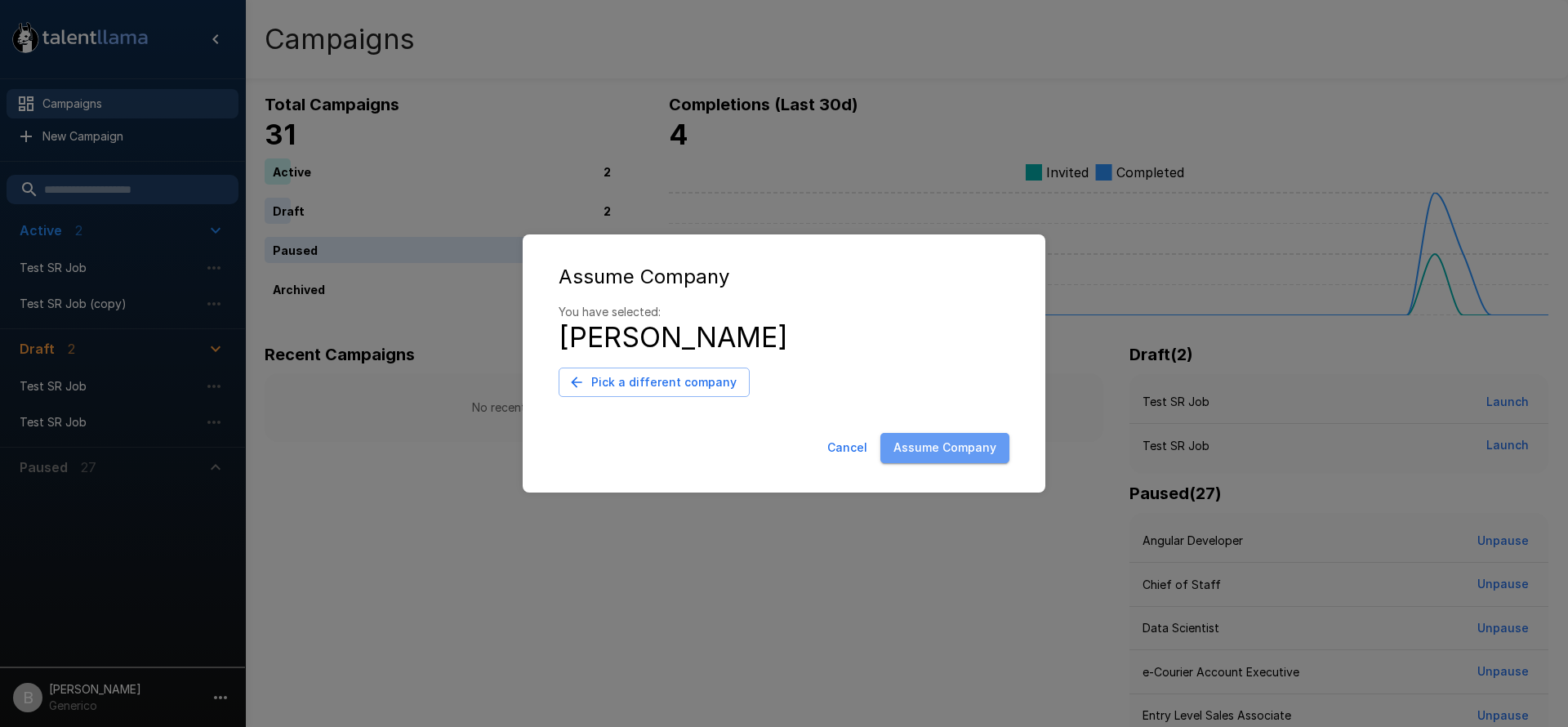
click at [962, 458] on button "Assume Company" at bounding box center [945, 448] width 129 height 30
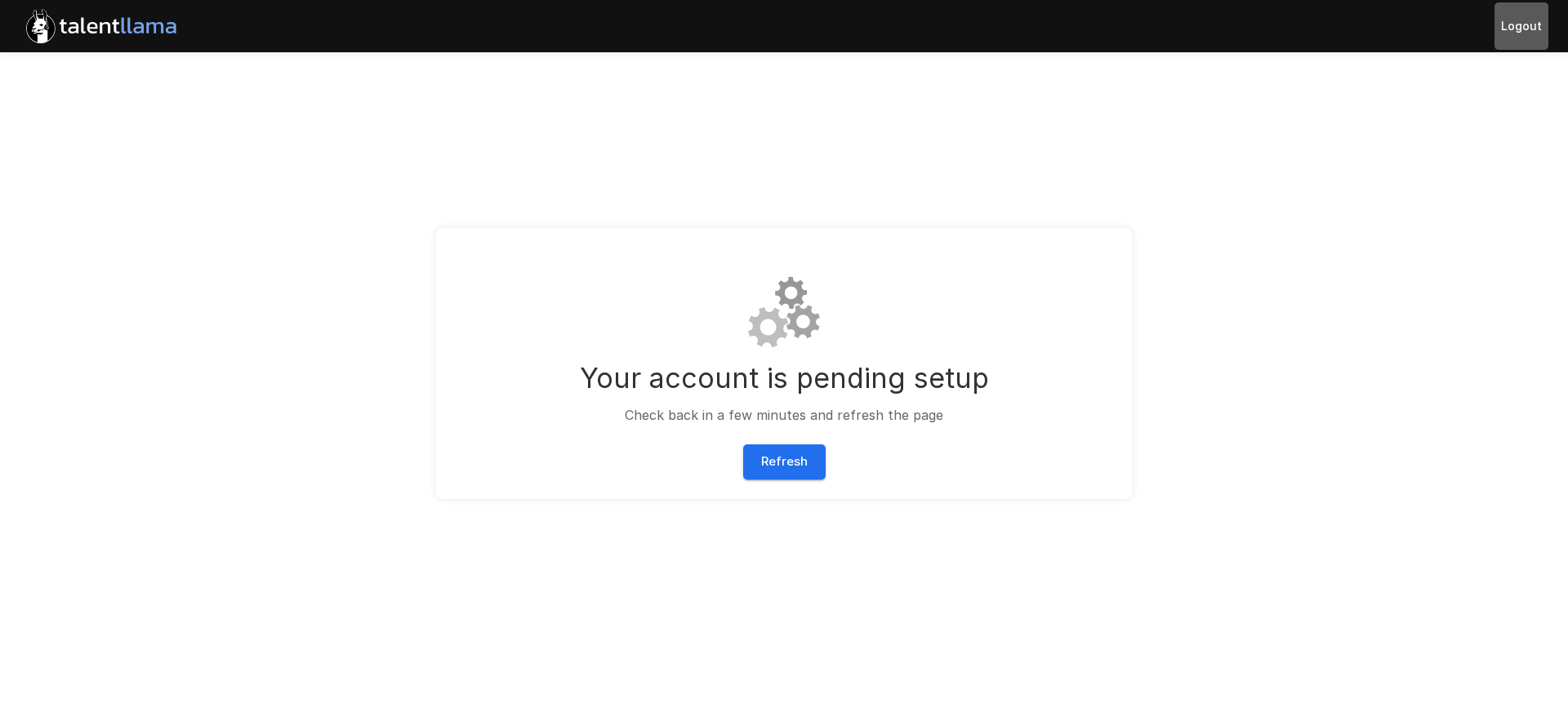
click at [1529, 30] on button "Logout" at bounding box center [1522, 26] width 54 height 47
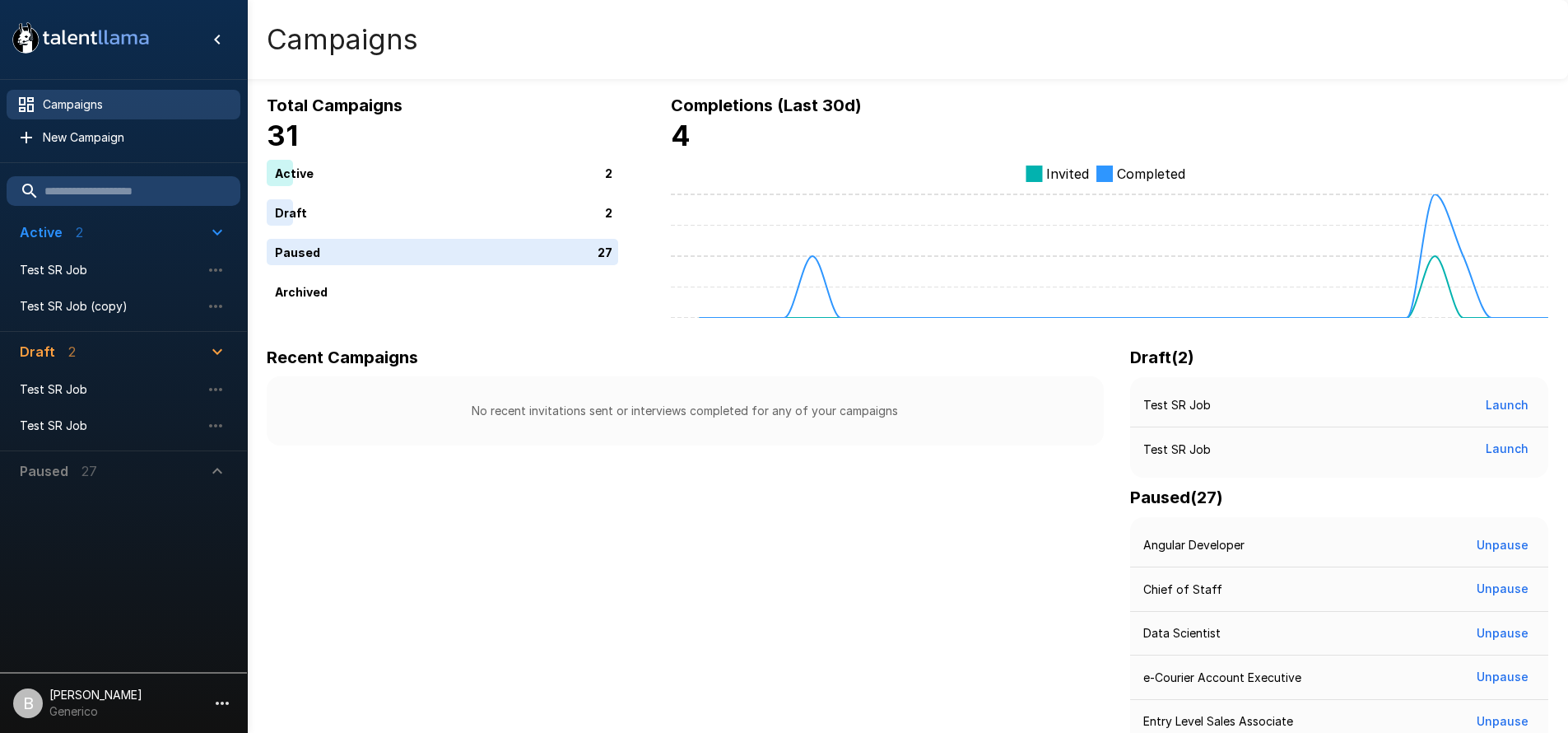
click at [122, 696] on p "[PERSON_NAME]" at bounding box center [95, 695] width 93 height 16
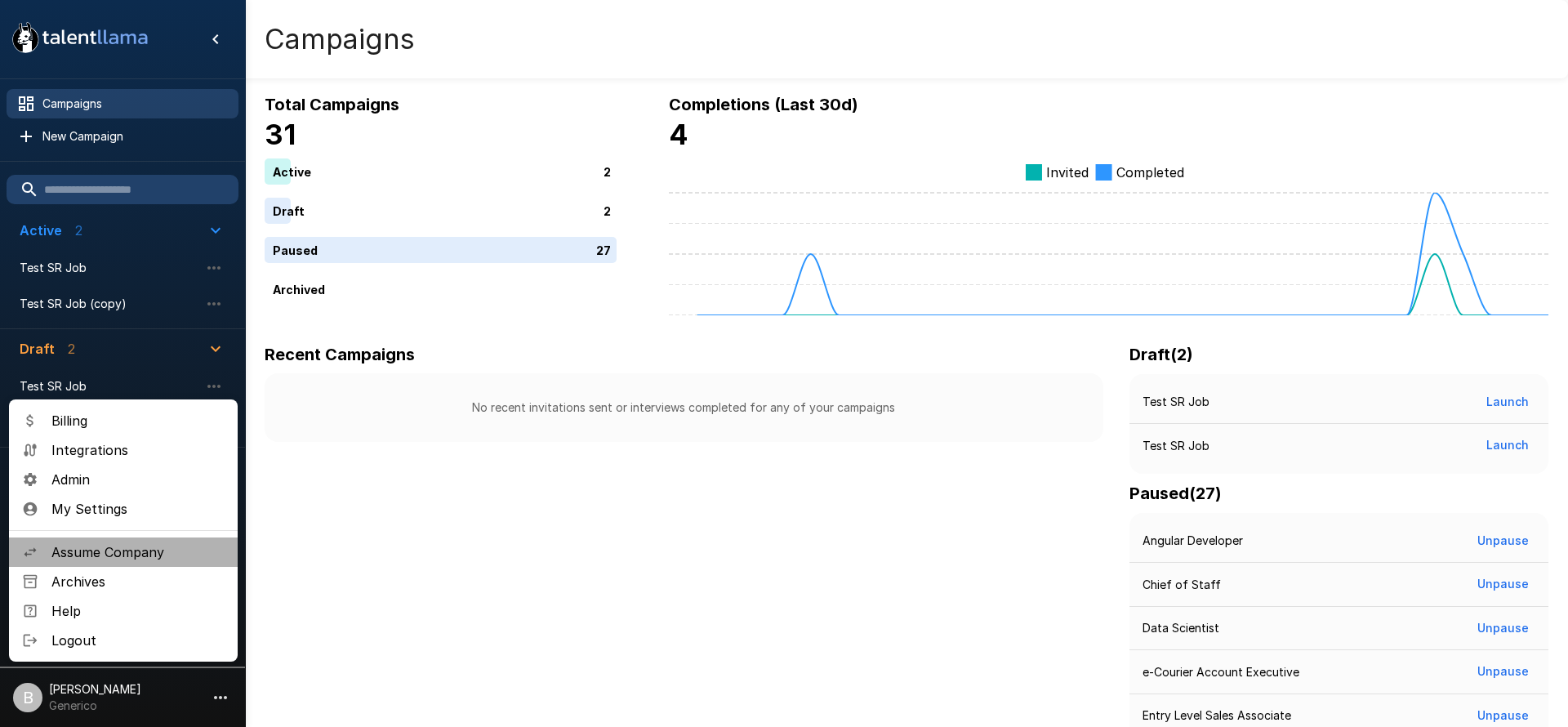
click at [128, 554] on span "Assume Company" at bounding box center [137, 552] width 173 height 19
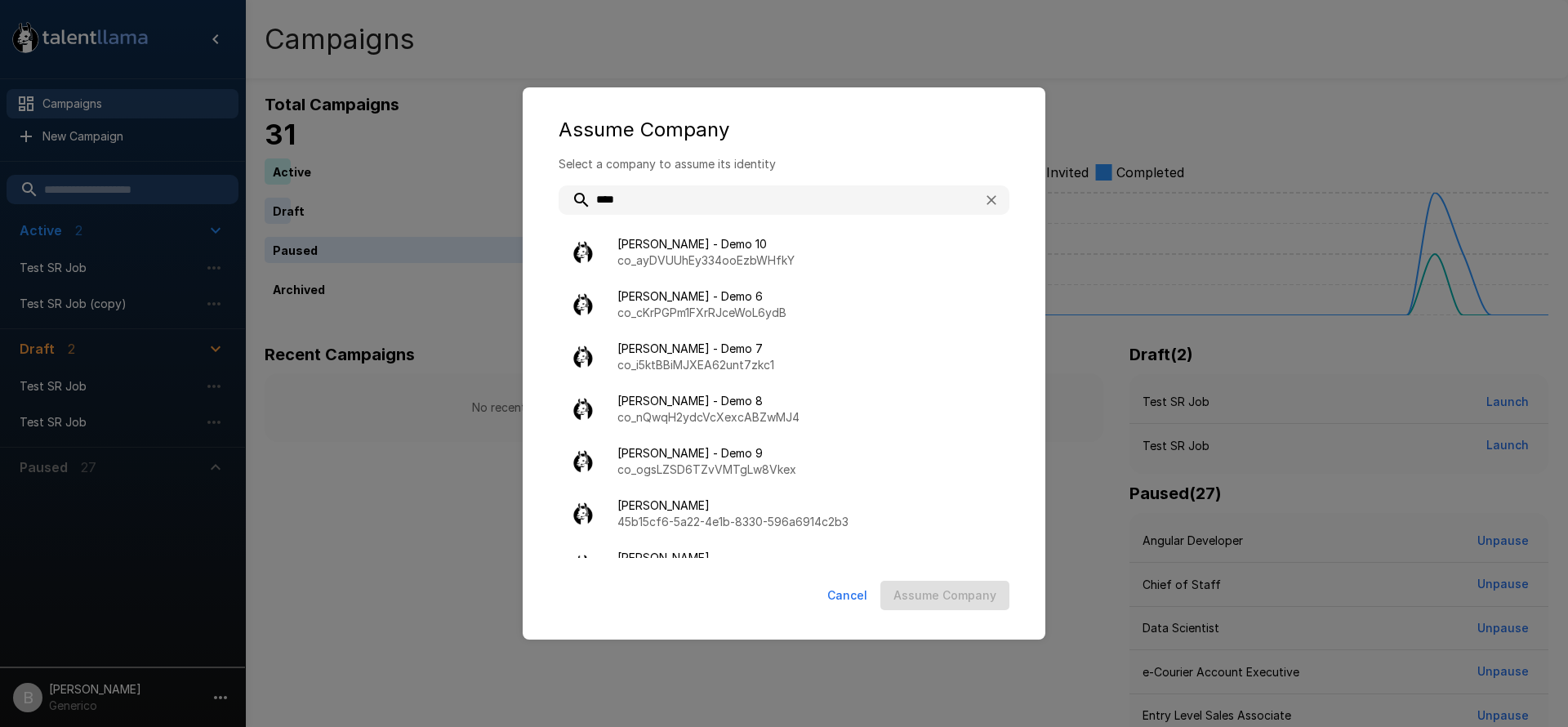
drag, startPoint x: 639, startPoint y: 189, endPoint x: 622, endPoint y: 194, distance: 17.7
click at [598, 198] on input "****" at bounding box center [764, 200] width 412 height 30
click at [629, 194] on input "****" at bounding box center [764, 200] width 412 height 30
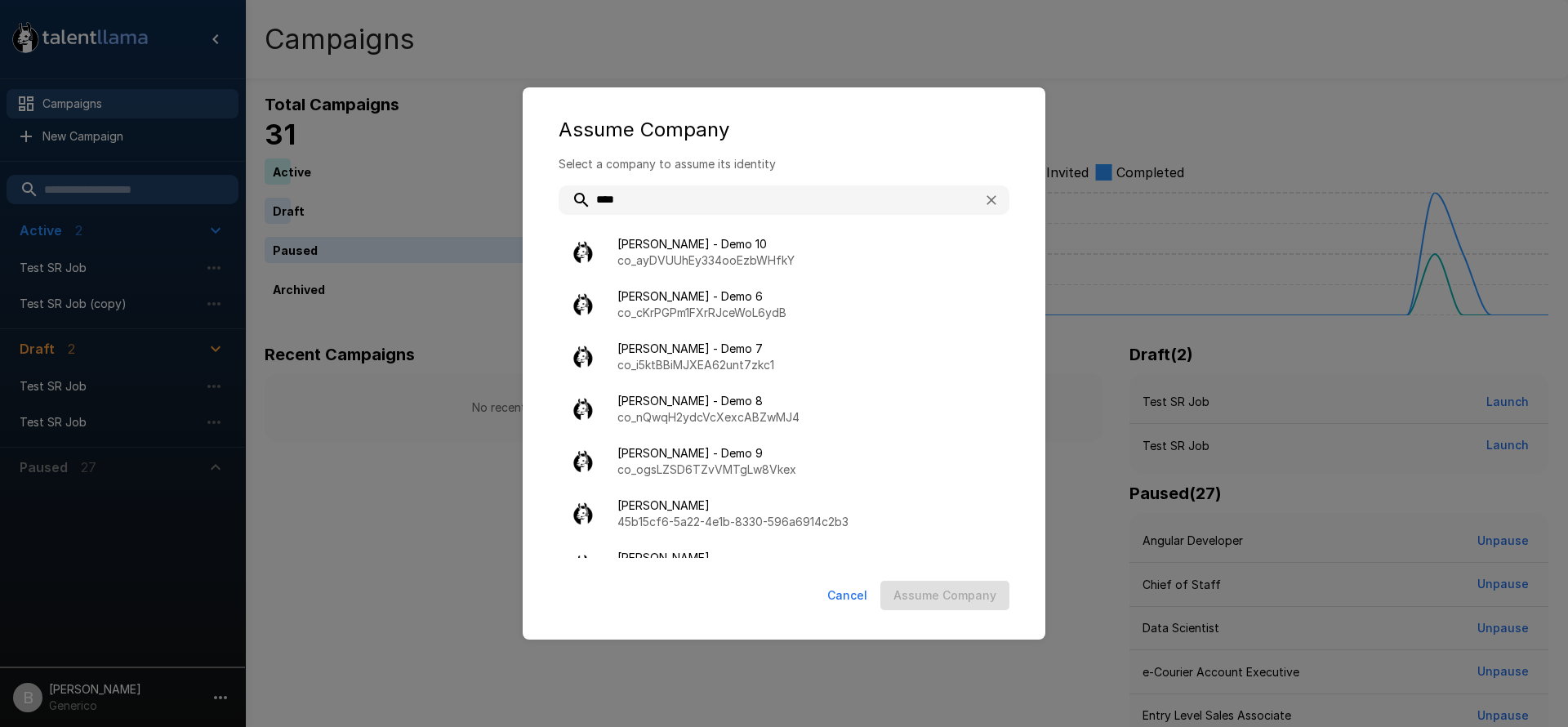
type input "*"
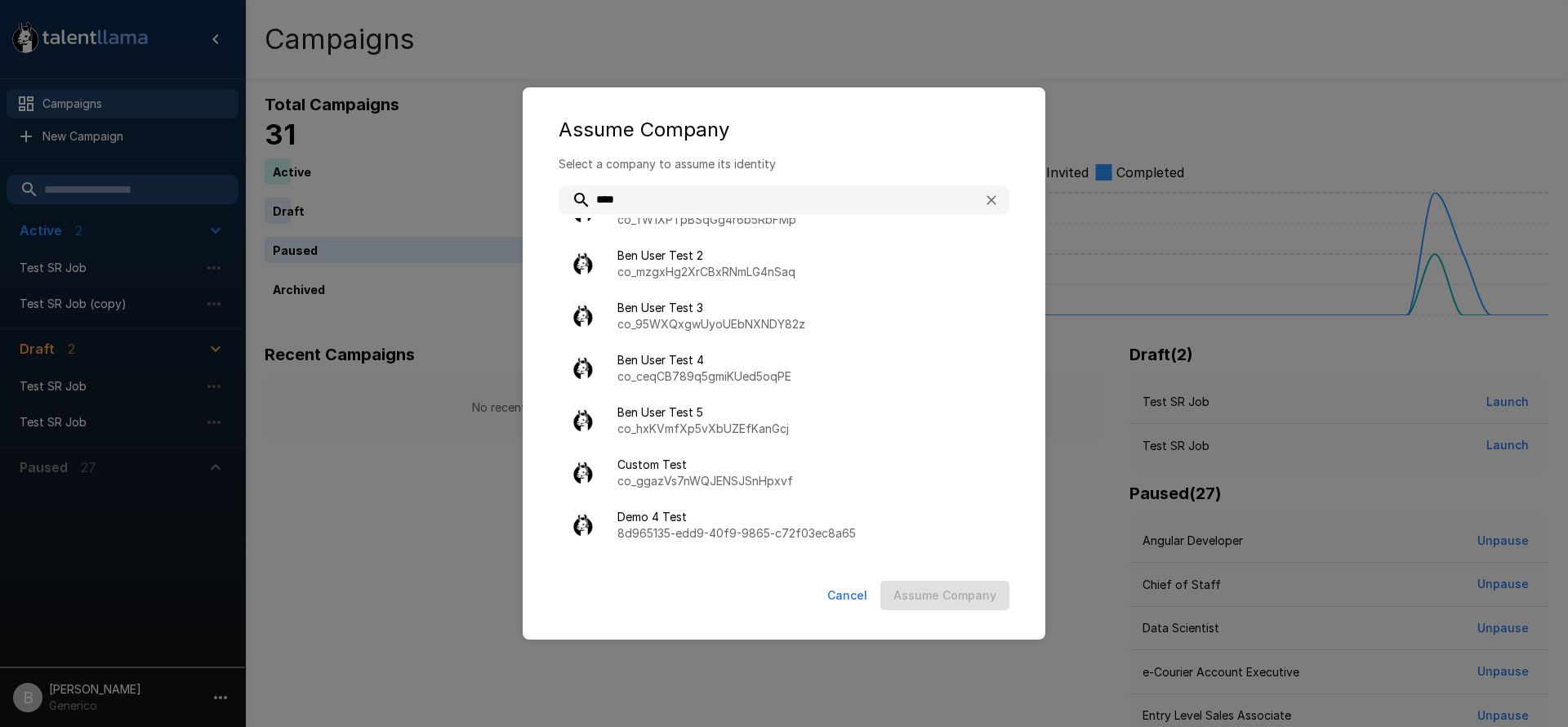
scroll to position [465, 0]
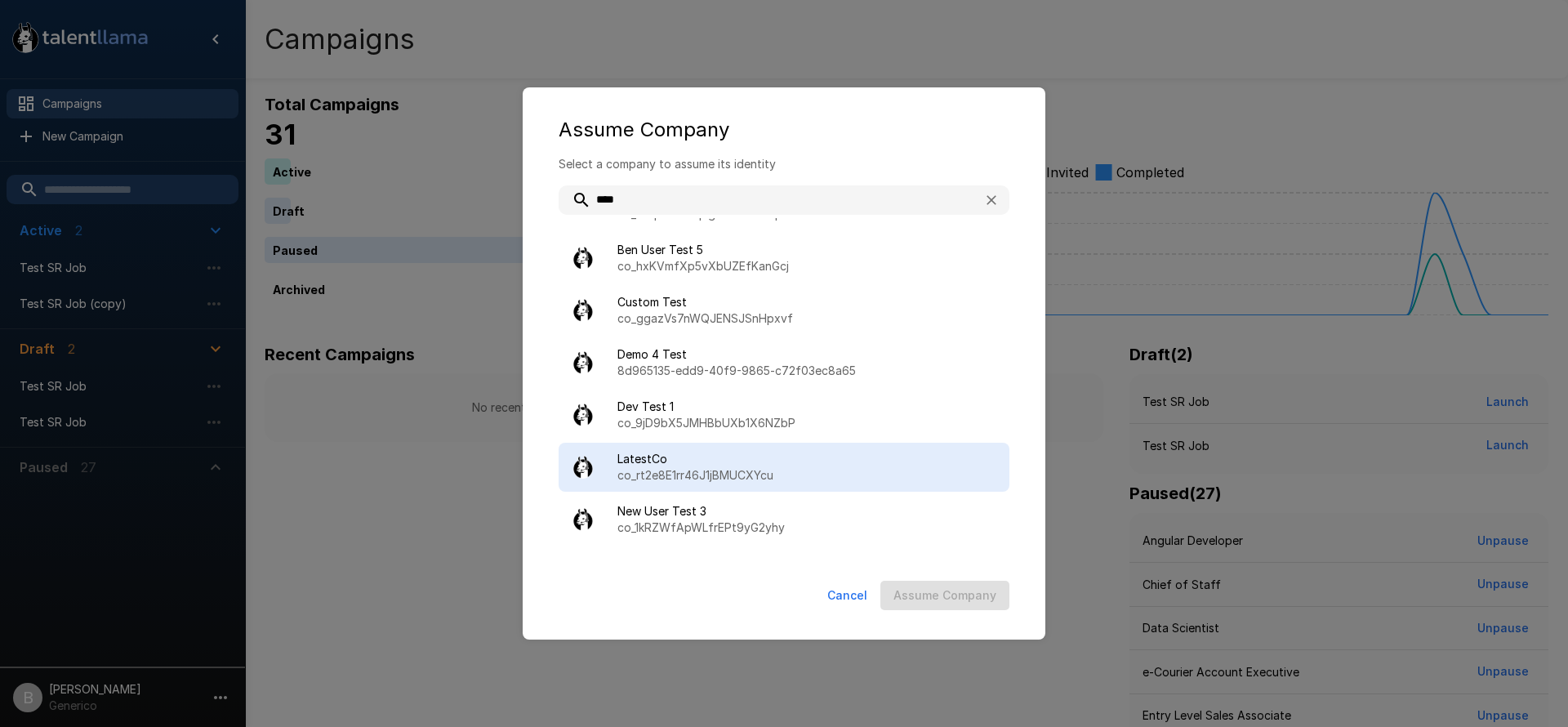
type input "****"
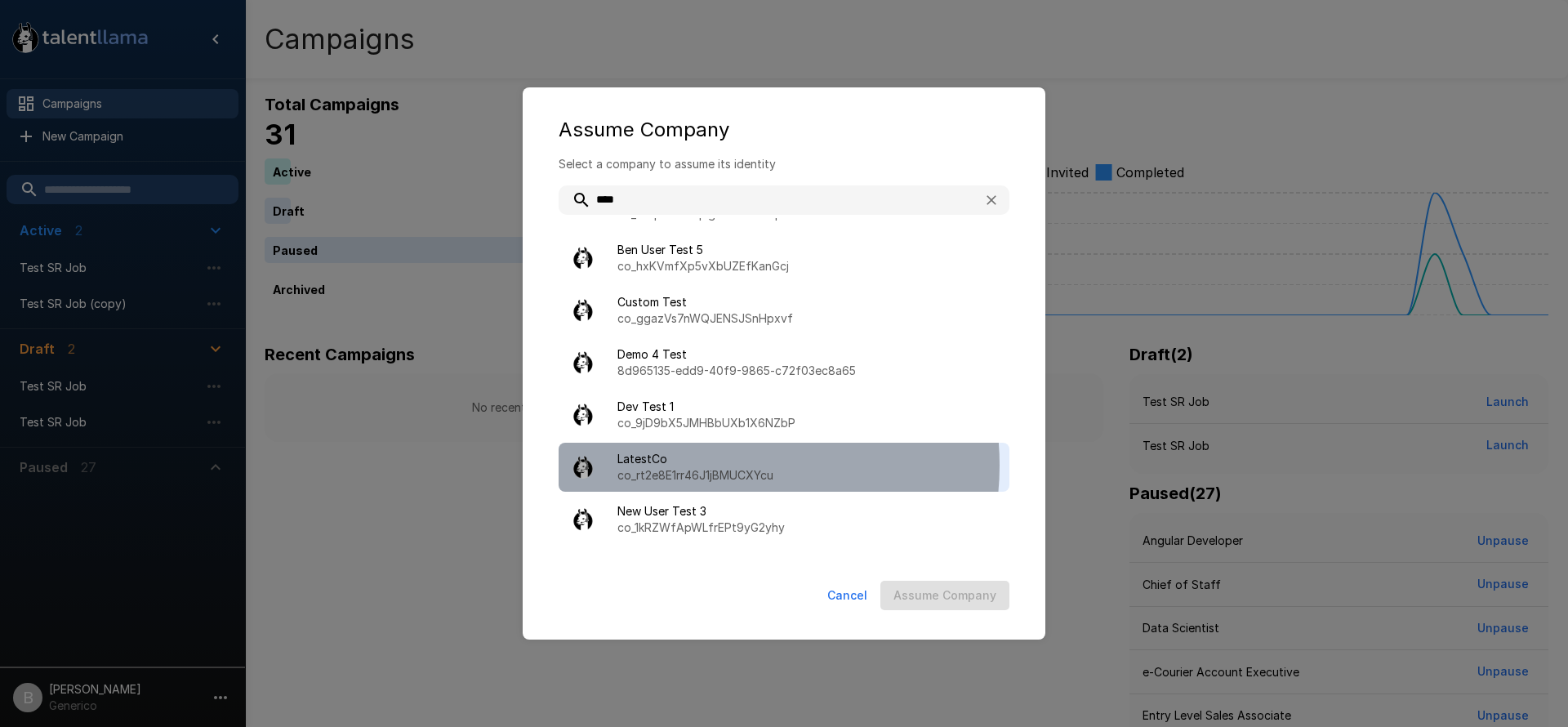
click at [715, 465] on span "LatestCo" at bounding box center [806, 458] width 379 height 16
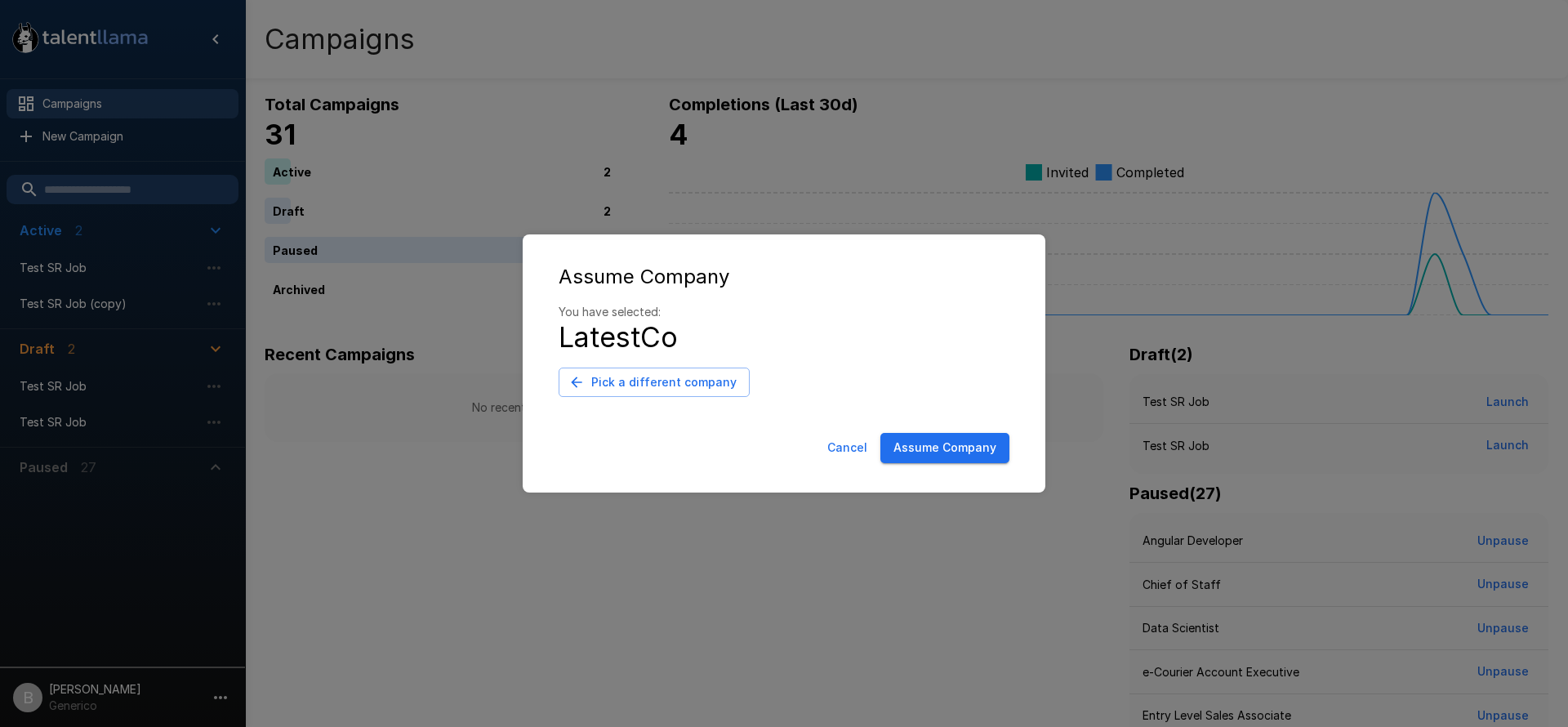
click at [894, 448] on button "Assume Company" at bounding box center [945, 448] width 129 height 30
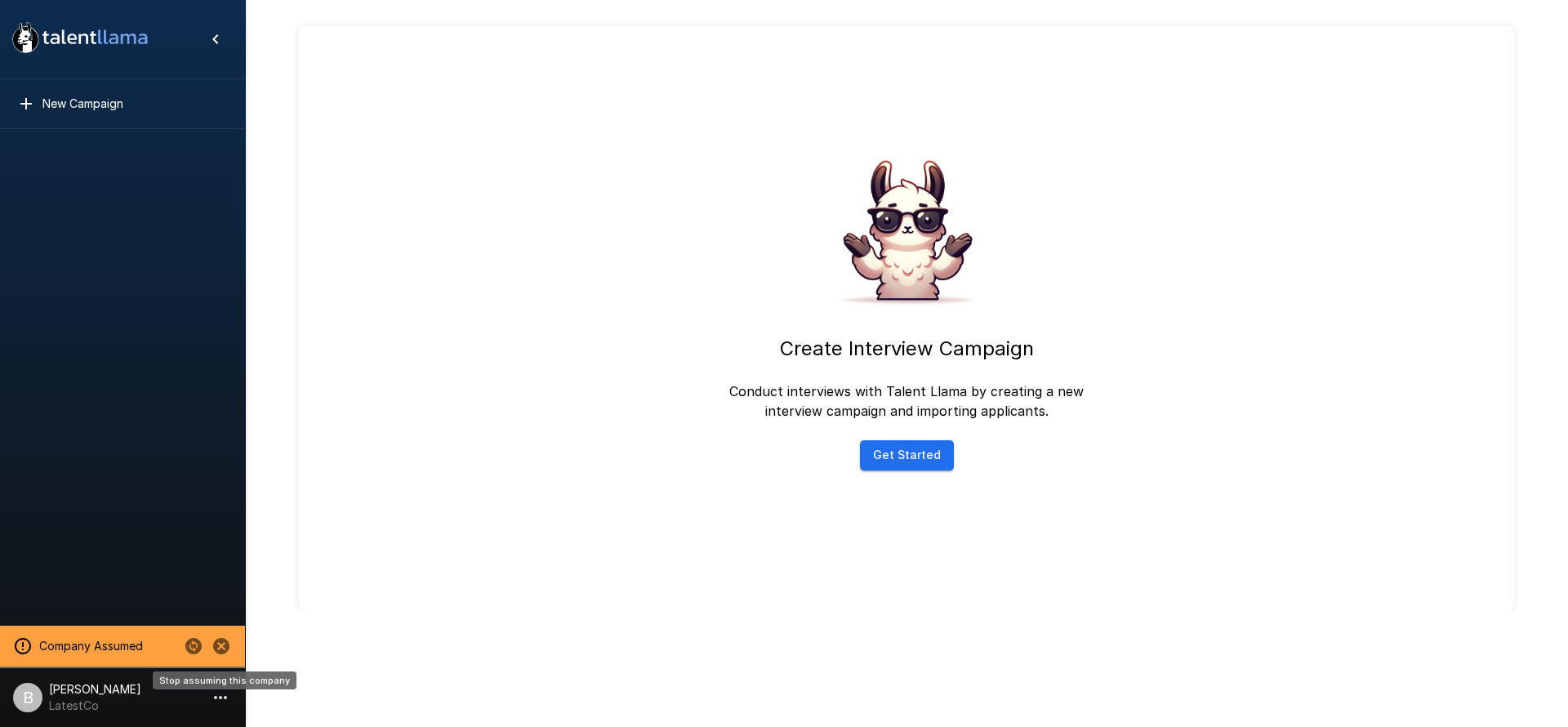
click at [218, 648] on icon "Stop assuming this company" at bounding box center [221, 645] width 16 height 16
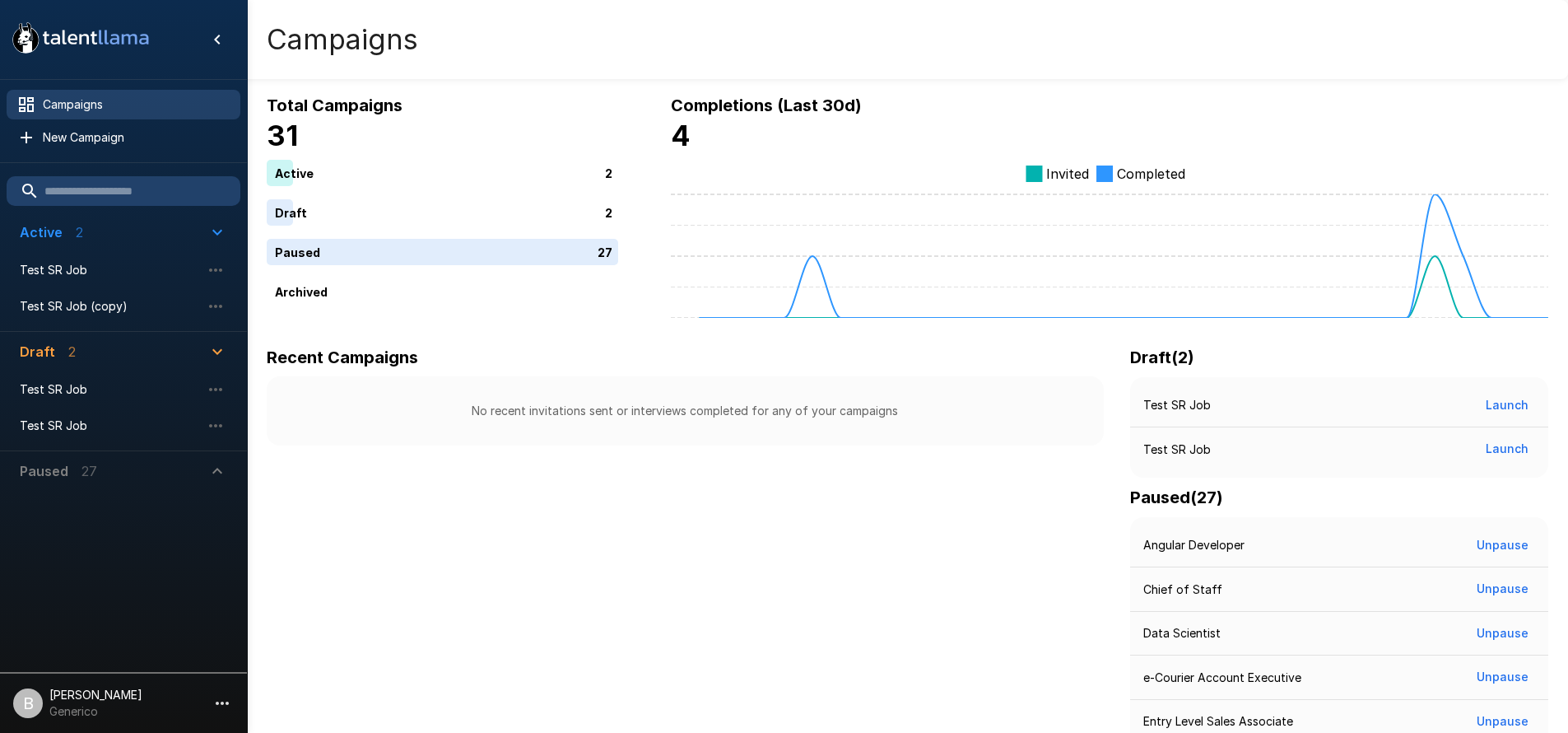
click at [126, 704] on p "Generico" at bounding box center [95, 711] width 93 height 16
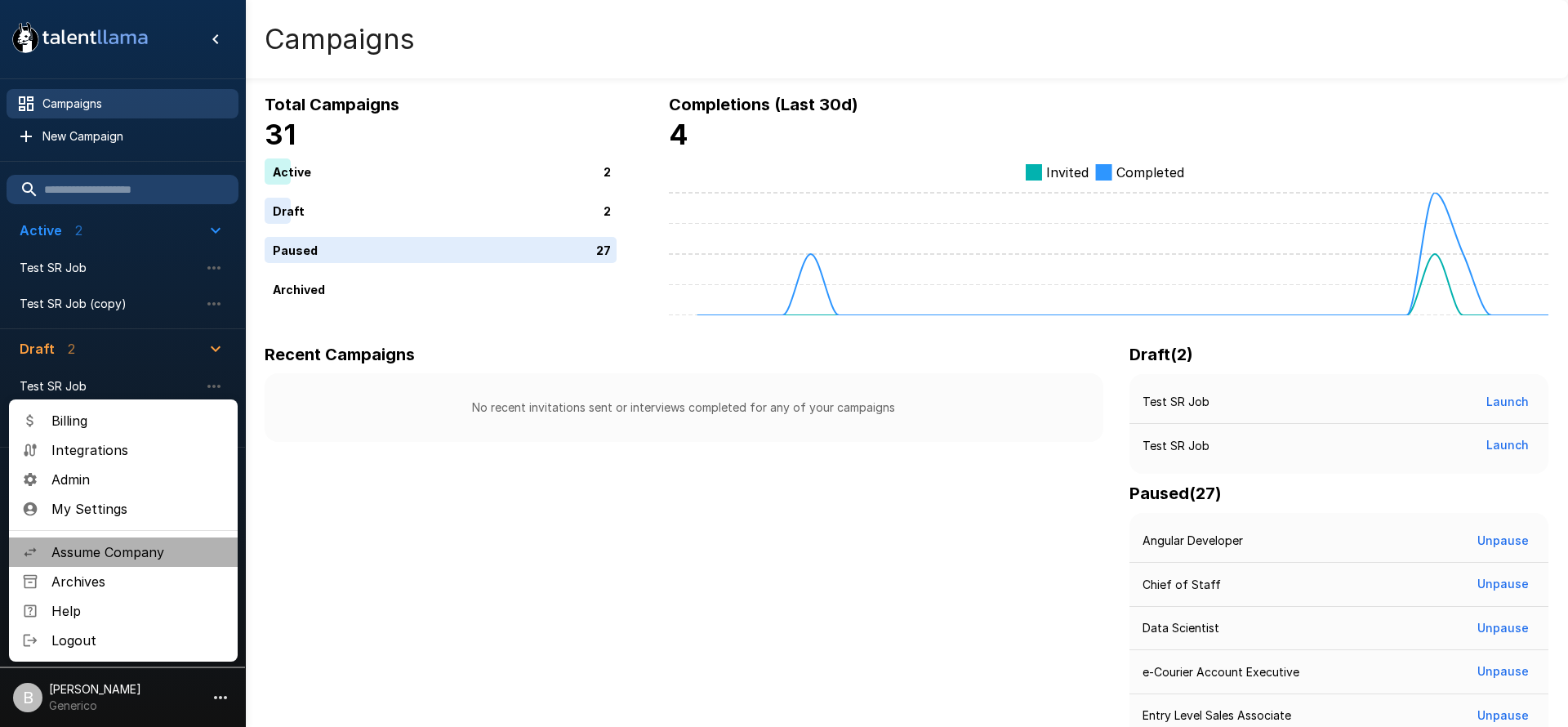
click at [195, 559] on span "Assume Company" at bounding box center [137, 552] width 173 height 19
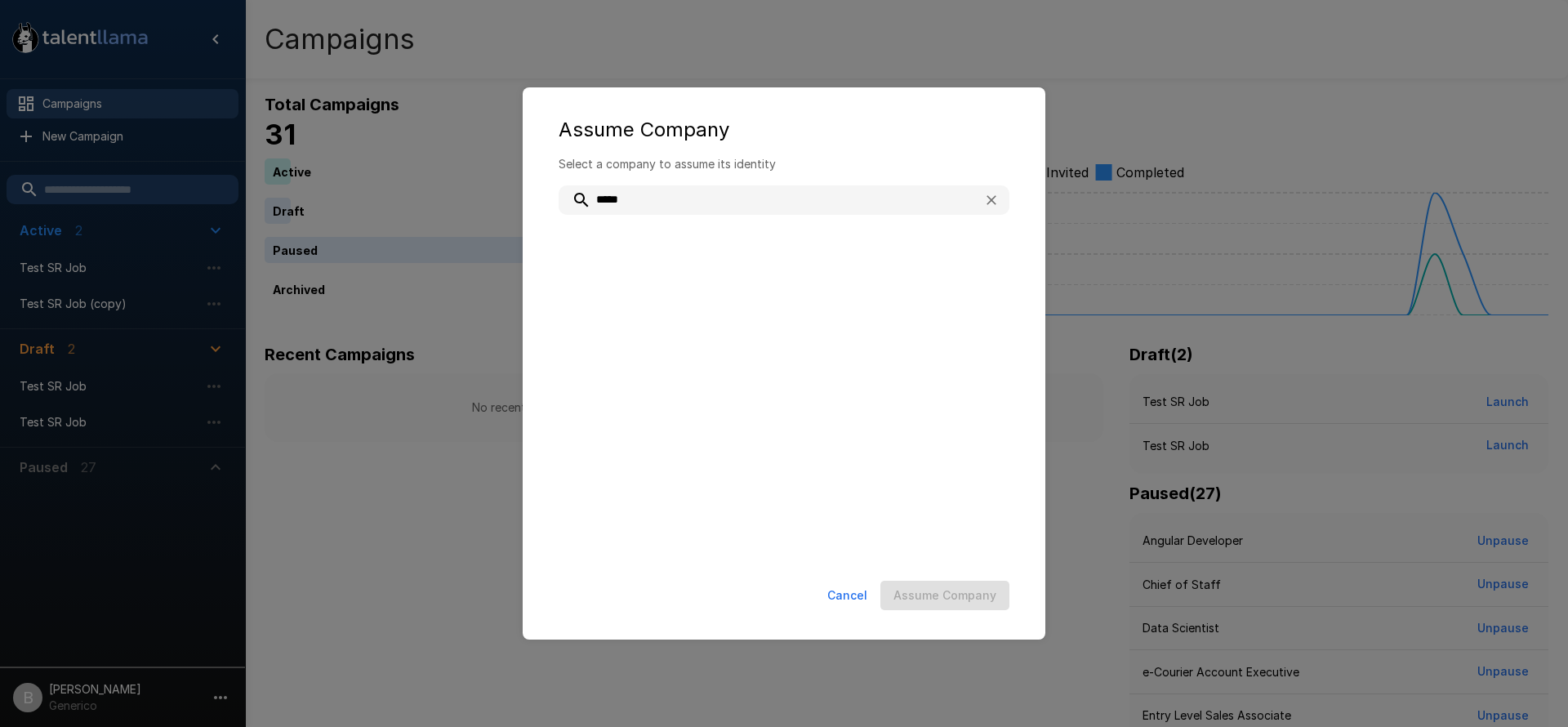
type input "*****"
click at [849, 595] on button "Cancel" at bounding box center [847, 595] width 53 height 30
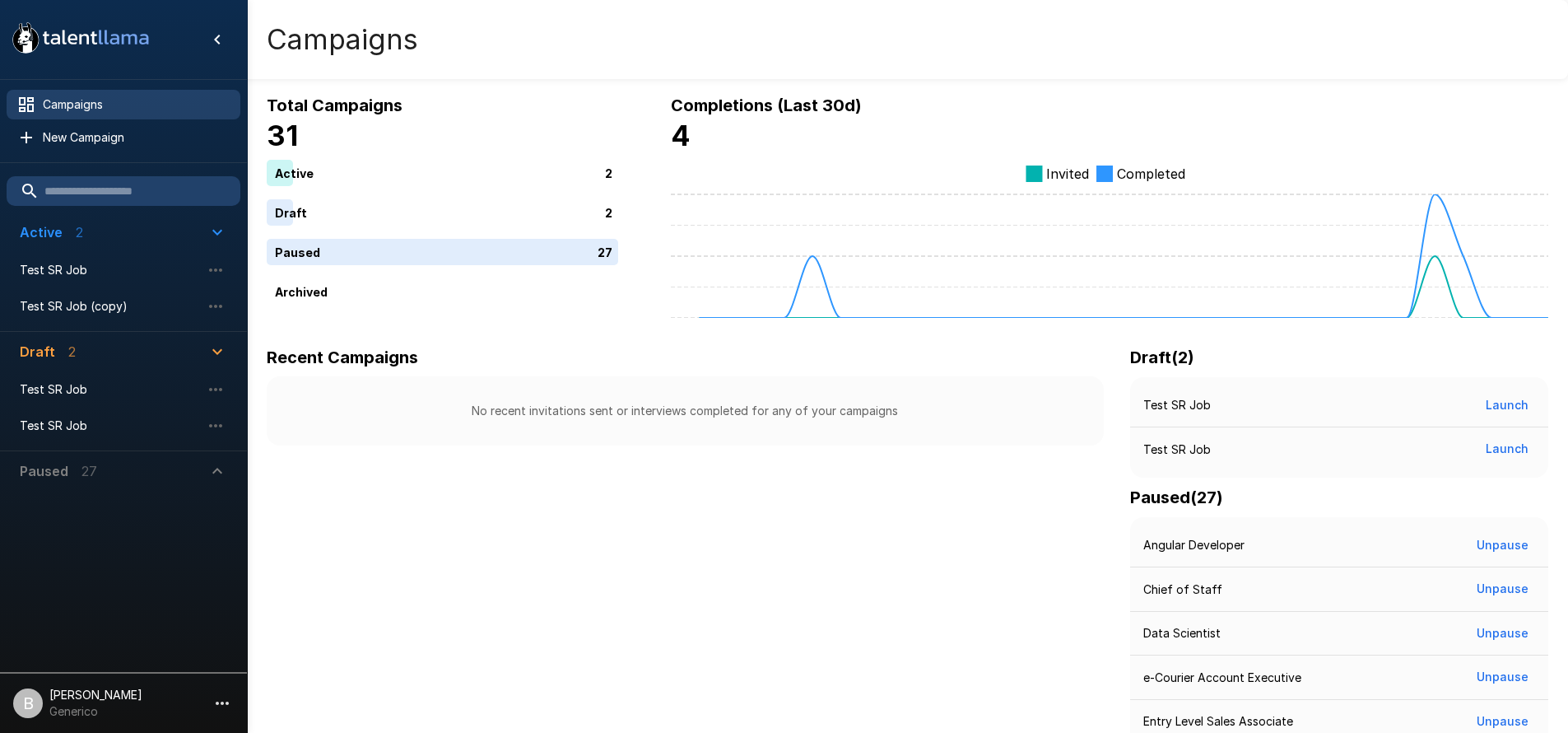
click at [70, 701] on p "[PERSON_NAME]" at bounding box center [95, 695] width 93 height 16
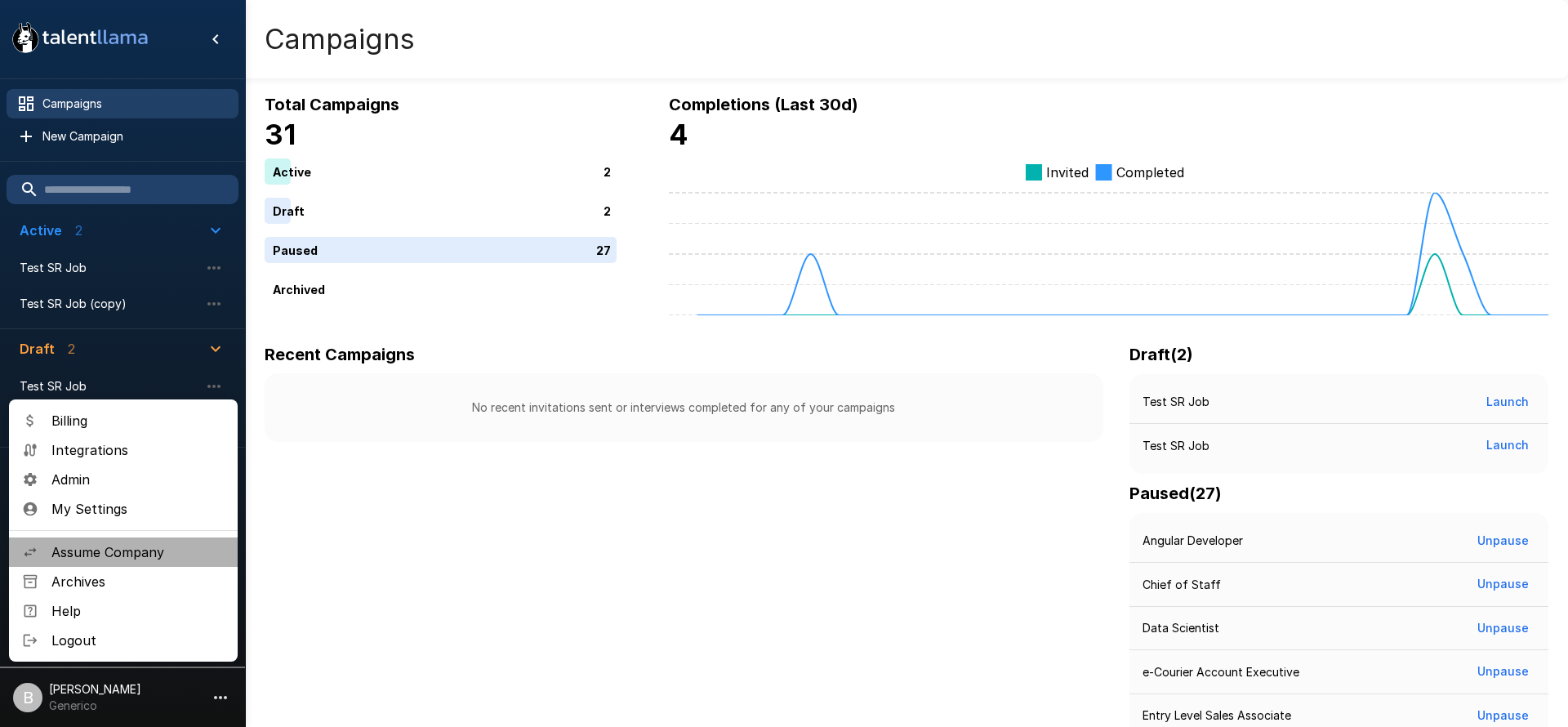
click at [139, 543] on span "Assume Company" at bounding box center [137, 552] width 173 height 19
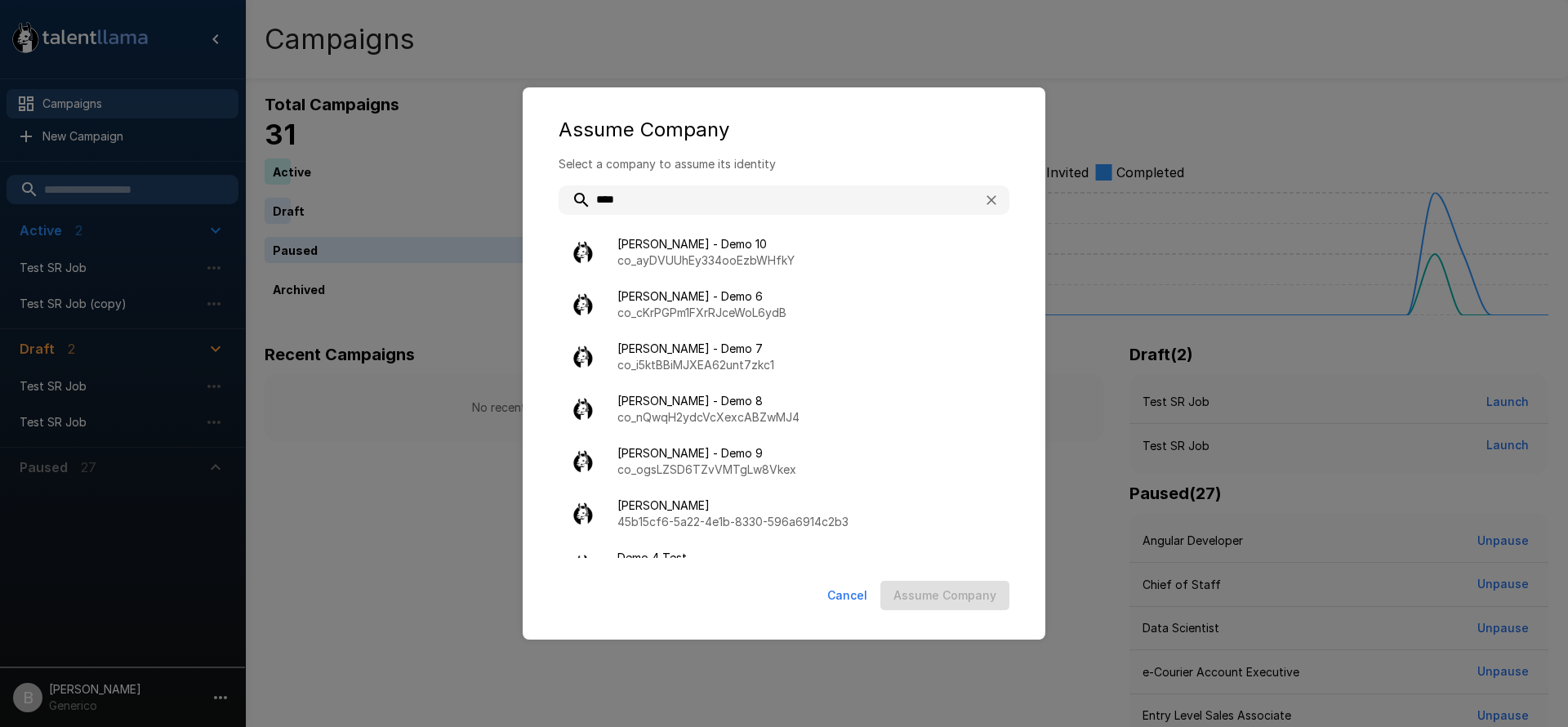
drag, startPoint x: 709, startPoint y: 188, endPoint x: 455, endPoint y: 172, distance: 254.5
click at [454, 172] on div "Assume Company Select a company to assume its identity **** Adam - Demo 10 co_a…" at bounding box center [784, 364] width 1568 height 727
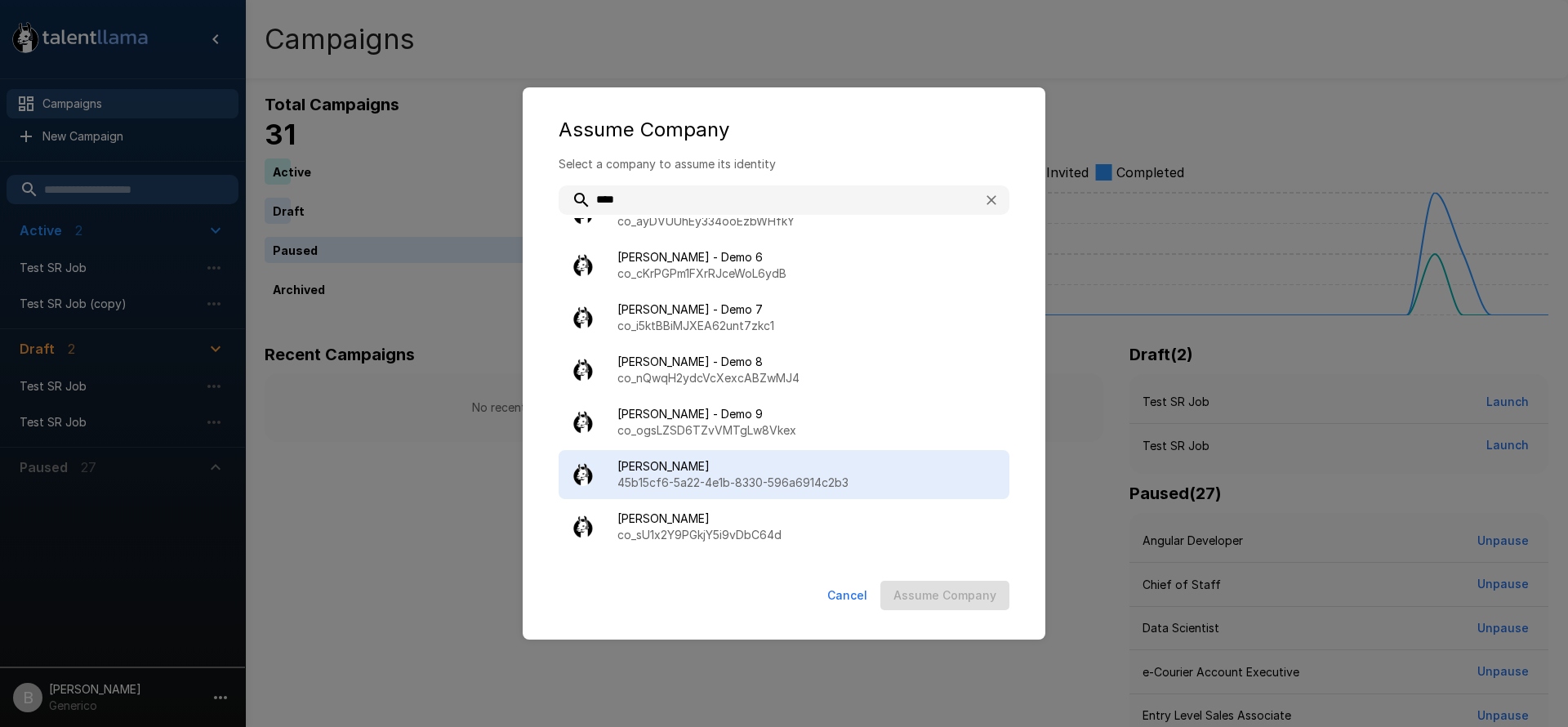
scroll to position [55, 0]
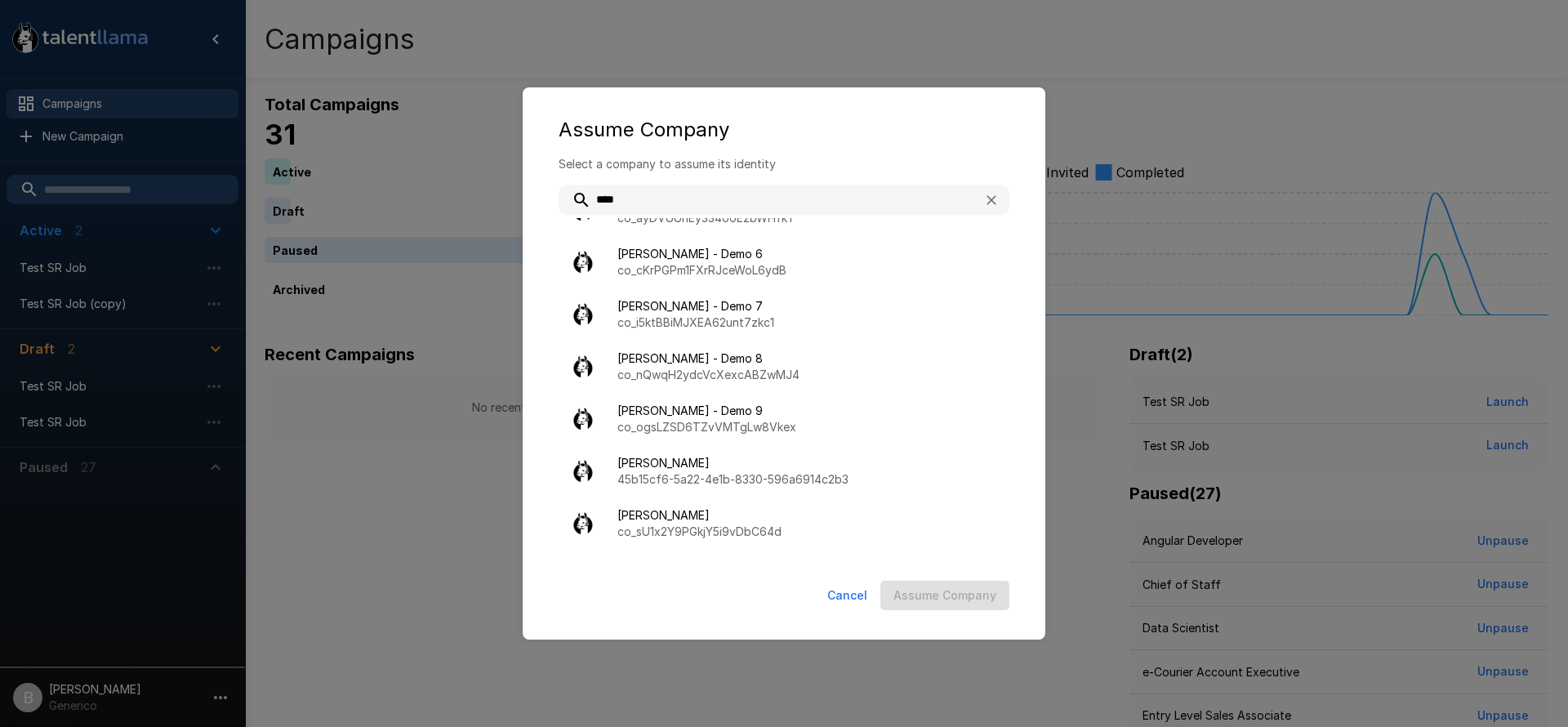
click at [665, 197] on input "****" at bounding box center [764, 200] width 412 height 30
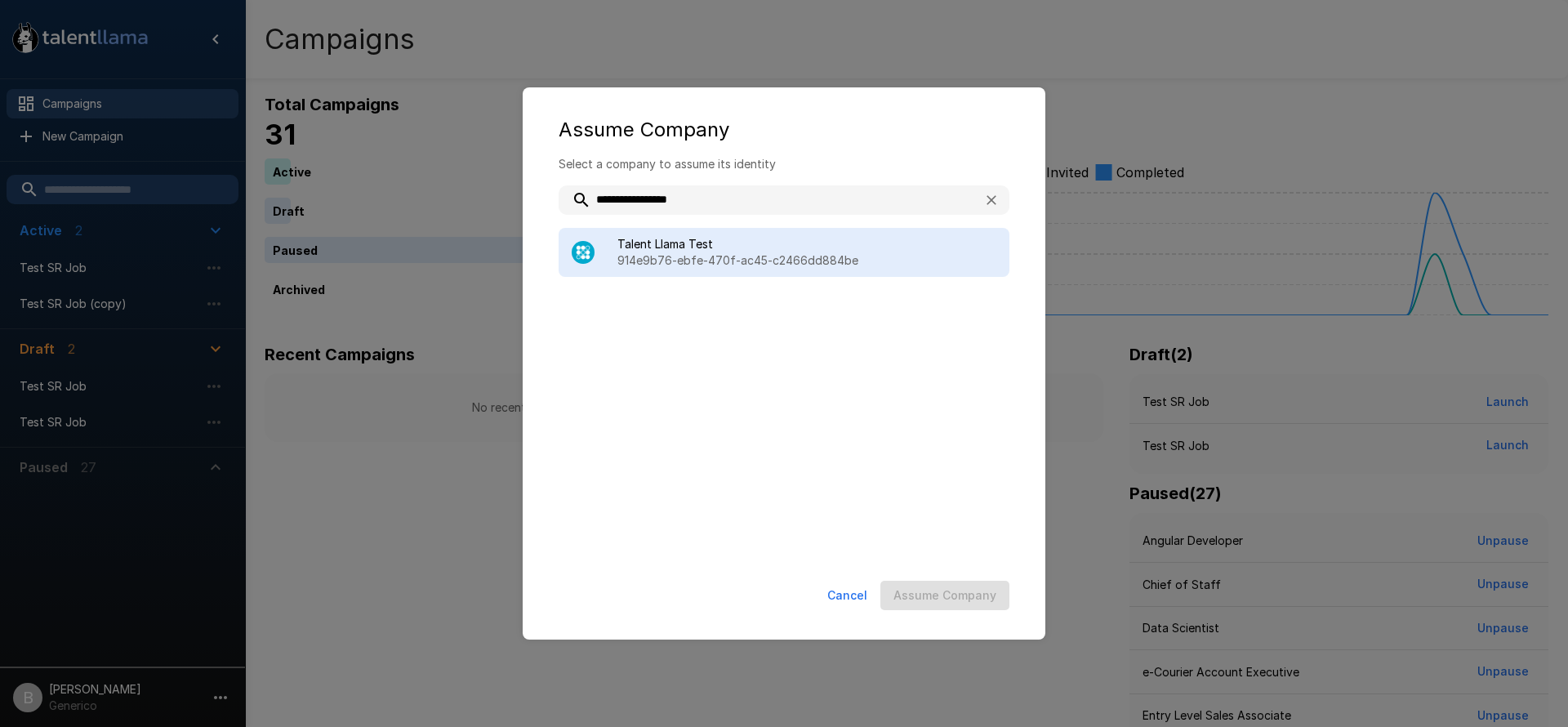
type input "**********"
click at [632, 261] on p "914e9b76-ebfe-470f-ac45-c2466dd884be" at bounding box center [806, 260] width 379 height 16
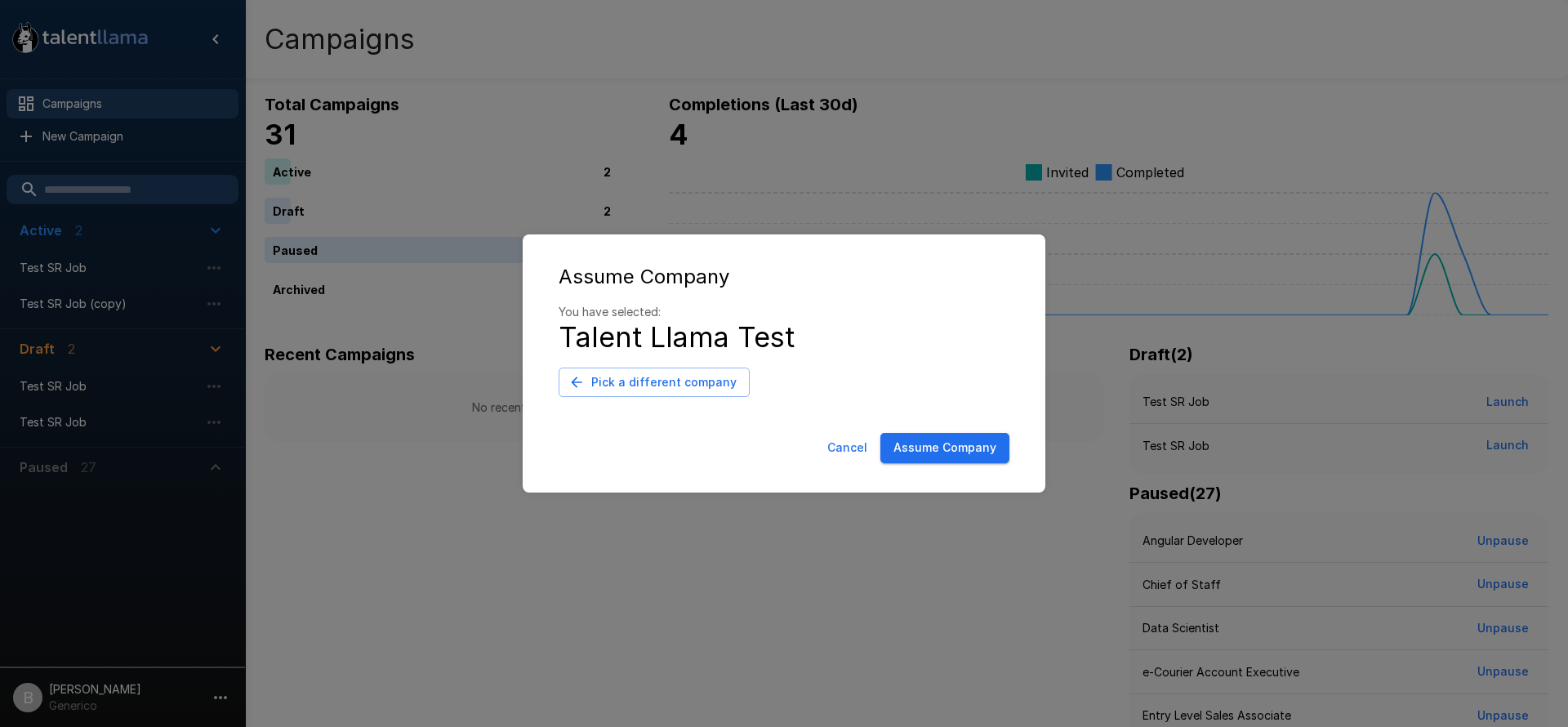
click at [974, 444] on button "Assume Company" at bounding box center [945, 448] width 129 height 30
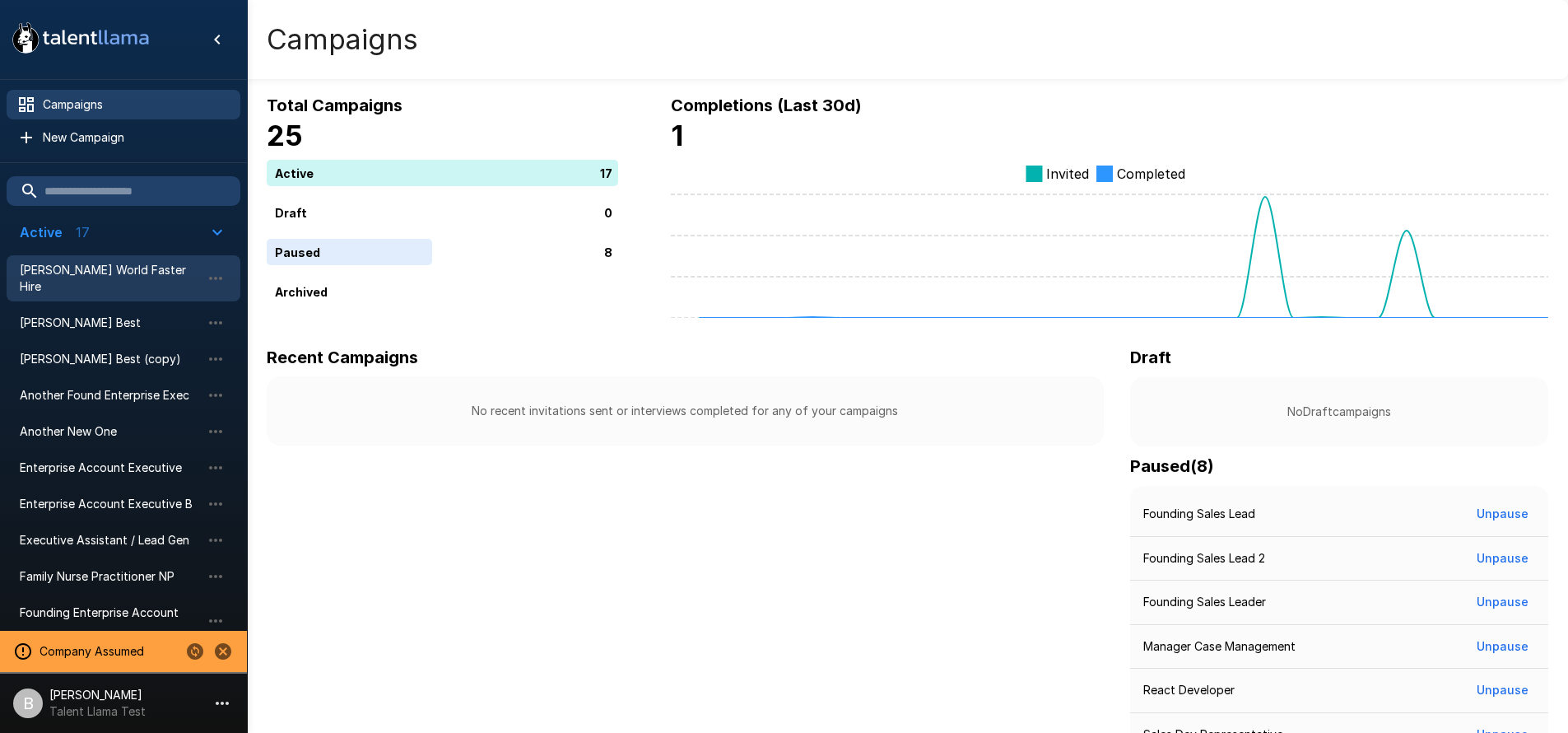
click at [98, 276] on span "[PERSON_NAME] World Faster Hire" at bounding box center [110, 278] width 181 height 33
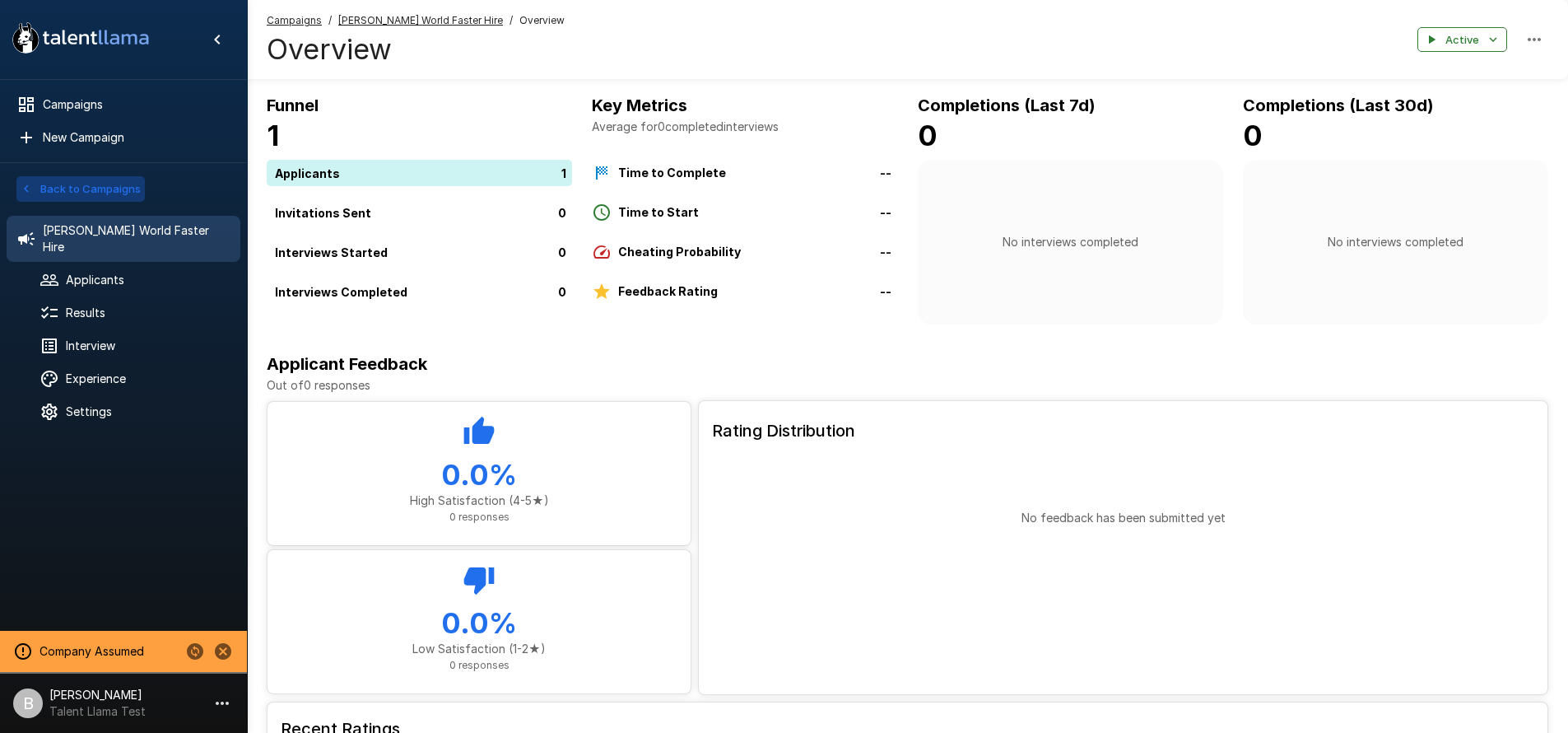
click at [87, 192] on button "Back to Campaigns" at bounding box center [80, 189] width 128 height 26
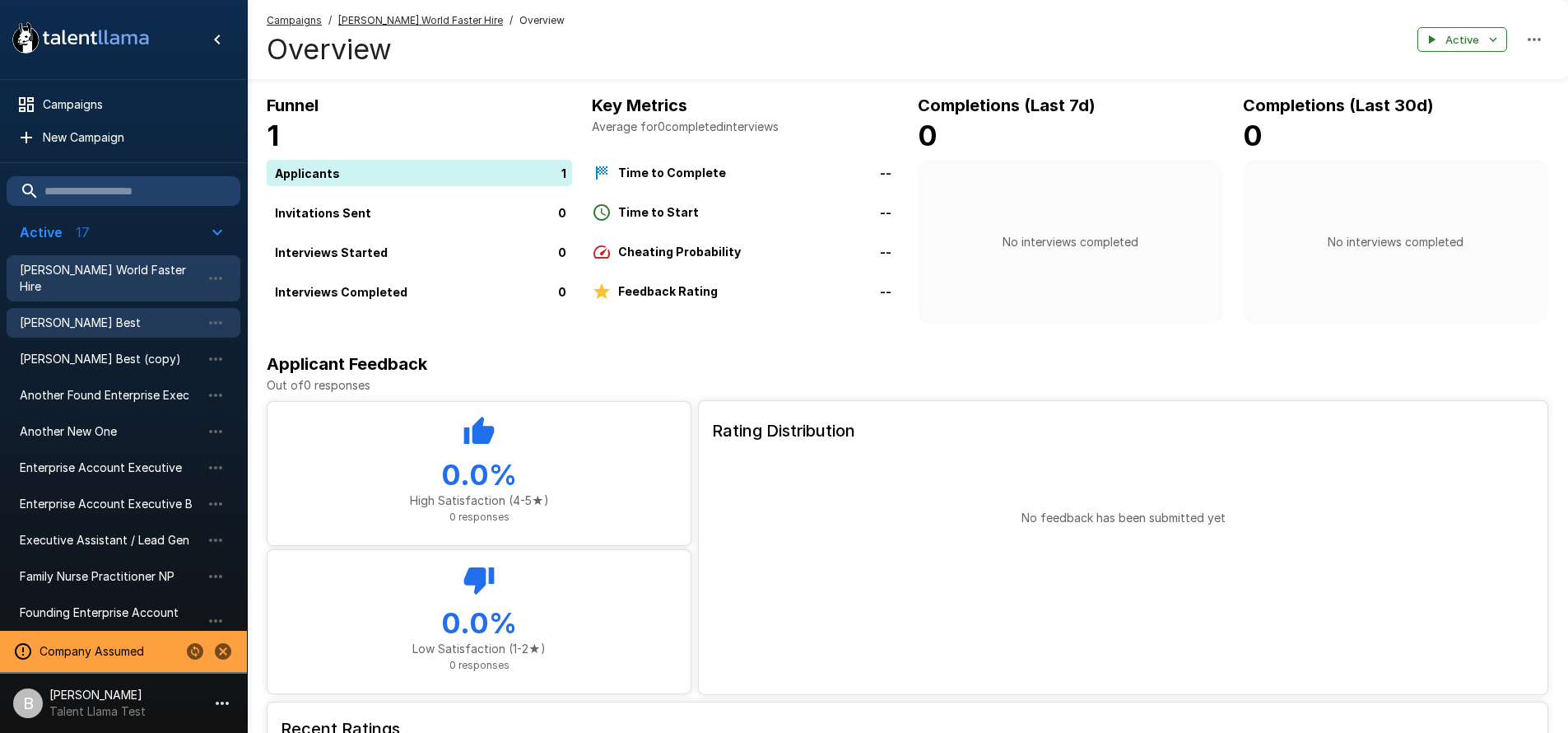
click at [118, 315] on span "Adams Best" at bounding box center [110, 322] width 181 height 16
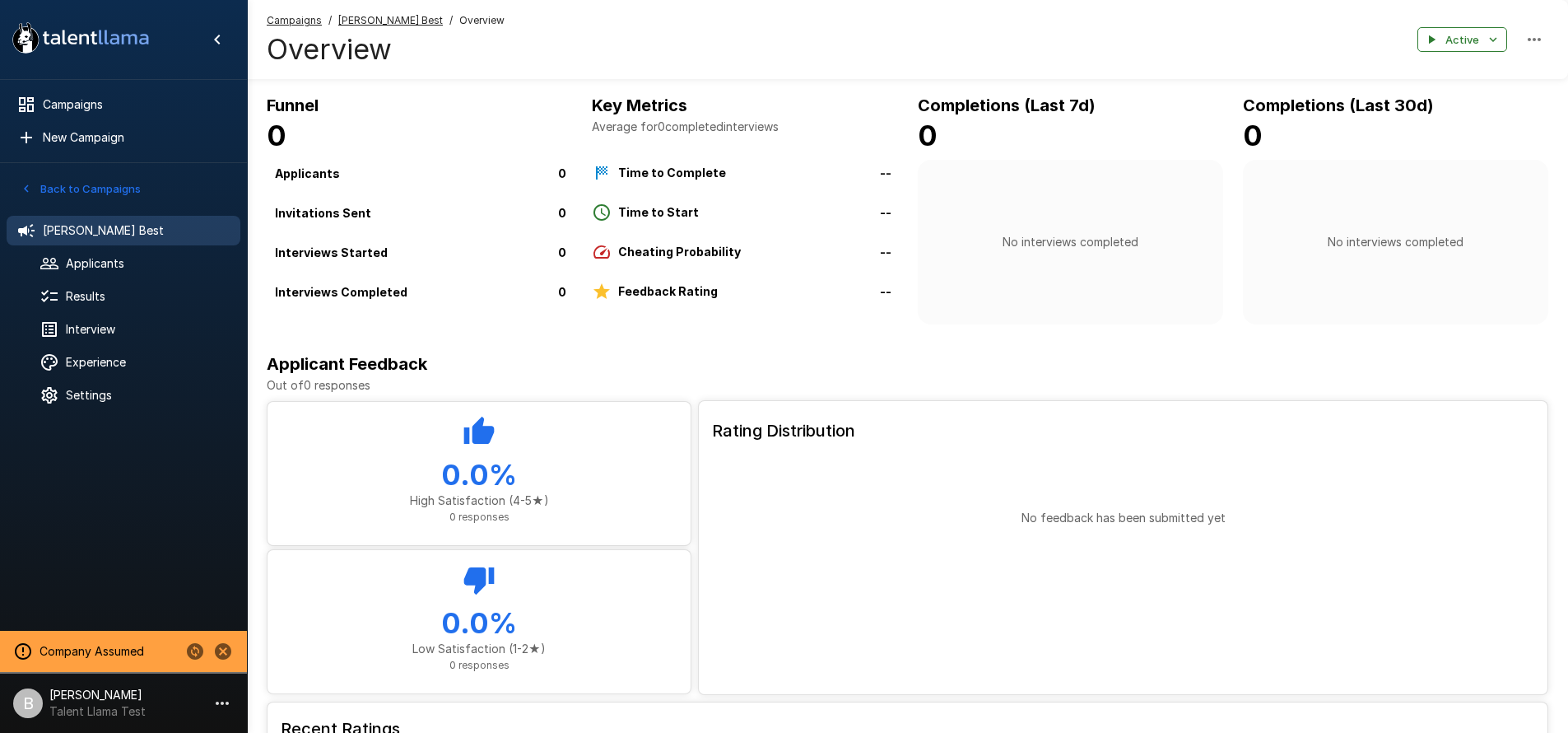
click at [37, 186] on button "Back to Campaigns" at bounding box center [80, 189] width 128 height 26
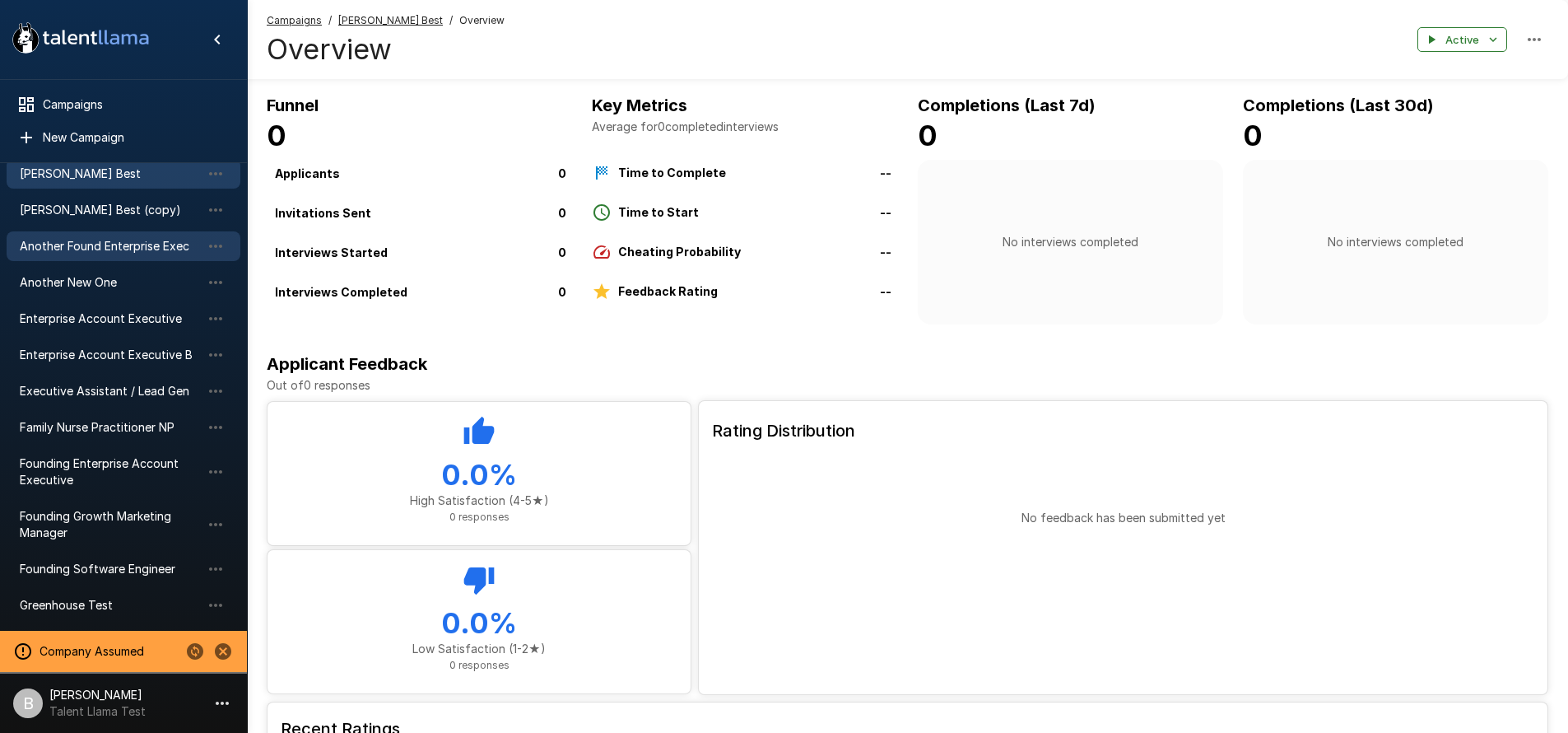
scroll to position [324, 0]
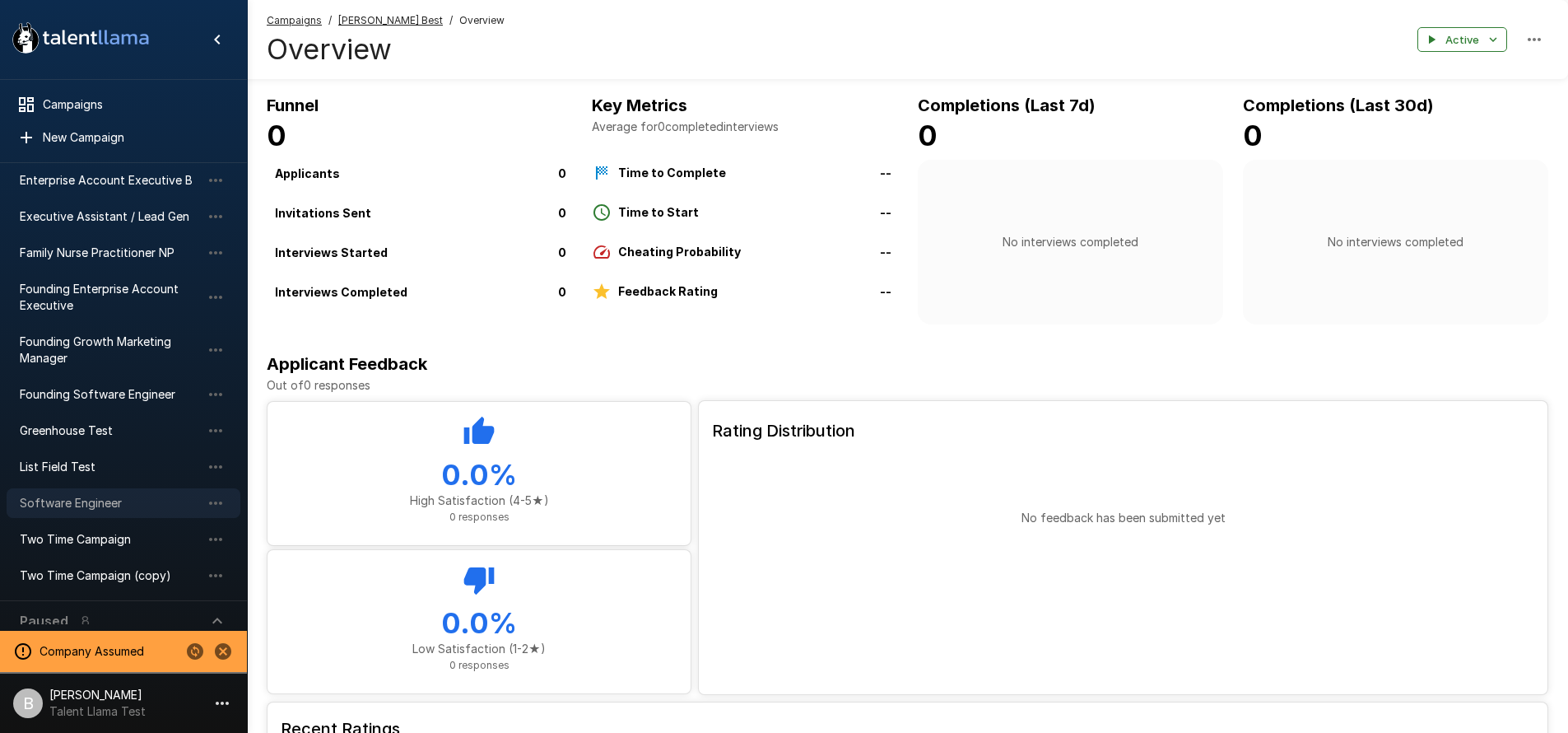
click at [133, 499] on div "Software Engineer" at bounding box center [123, 503] width 234 height 30
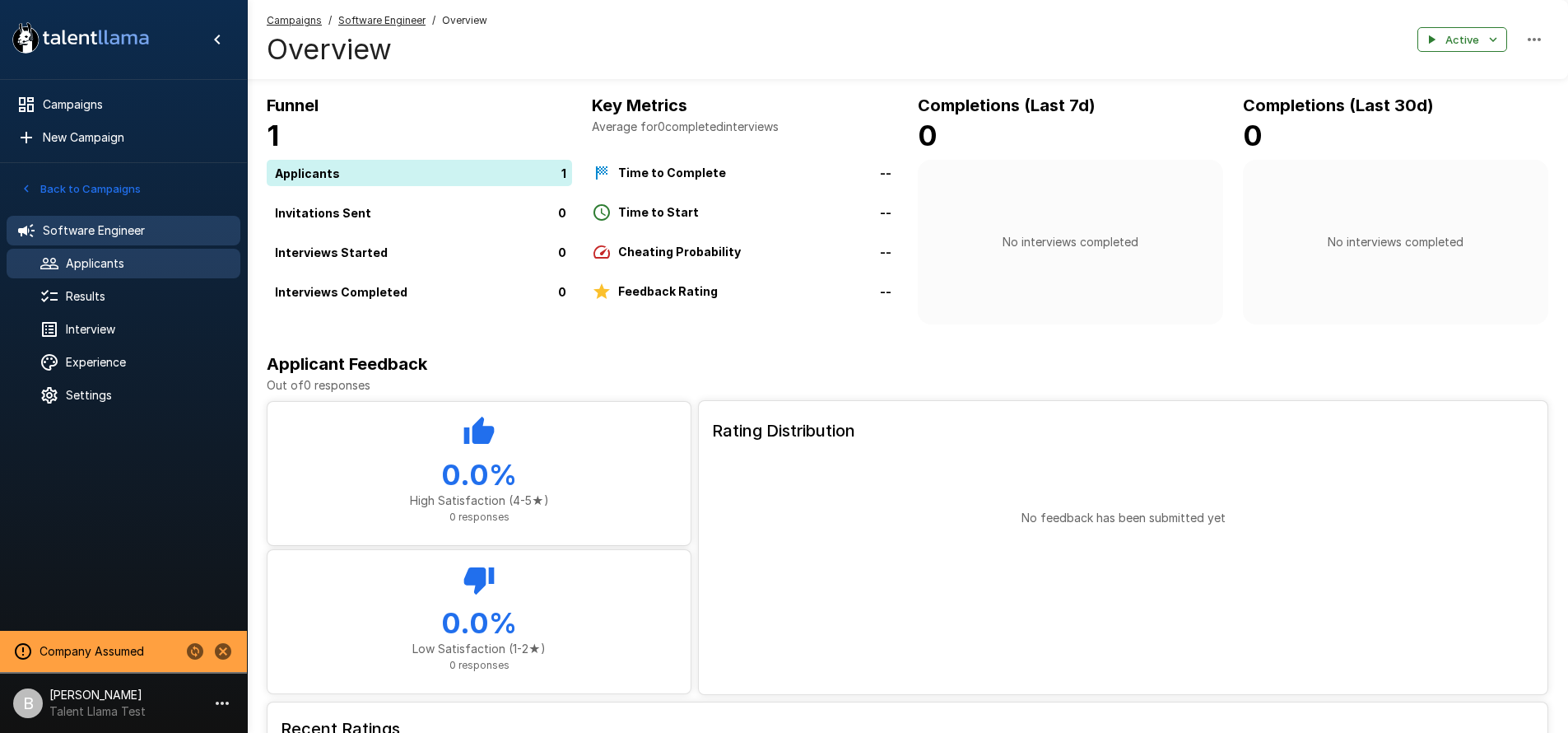
click at [78, 257] on span "Applicants" at bounding box center [146, 263] width 161 height 16
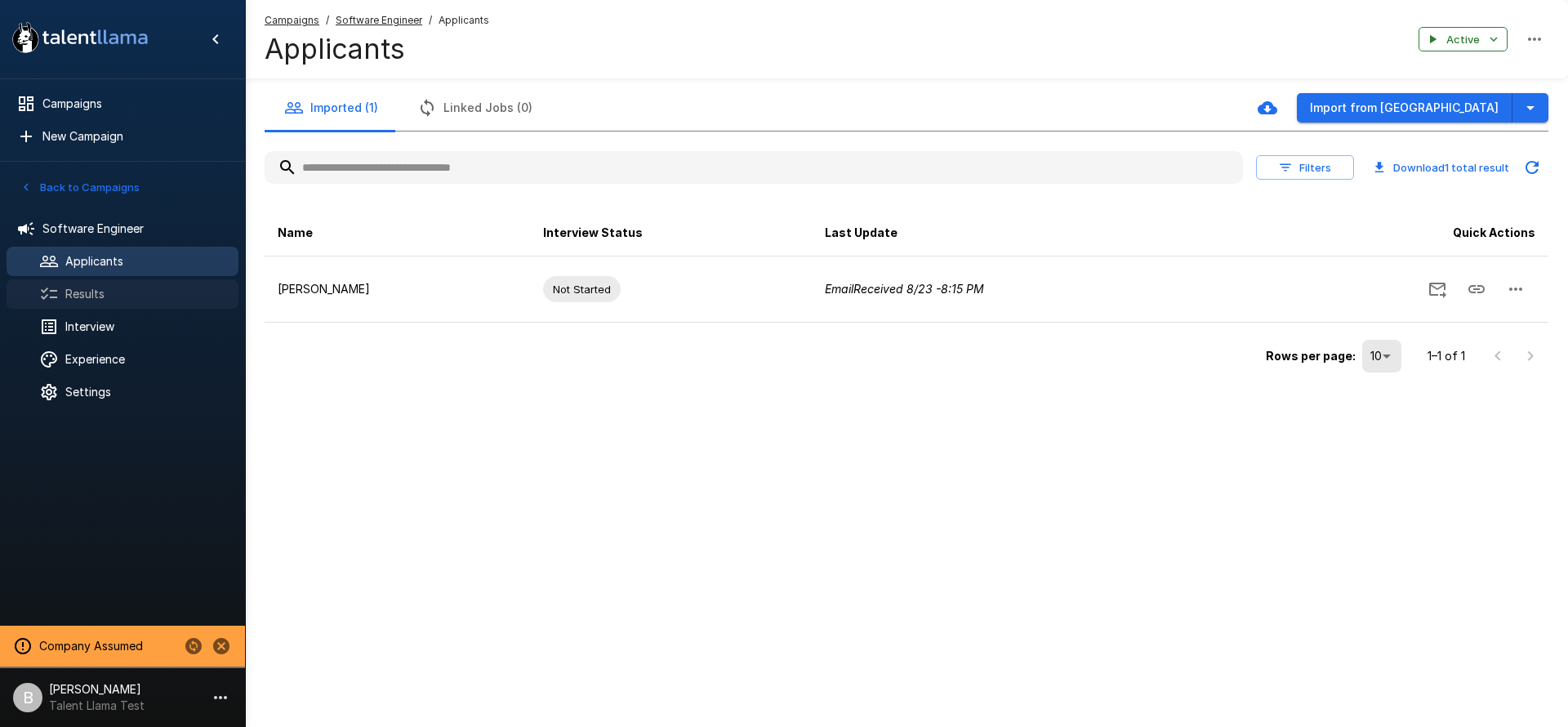
click at [116, 298] on span "Results" at bounding box center [145, 293] width 160 height 16
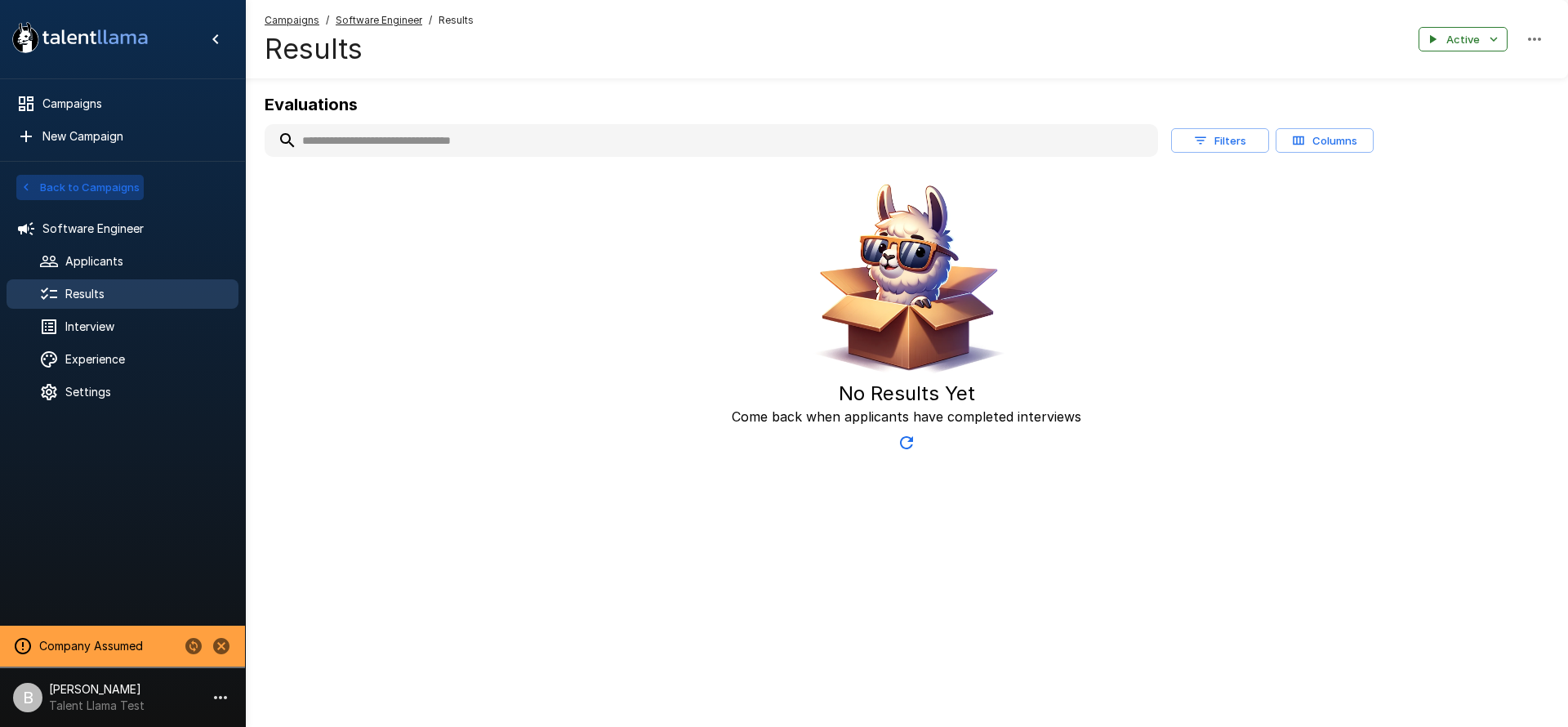
click at [59, 175] on button "Back to Campaigns" at bounding box center [79, 187] width 127 height 25
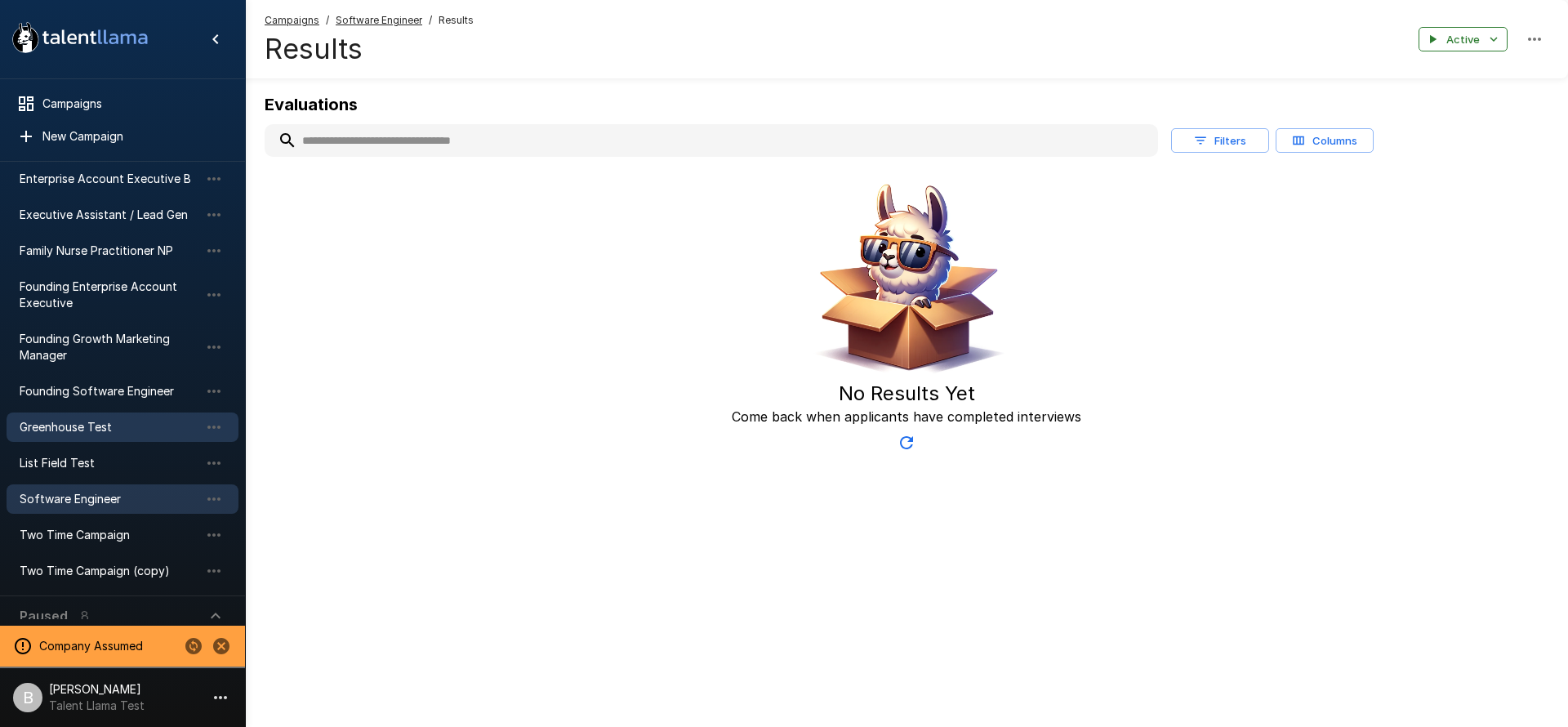
click at [110, 419] on span "Greenhouse Test" at bounding box center [109, 427] width 180 height 16
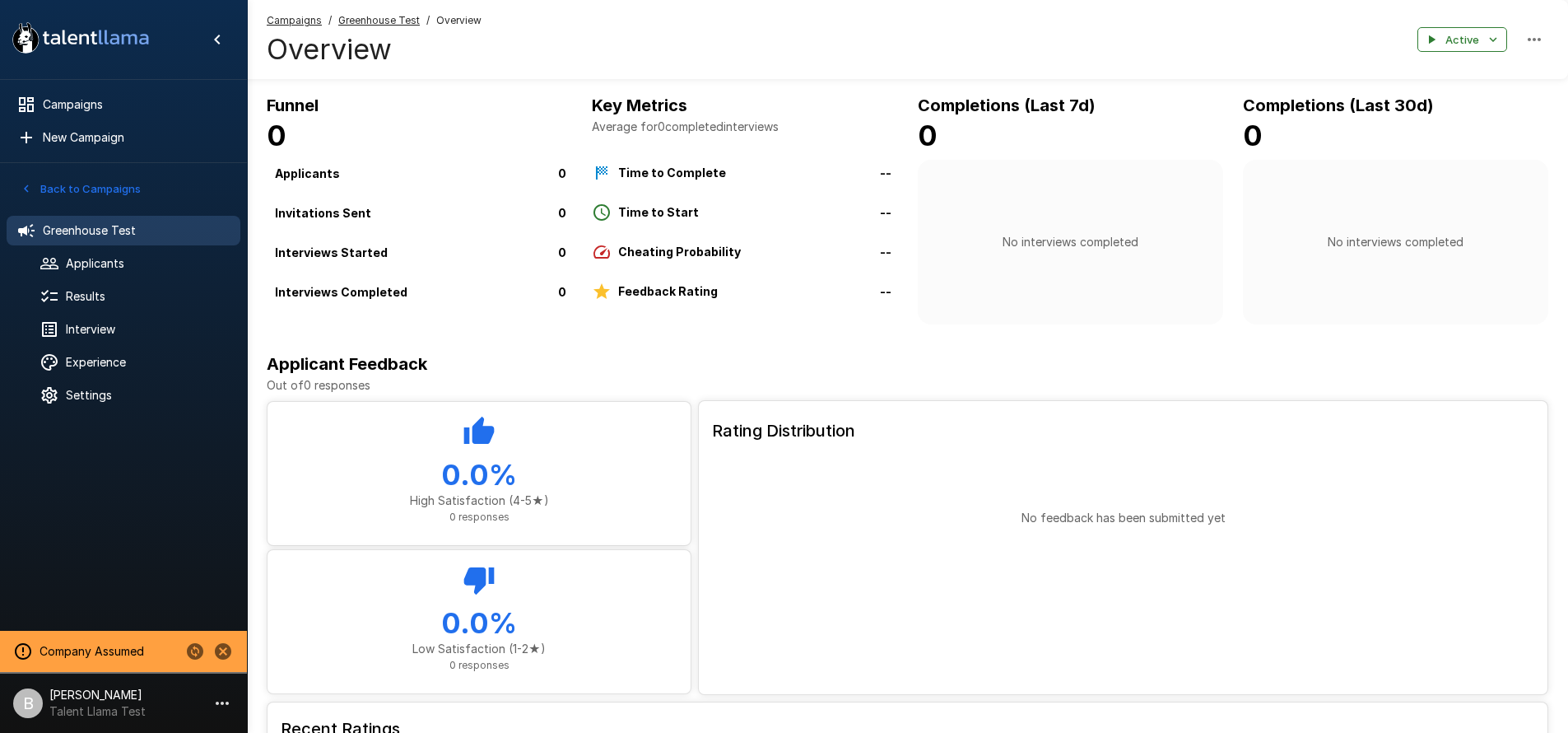
click at [38, 179] on button "Back to Campaigns" at bounding box center [80, 189] width 128 height 26
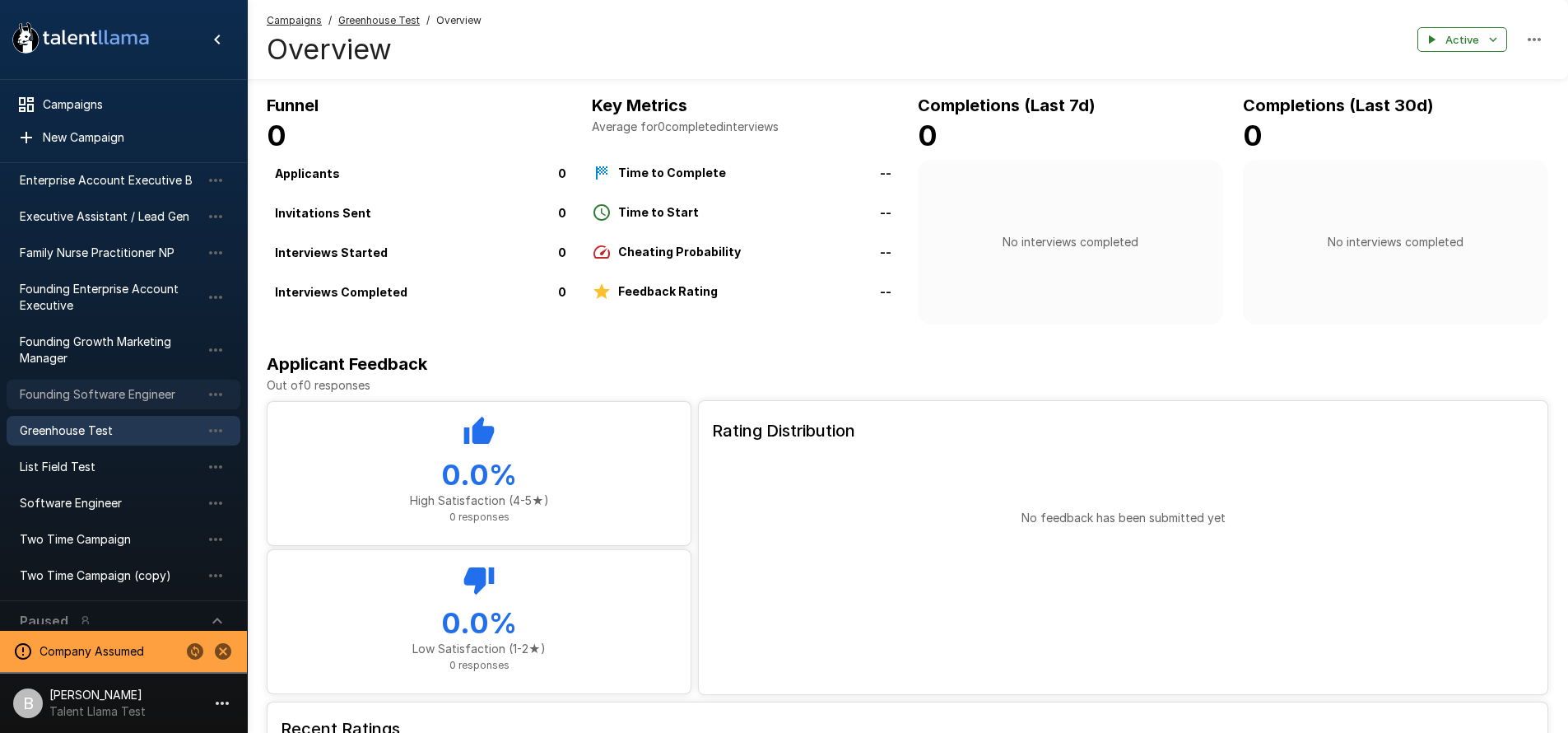
click at [122, 389] on div "Founding Software Engineer" at bounding box center [123, 394] width 234 height 30
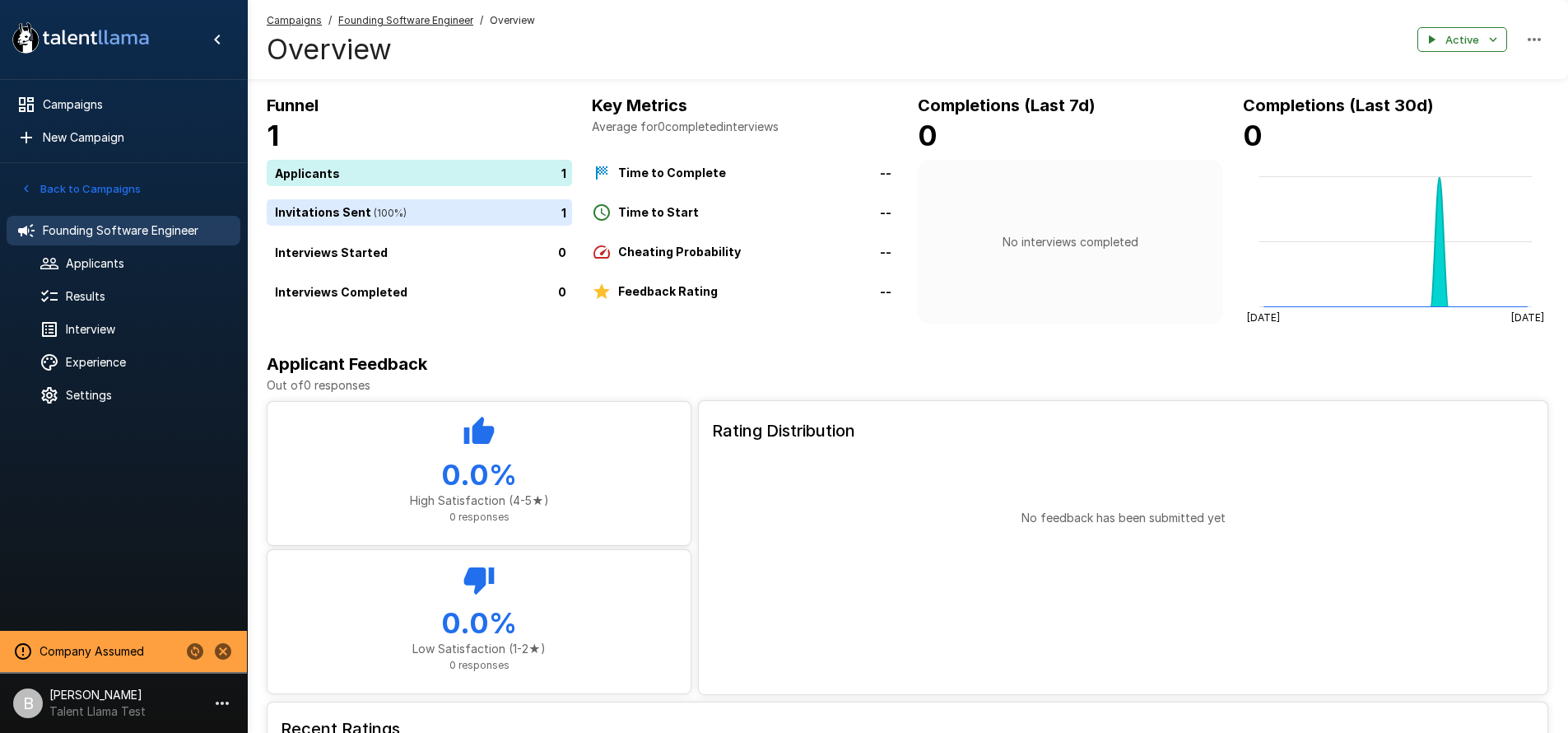
click at [70, 196] on button "Back to Campaigns" at bounding box center [80, 189] width 128 height 26
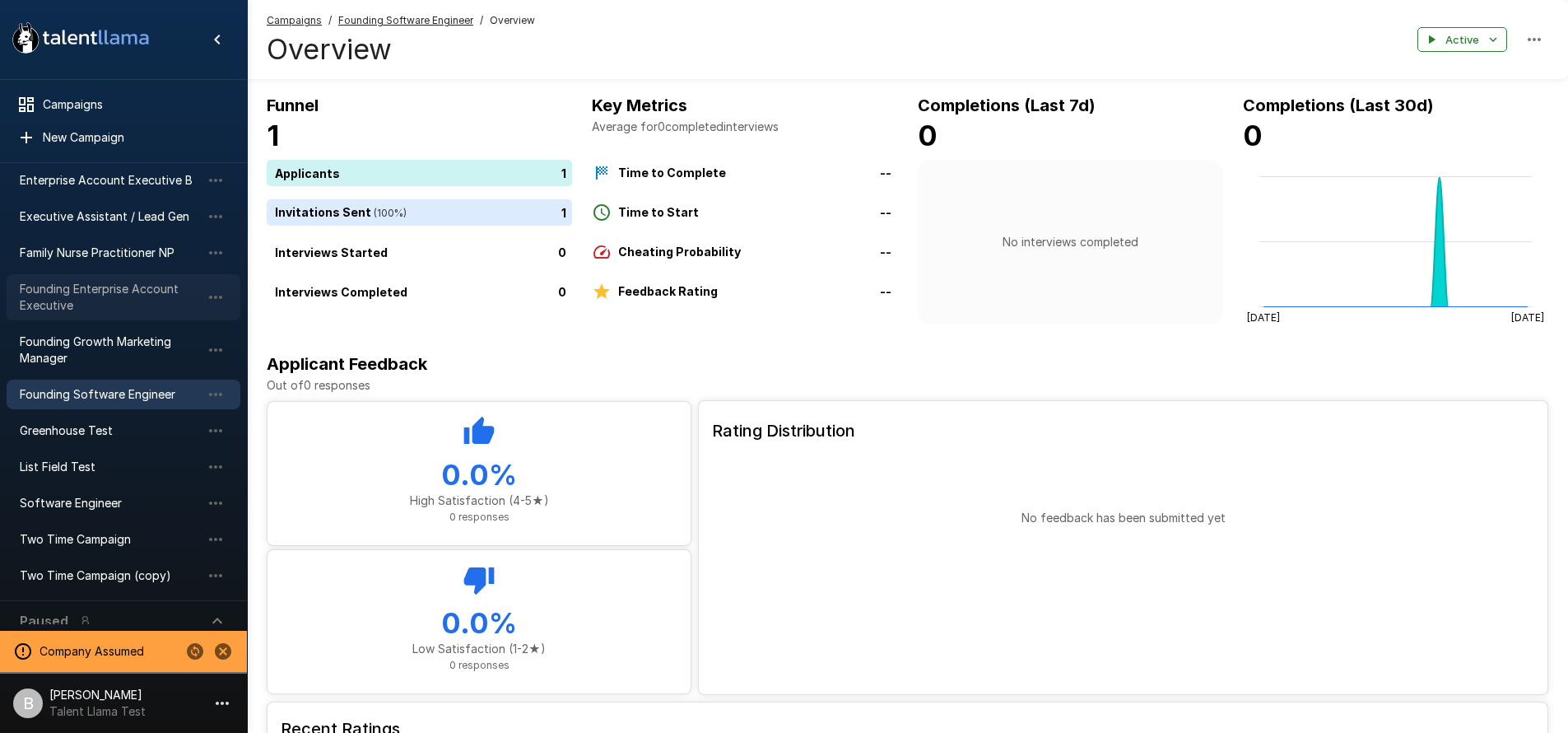
click at [91, 282] on span "Founding Enterprise Account Executive" at bounding box center [110, 297] width 181 height 33
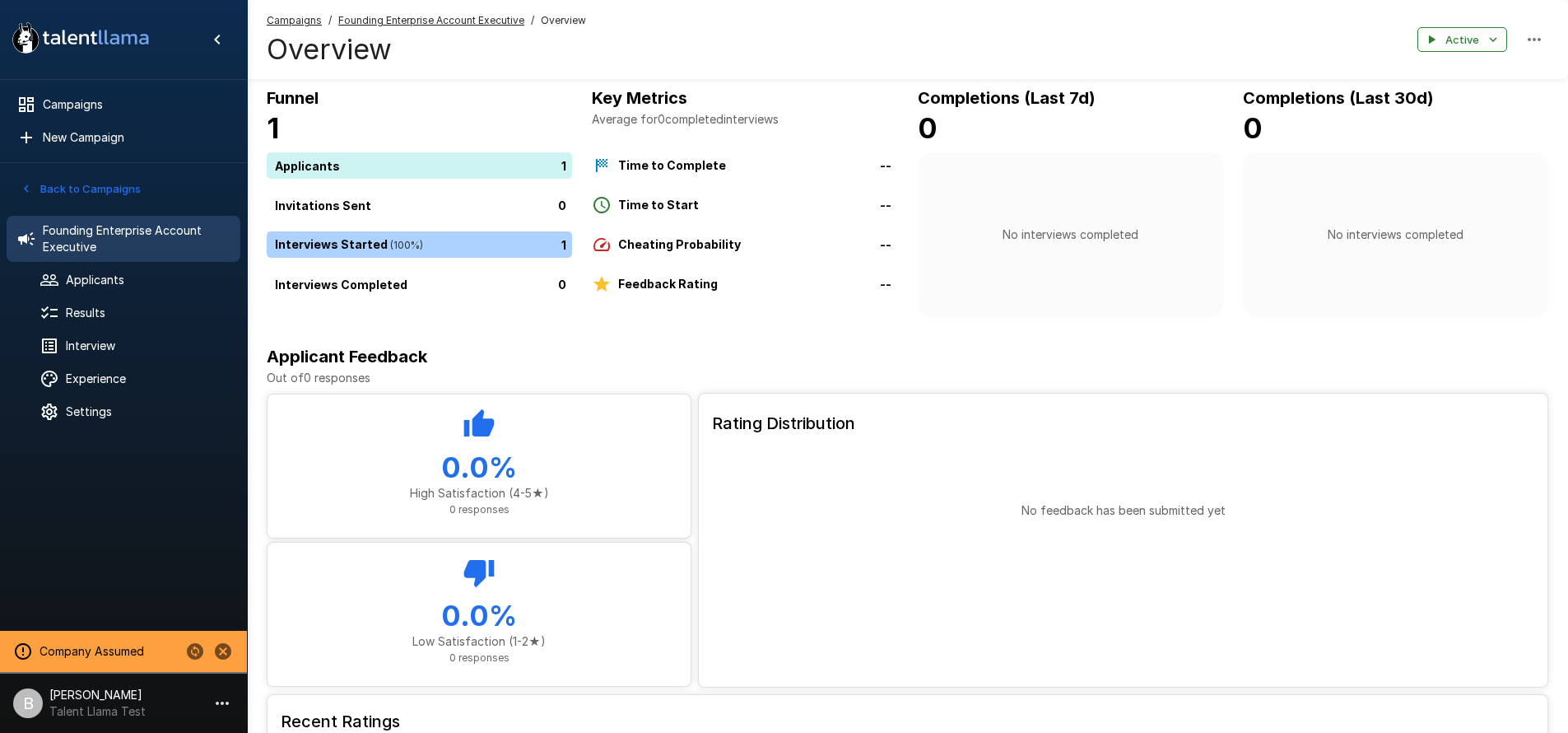
scroll to position [9, 0]
click at [79, 191] on button "Back to Campaigns" at bounding box center [80, 189] width 128 height 26
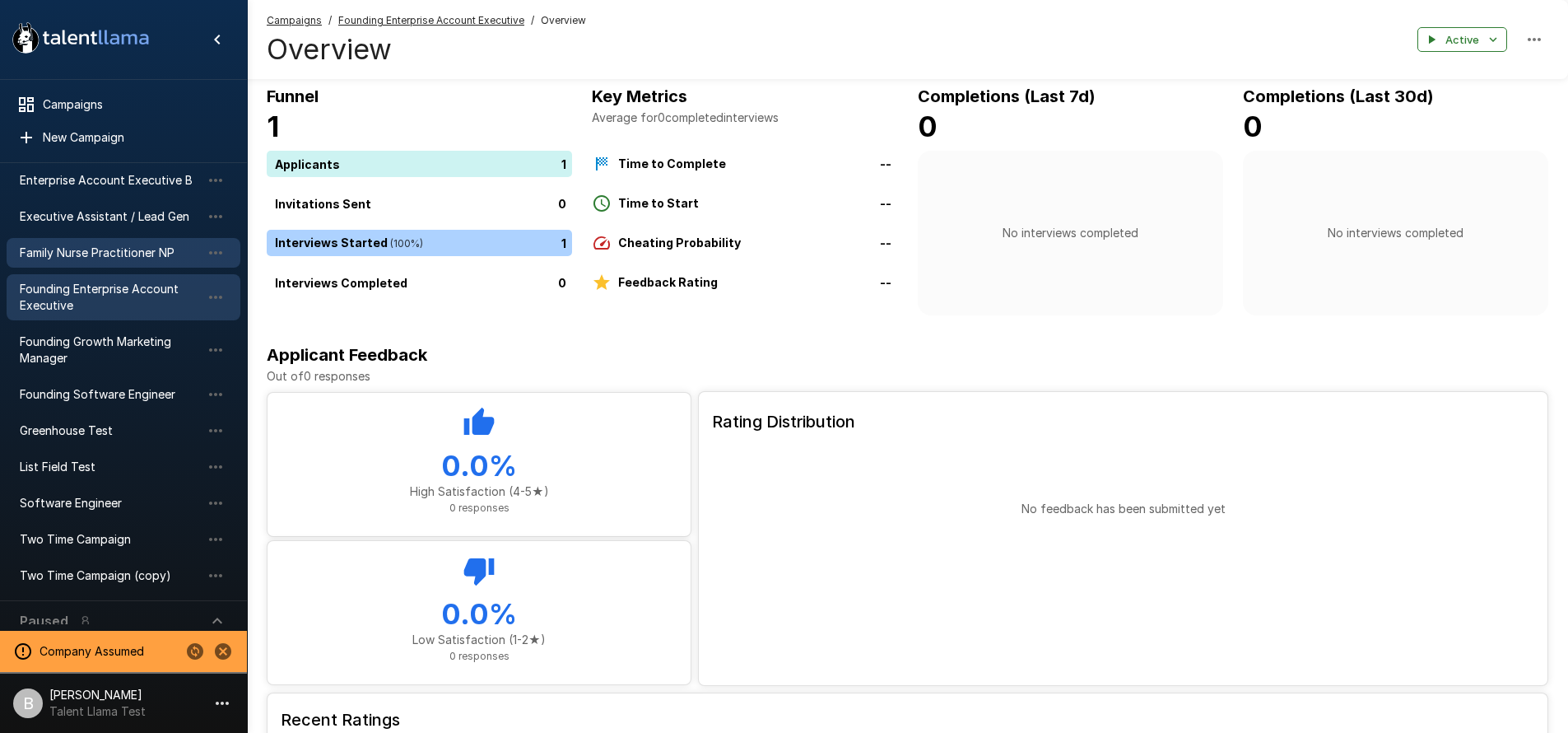
click at [103, 245] on span "Family Nurse Practitioner NP" at bounding box center [110, 253] width 181 height 16
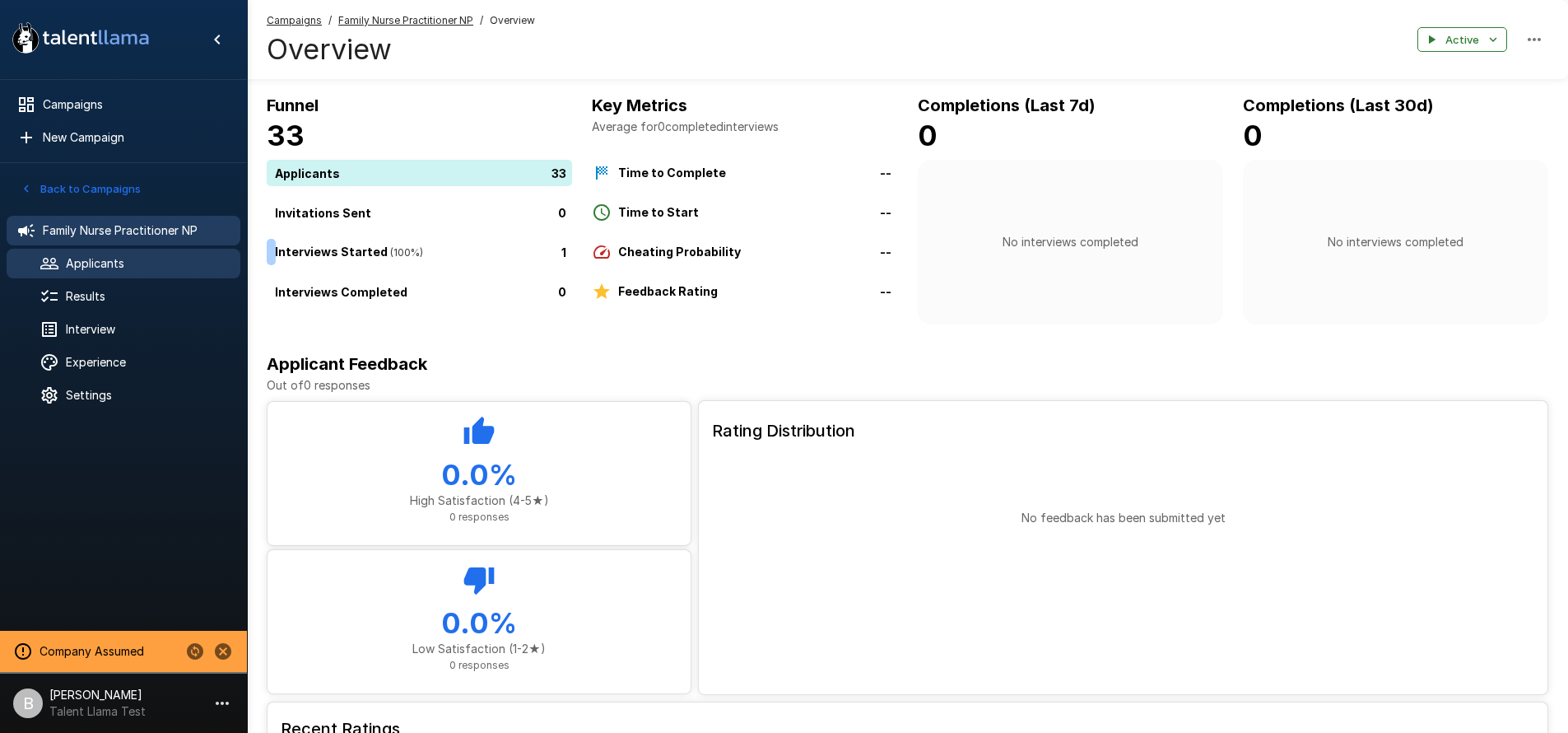
click at [121, 255] on span "Applicants" at bounding box center [146, 263] width 161 height 16
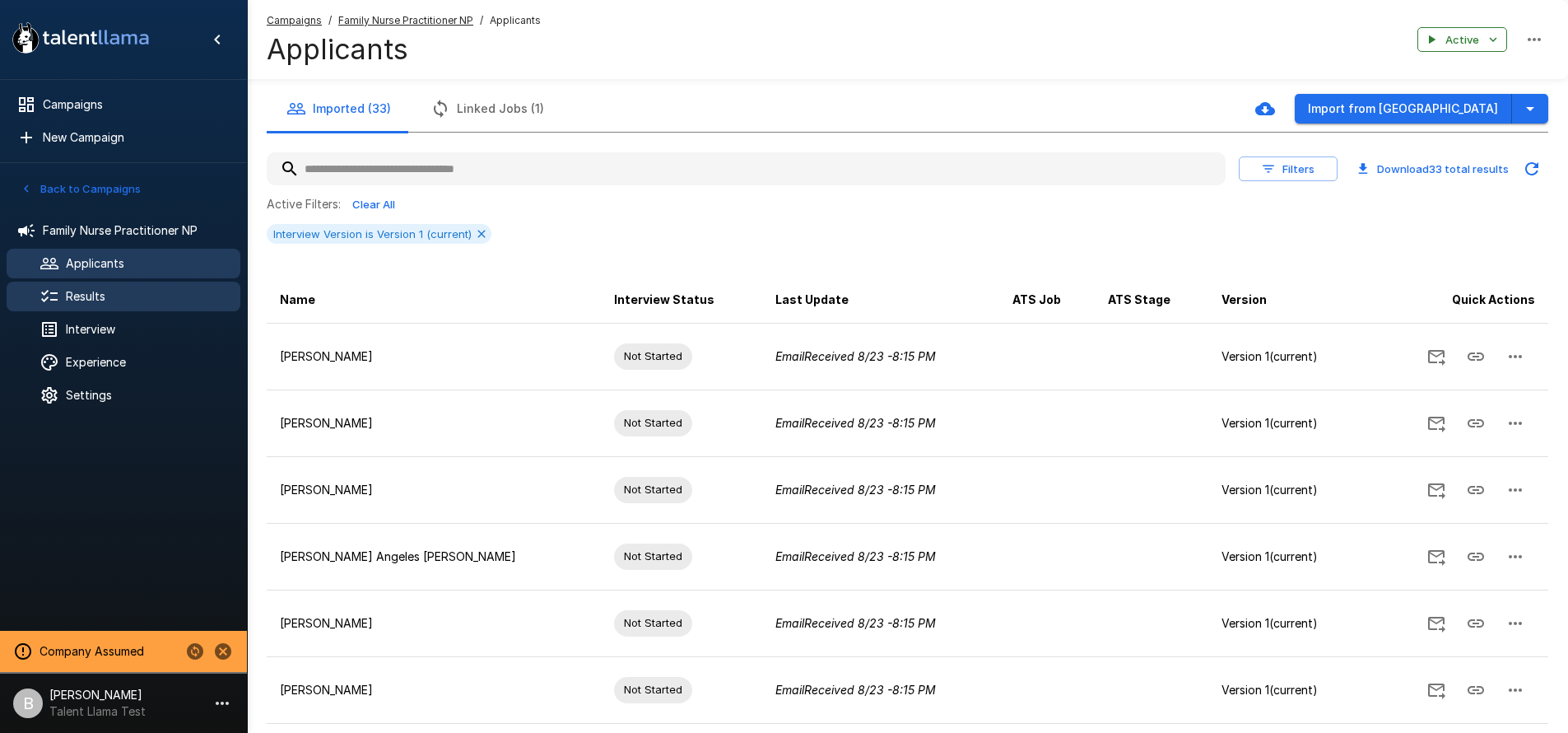
click at [98, 298] on span "Results" at bounding box center [146, 296] width 161 height 16
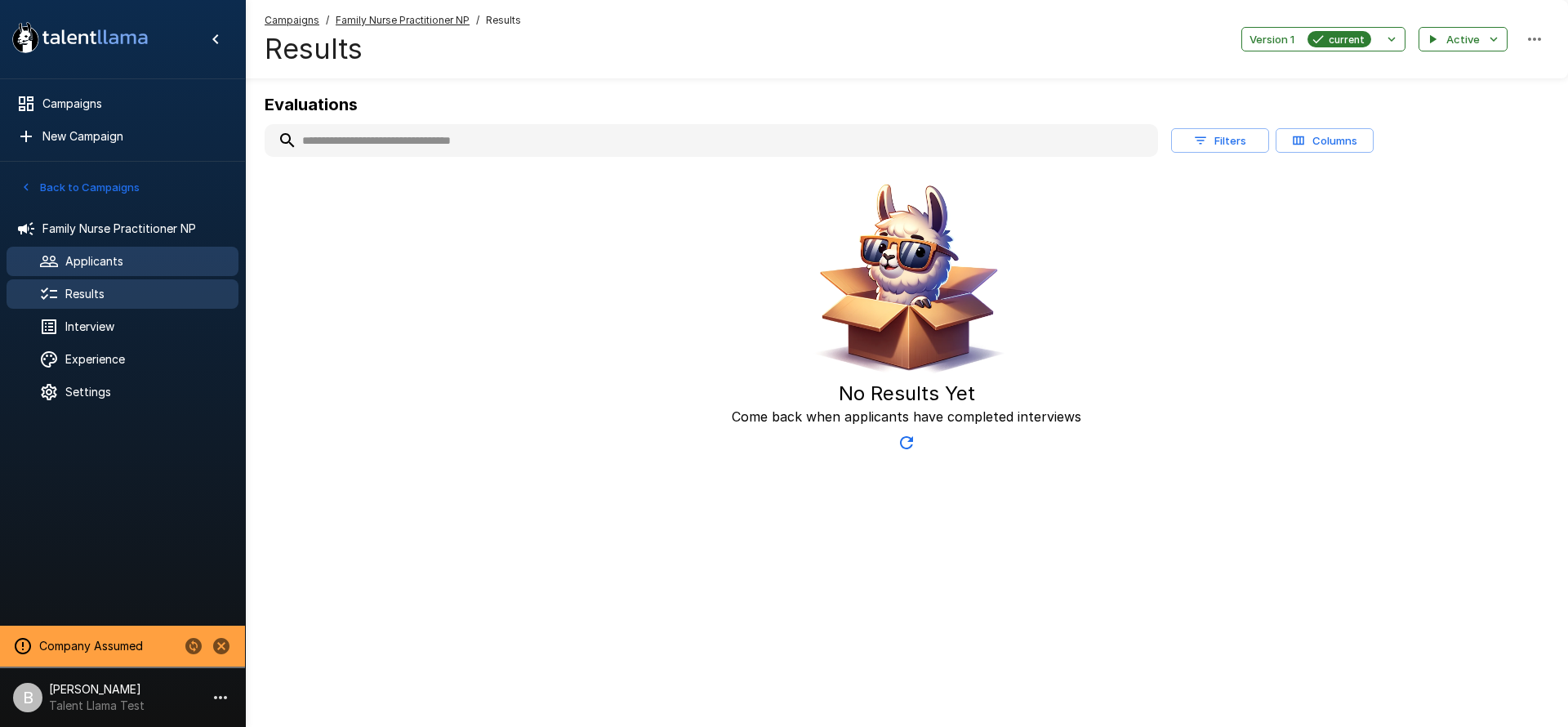
click at [131, 270] on div "Applicants" at bounding box center [122, 261] width 232 height 30
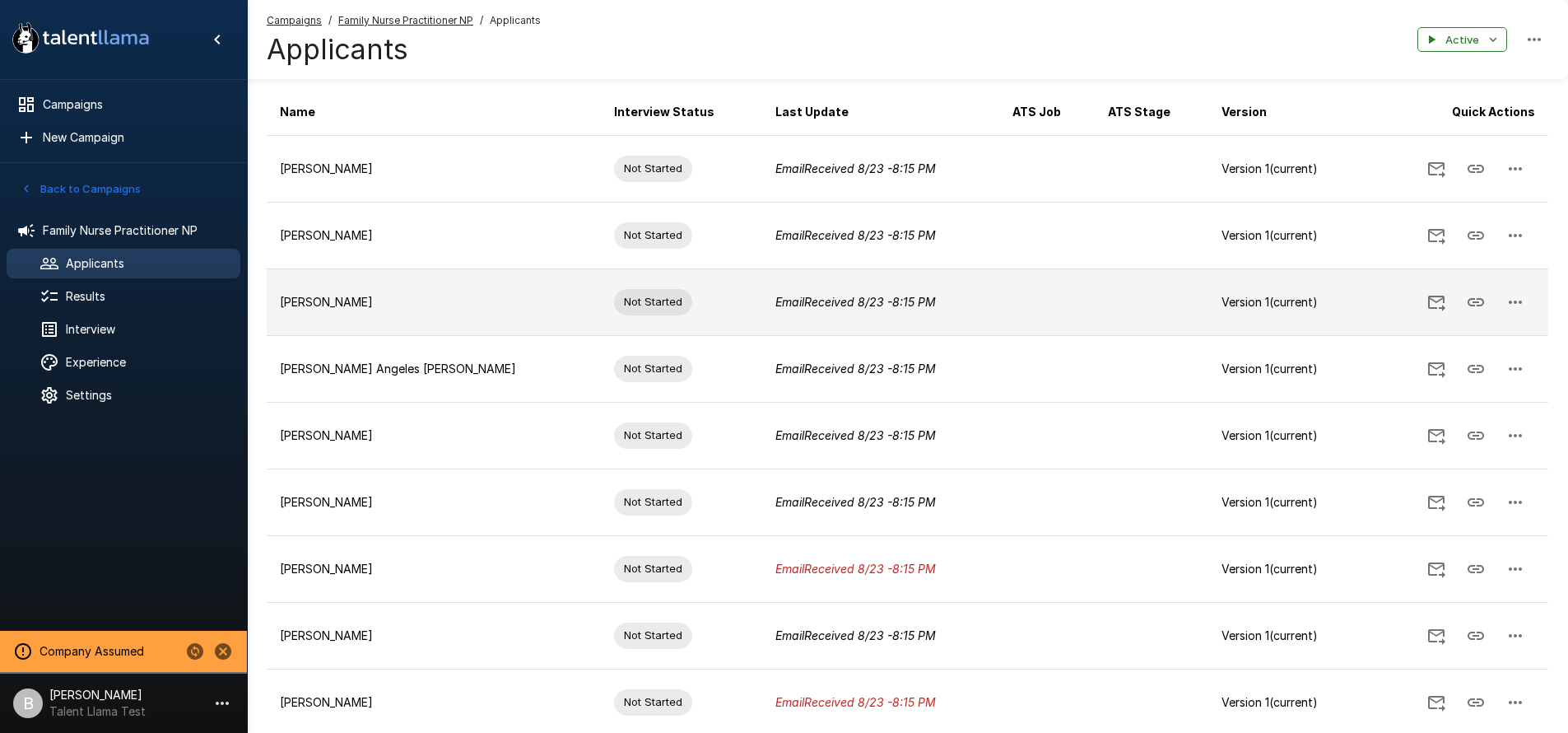
scroll to position [378, 0]
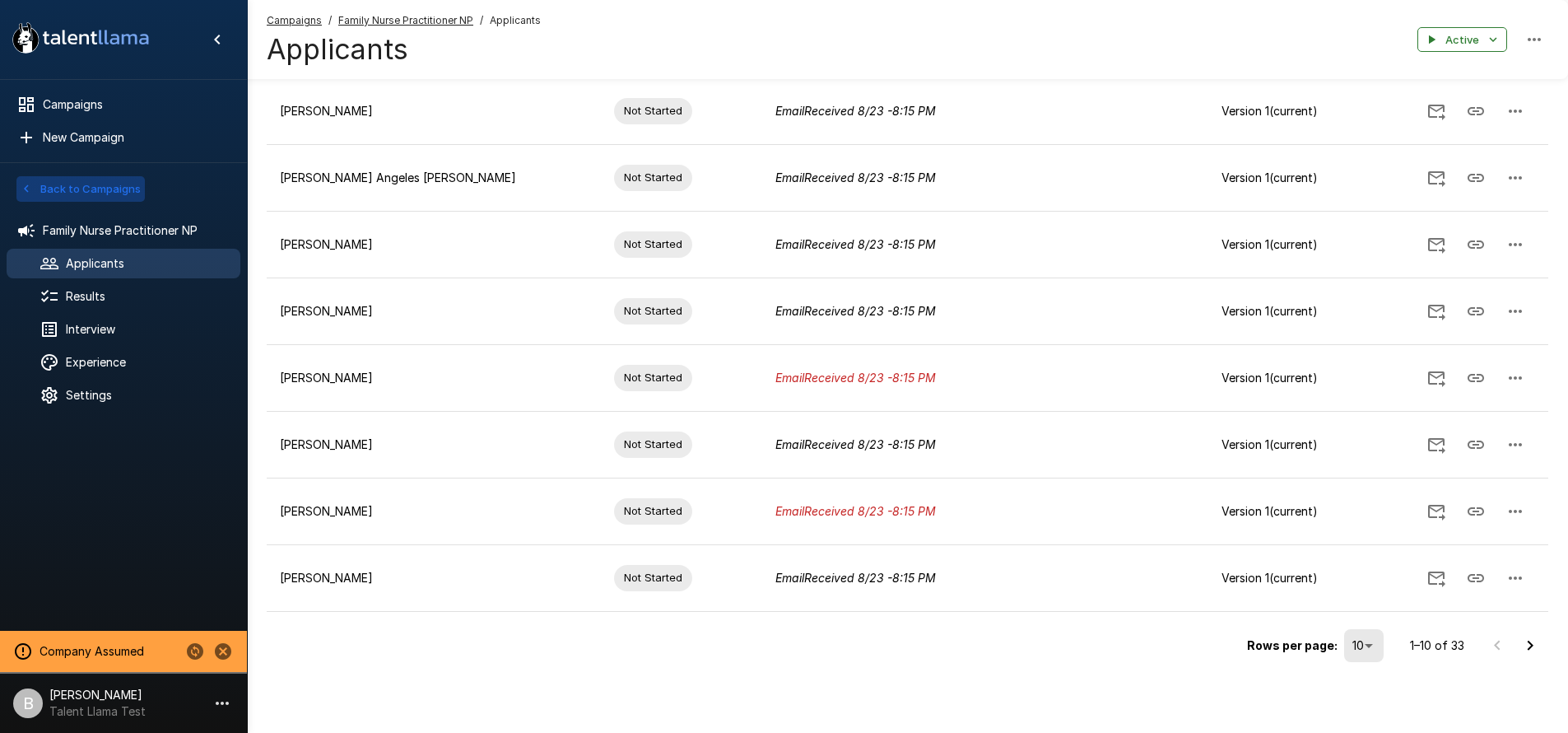
click at [35, 186] on button "Back to Campaigns" at bounding box center [80, 189] width 128 height 26
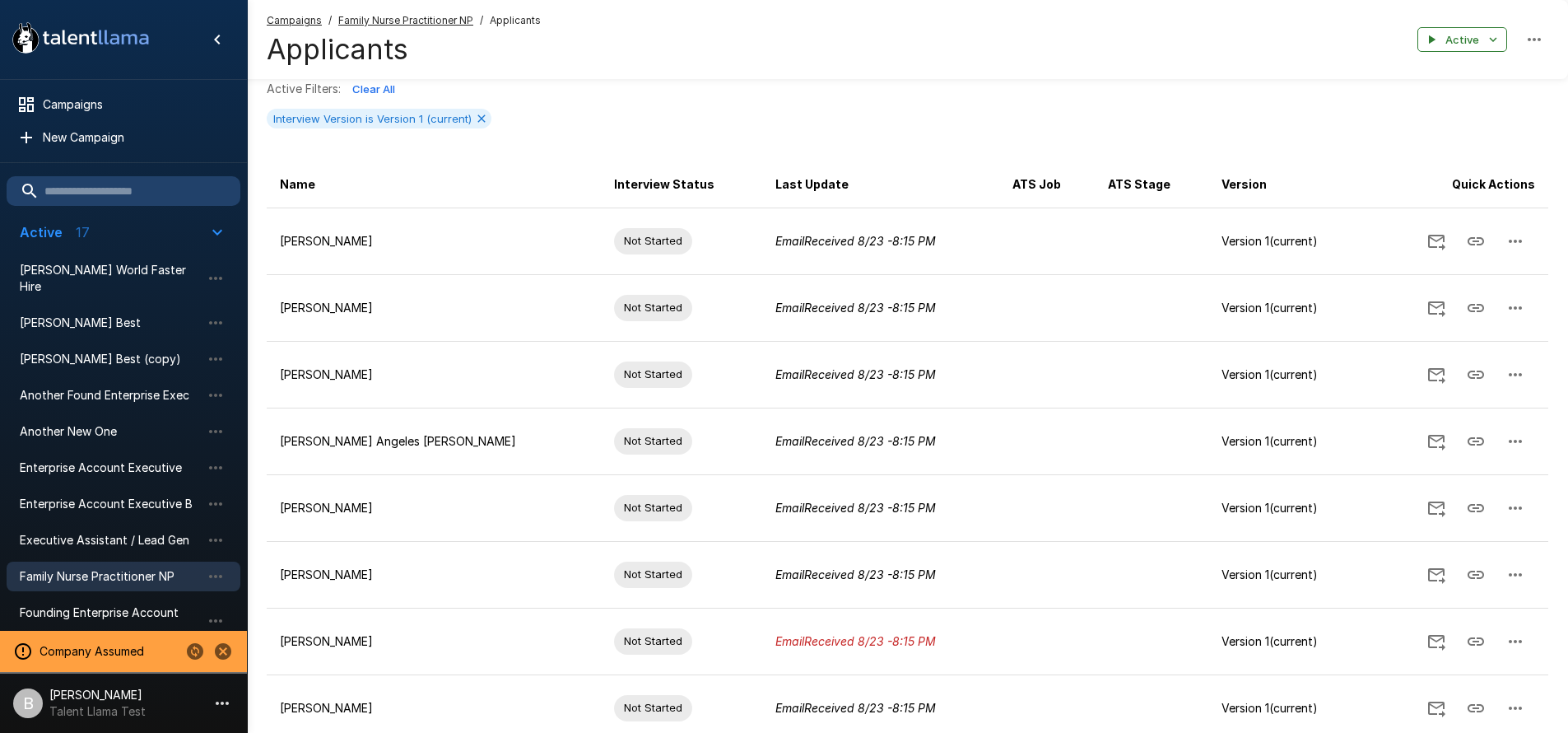
scroll to position [105, 0]
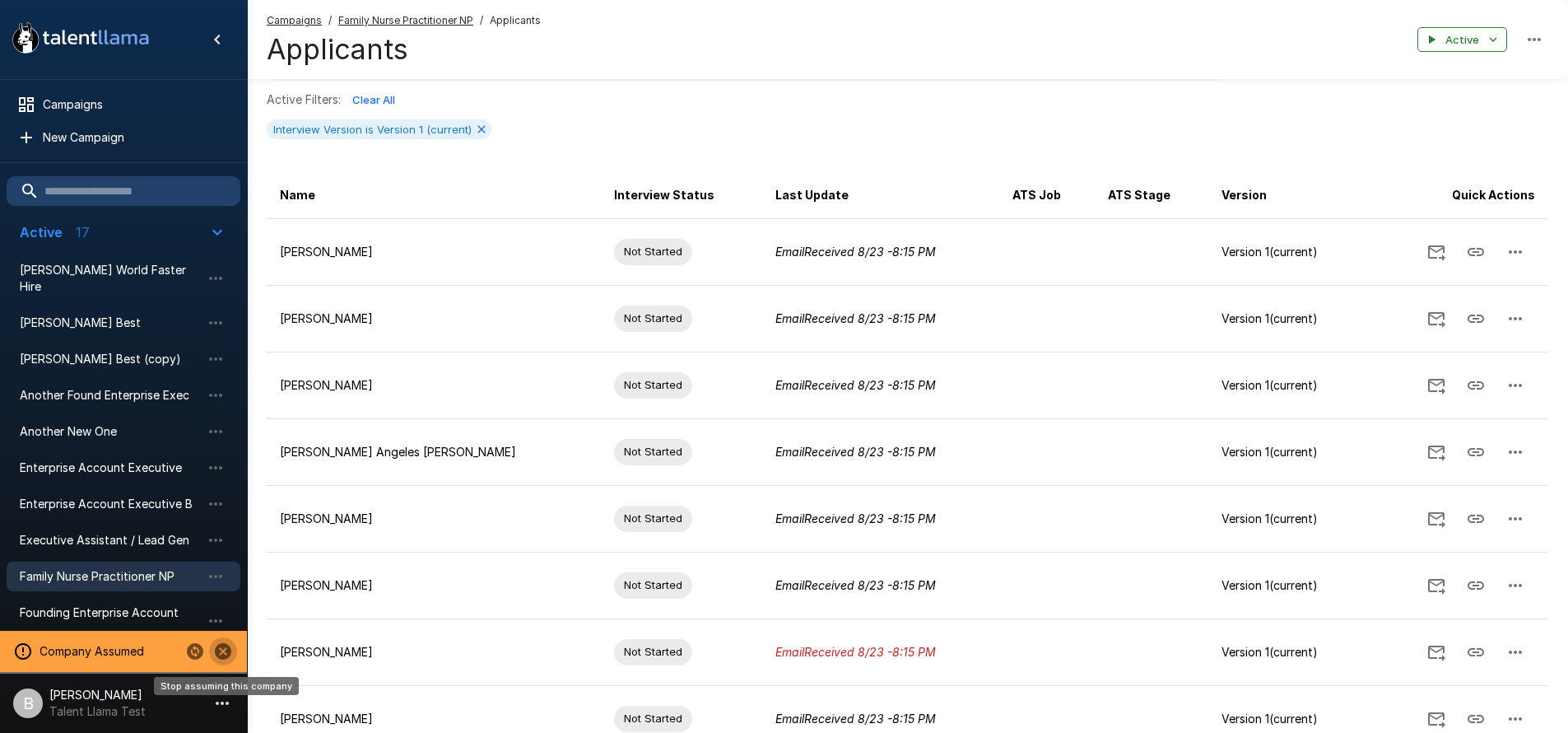
click at [216, 651] on icon "Stop assuming this company" at bounding box center [223, 651] width 16 height 16
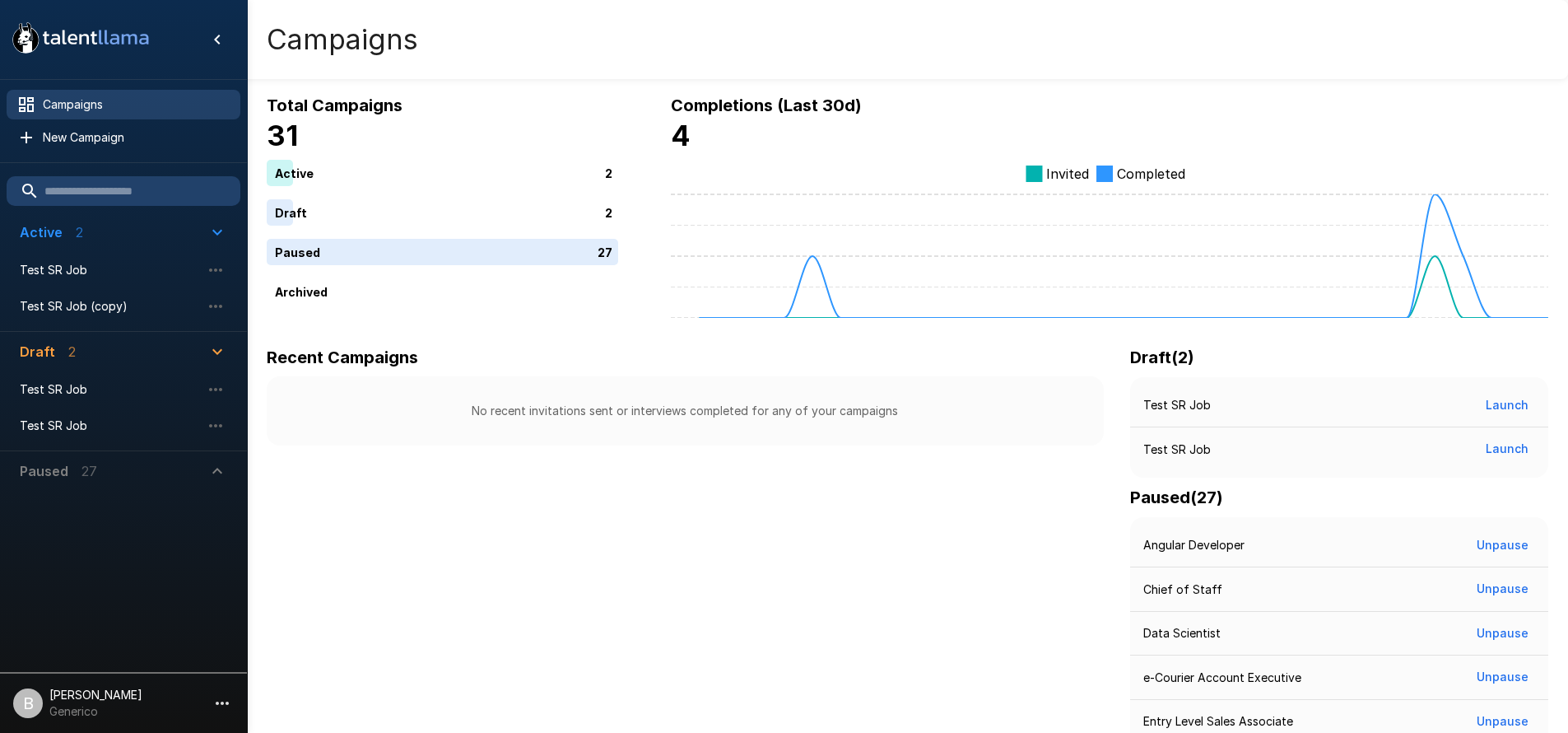
click at [95, 710] on p "Generico" at bounding box center [95, 711] width 93 height 16
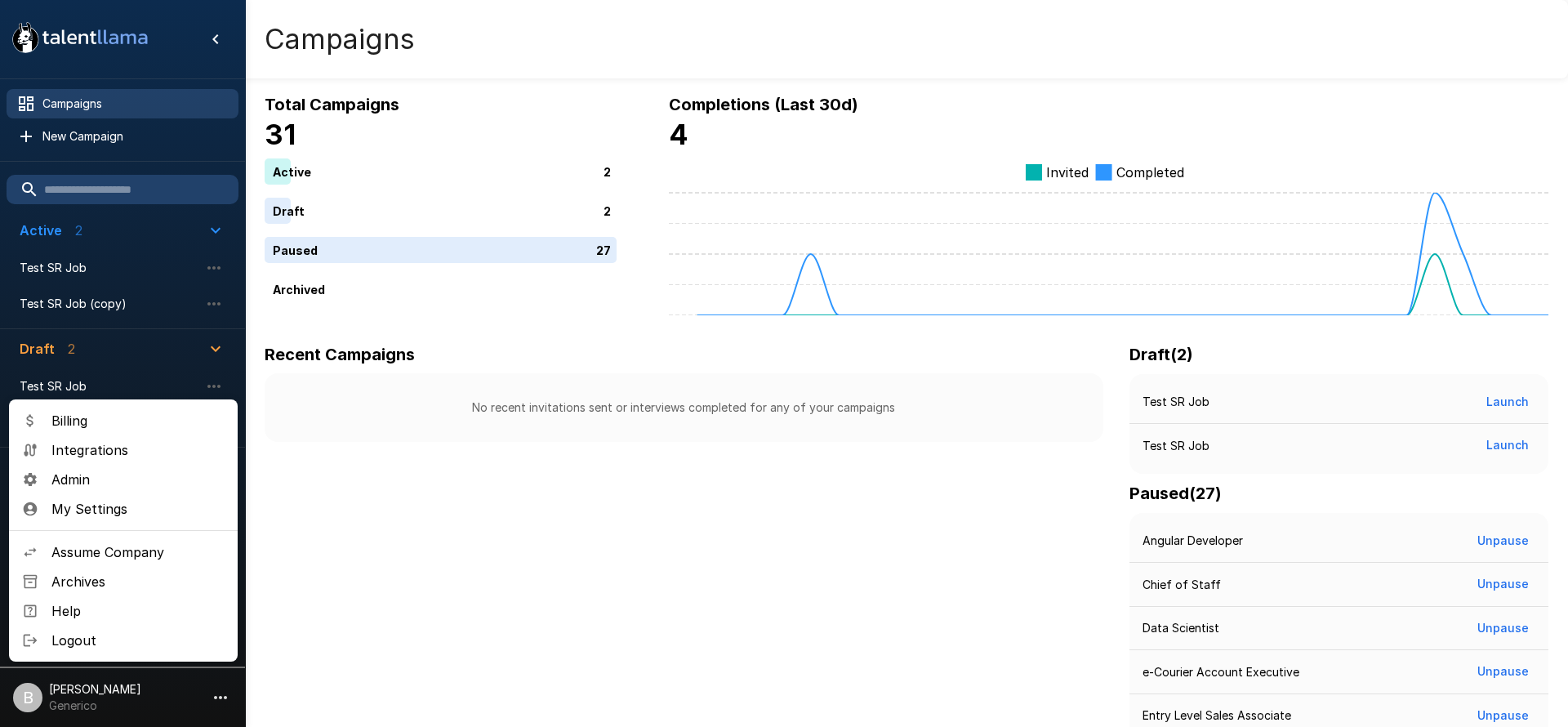
click at [149, 548] on span "Assume Company" at bounding box center [137, 552] width 173 height 19
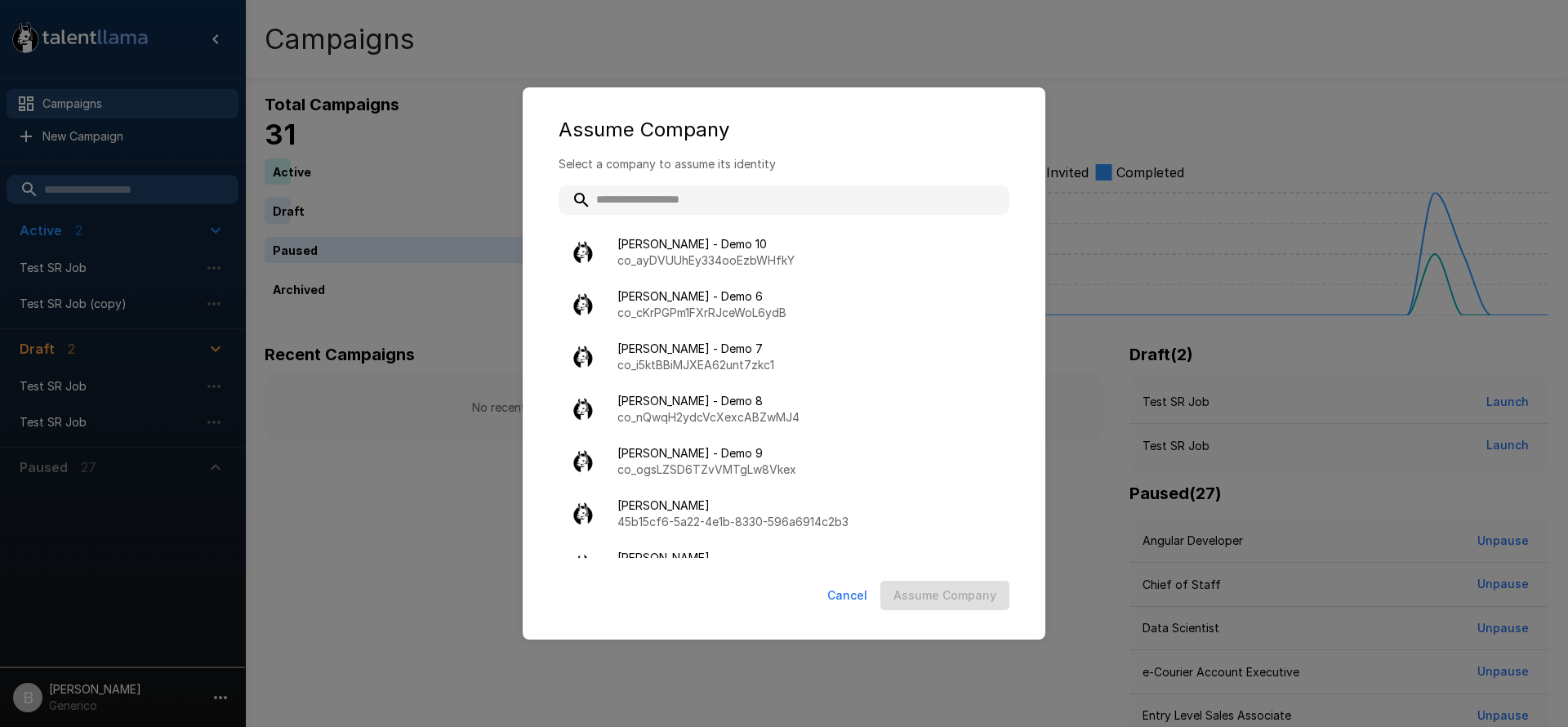
click at [717, 196] on input "text" at bounding box center [784, 200] width 450 height 30
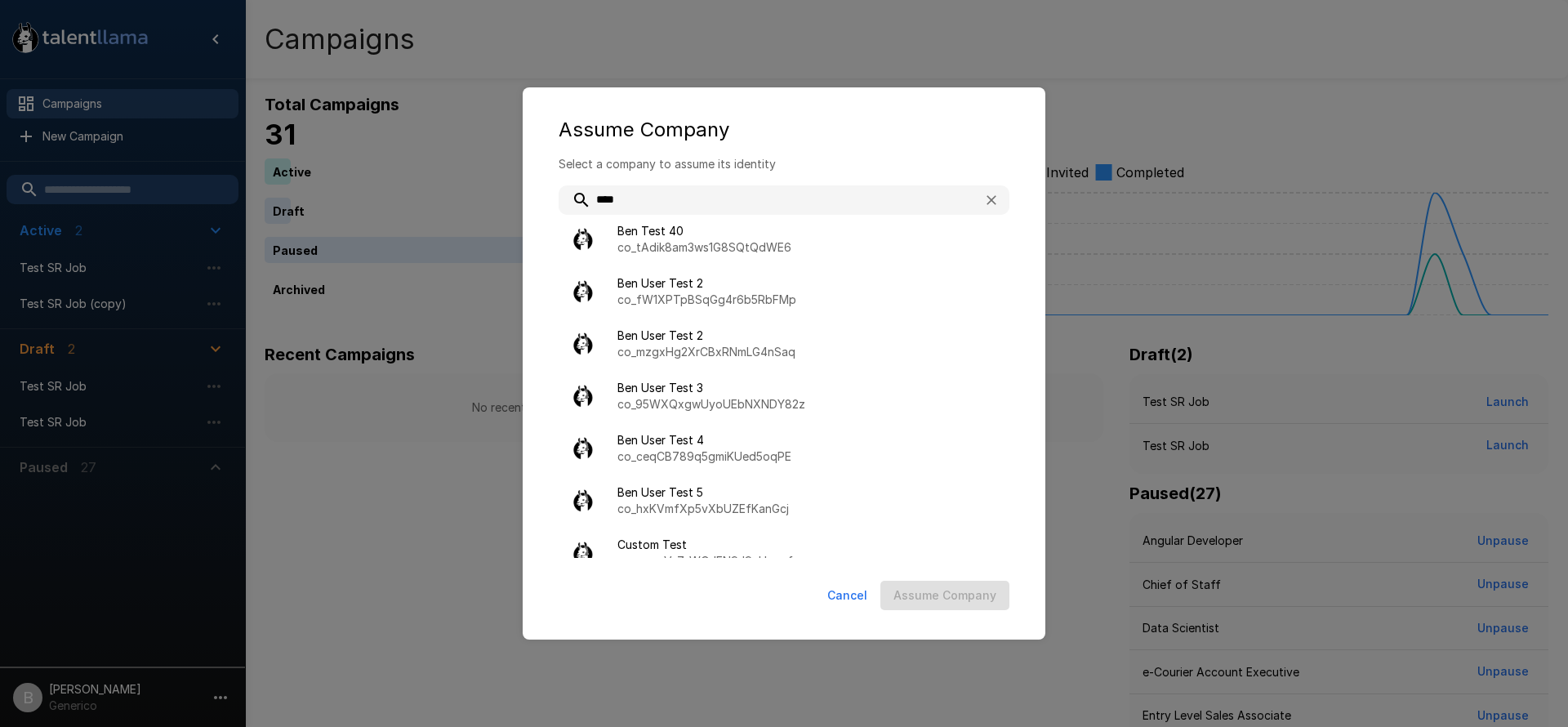
scroll to position [734, 0]
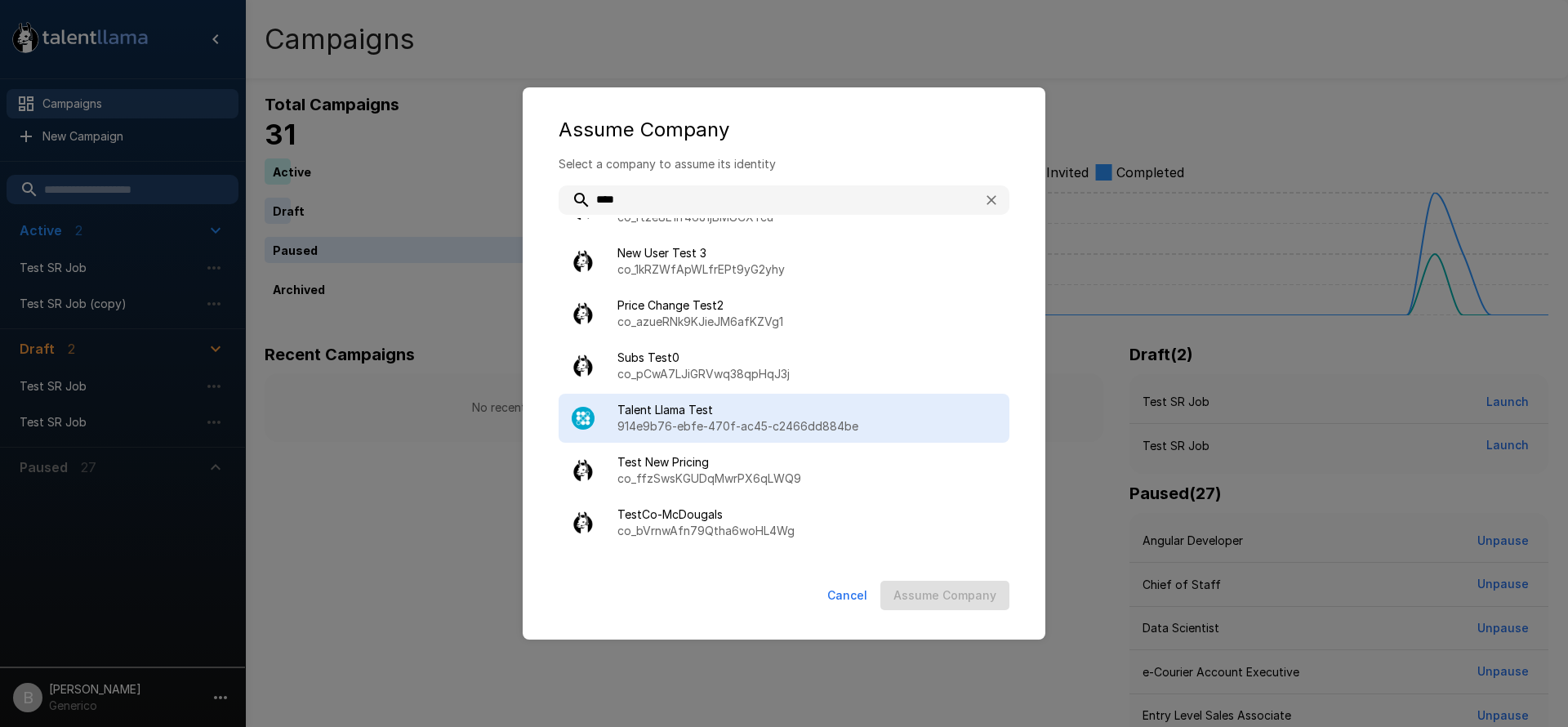
type input "****"
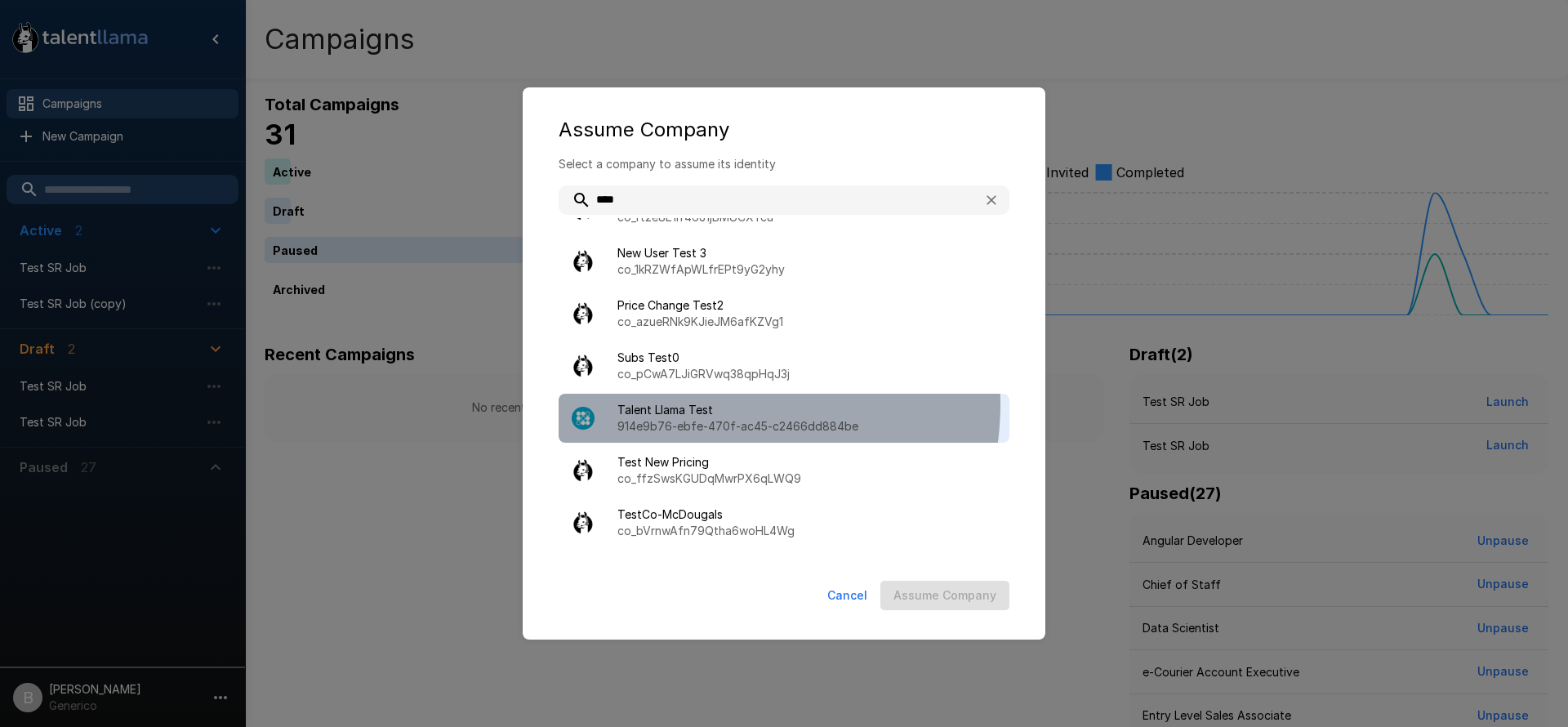
click at [711, 401] on span "Talent Llama Test" at bounding box center [806, 409] width 379 height 16
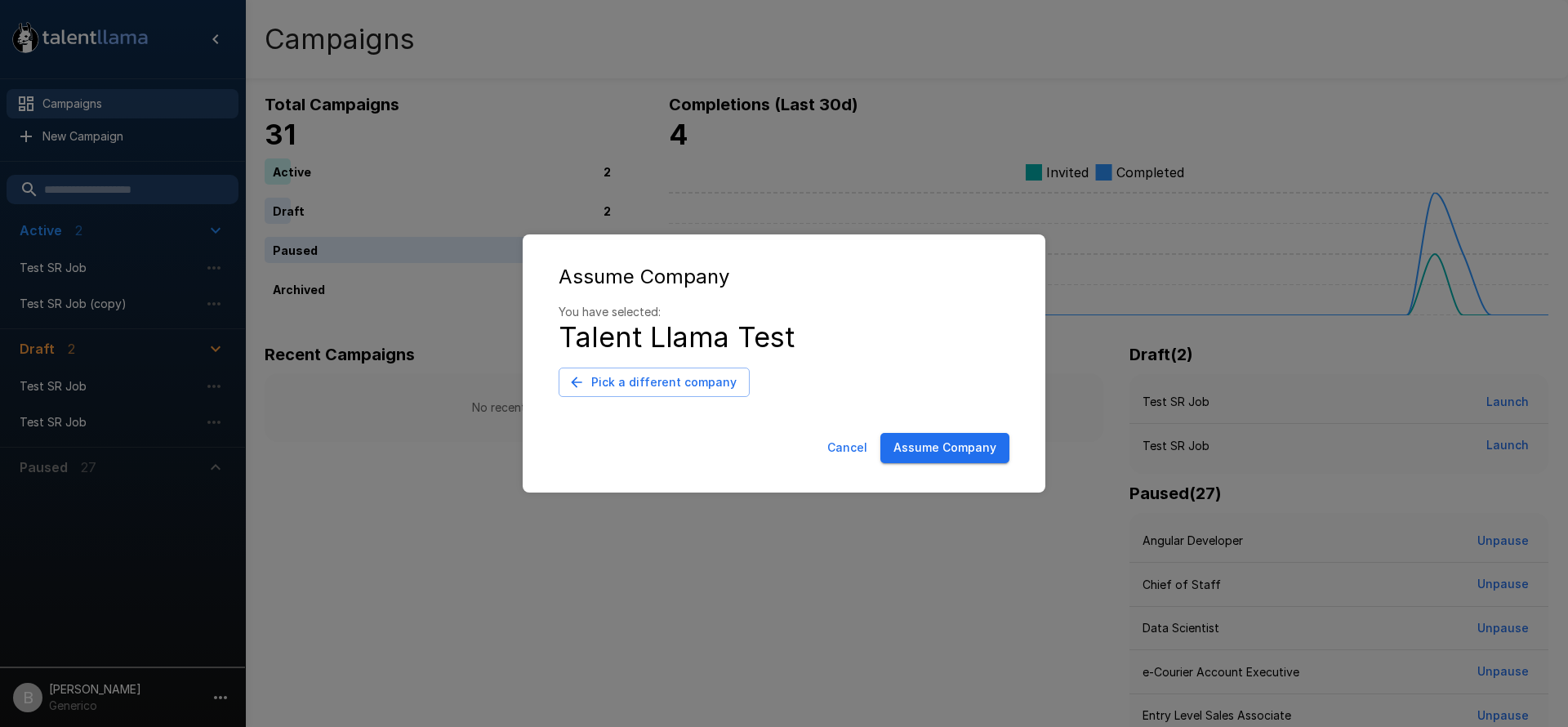
click at [909, 446] on button "Assume Company" at bounding box center [945, 448] width 129 height 30
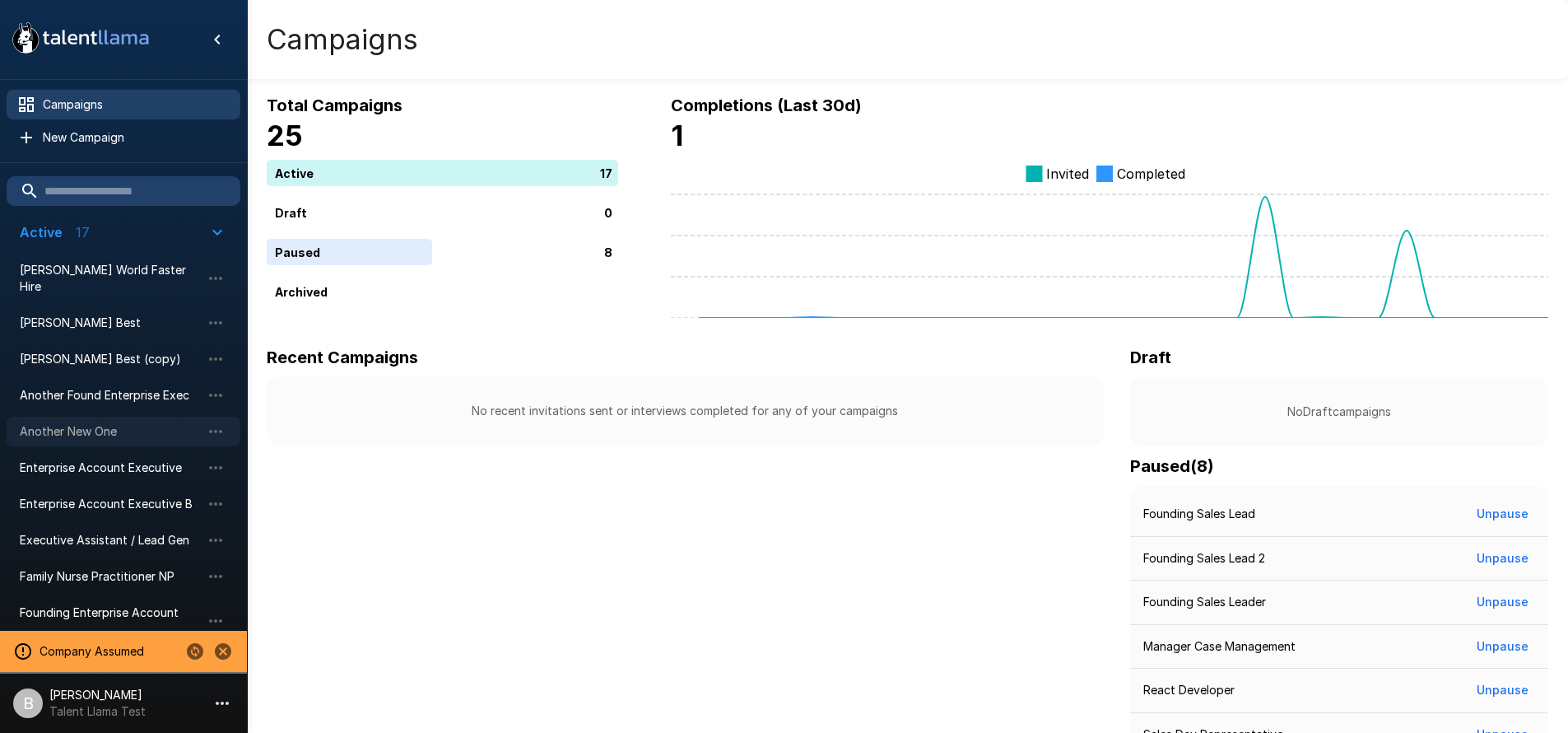
click at [73, 425] on div "Another New One" at bounding box center [123, 431] width 234 height 30
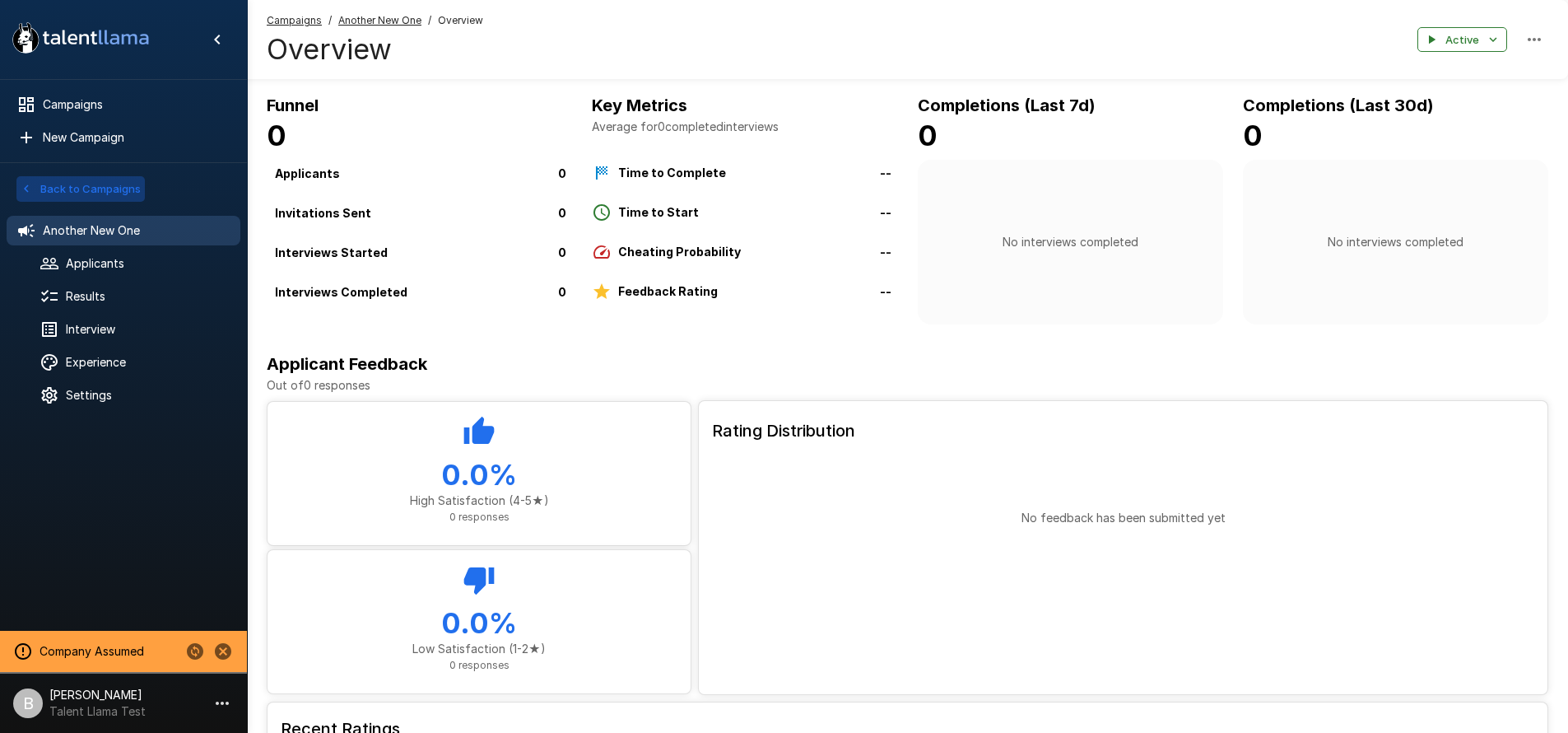
click at [42, 181] on button "Back to Campaigns" at bounding box center [80, 189] width 128 height 26
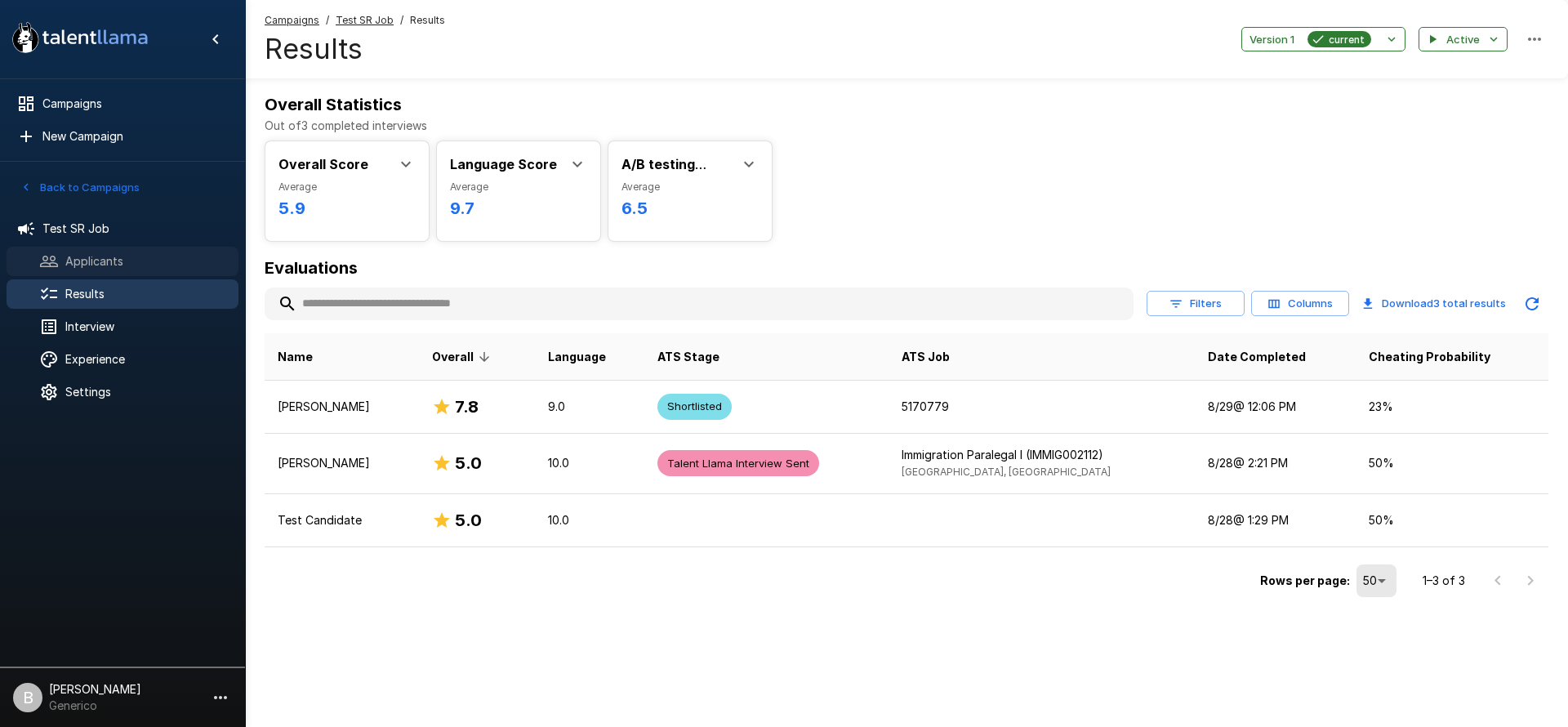
click at [101, 259] on span "Applicants" at bounding box center [145, 261] width 160 height 16
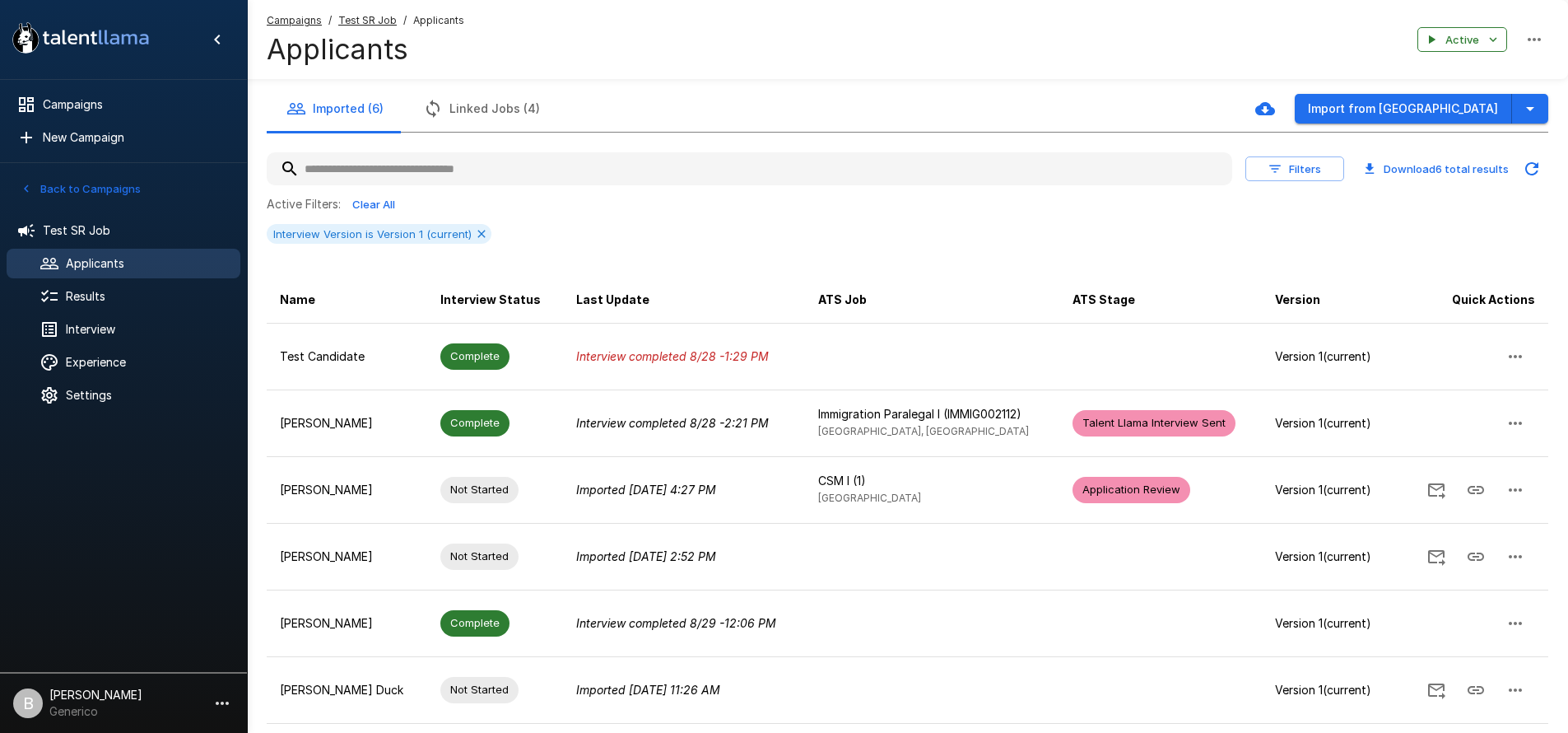
click at [592, 136] on div "Filters Download 6 total results Active Filters: Clear All Interview Version is…" at bounding box center [908, 456] width 1282 height 646
click at [529, 122] on button "Linked Jobs (4)" at bounding box center [481, 109] width 156 height 46
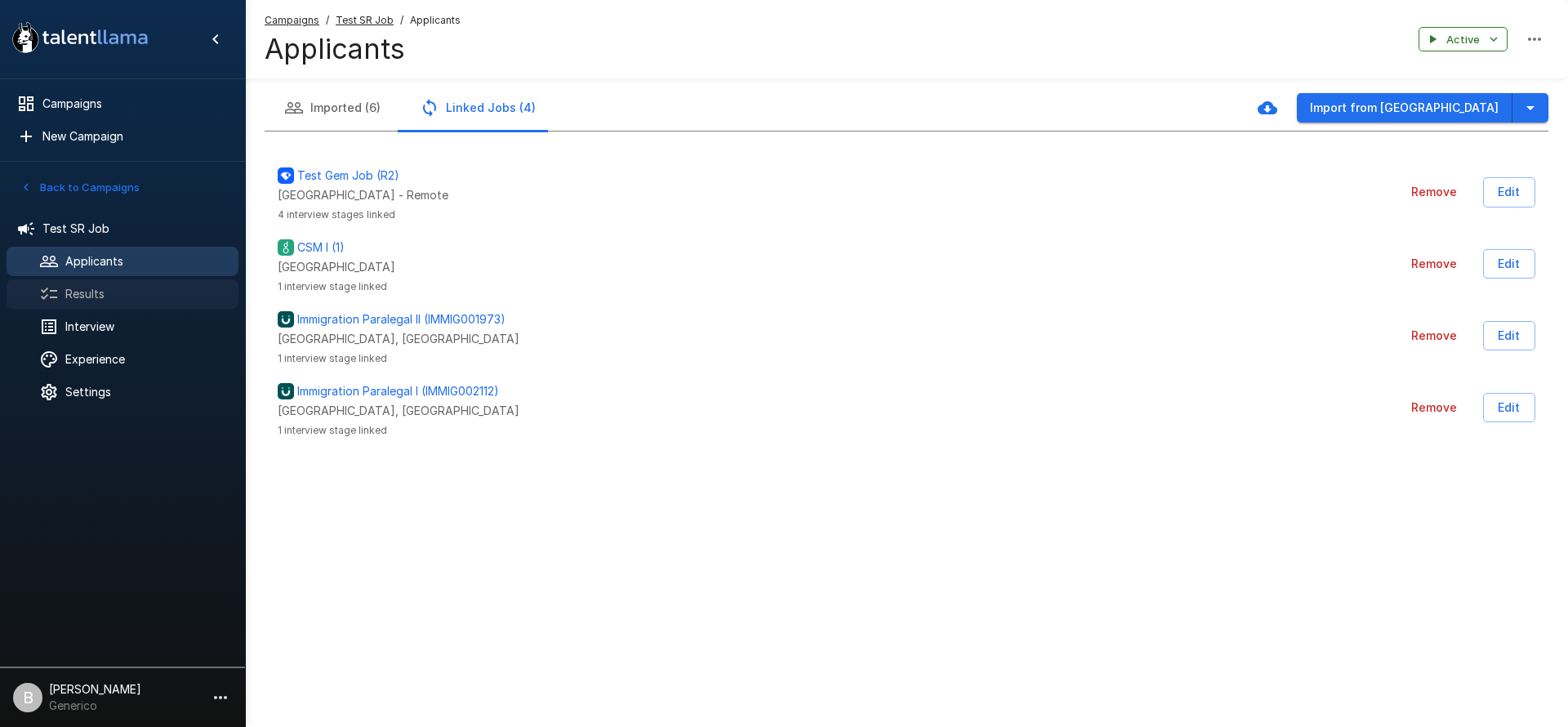
click at [75, 282] on div "Results" at bounding box center [122, 293] width 232 height 30
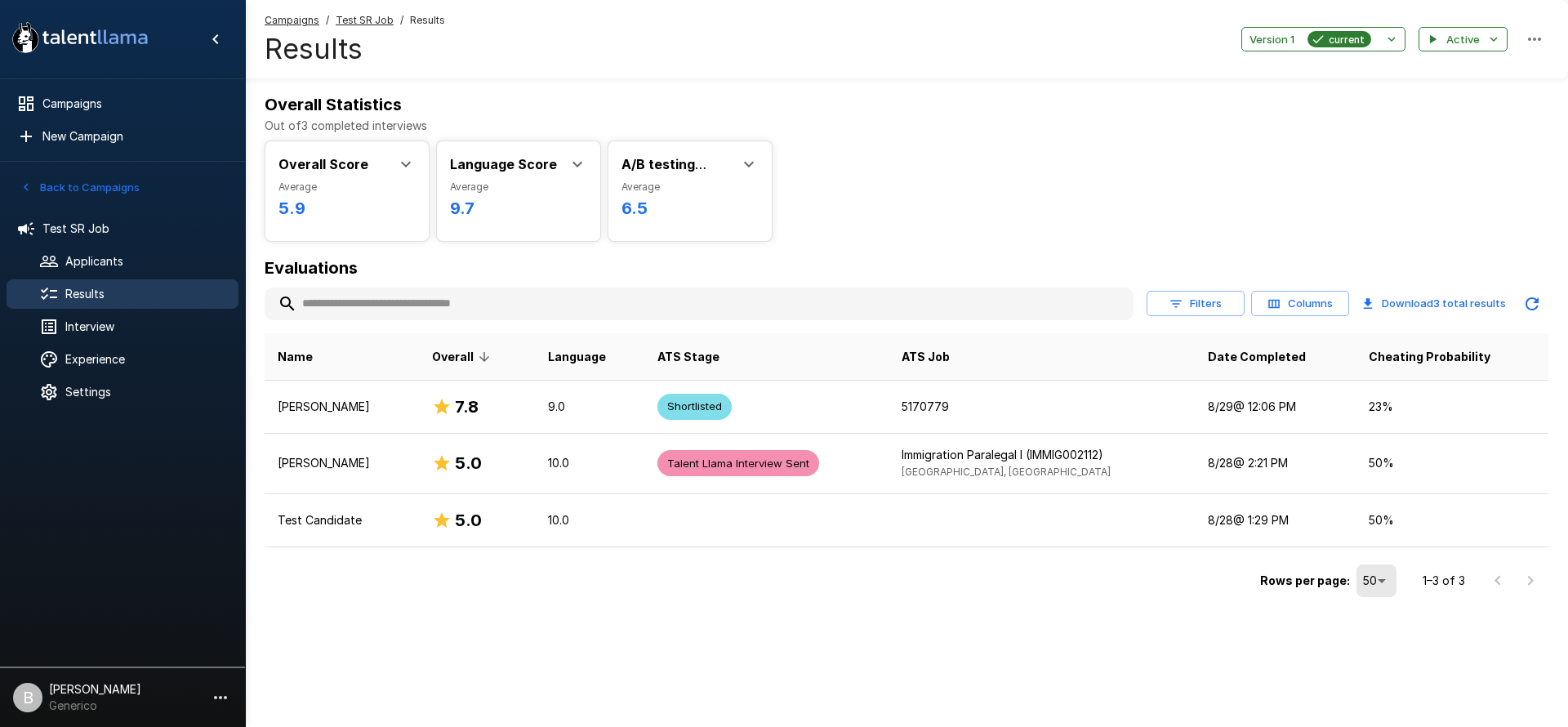
click at [758, 160] on icon at bounding box center [748, 164] width 19 height 19
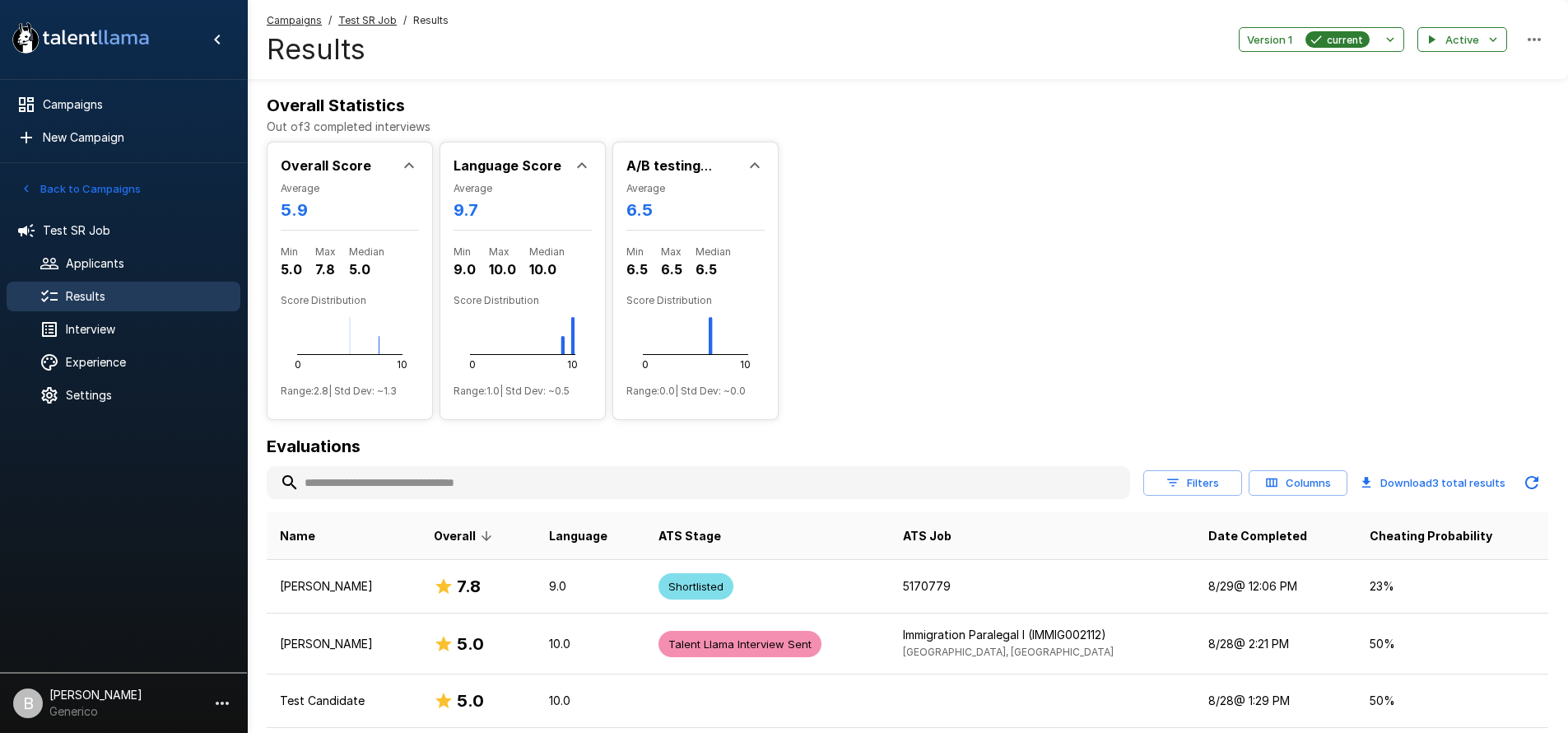
click at [764, 162] on icon at bounding box center [754, 165] width 20 height 20
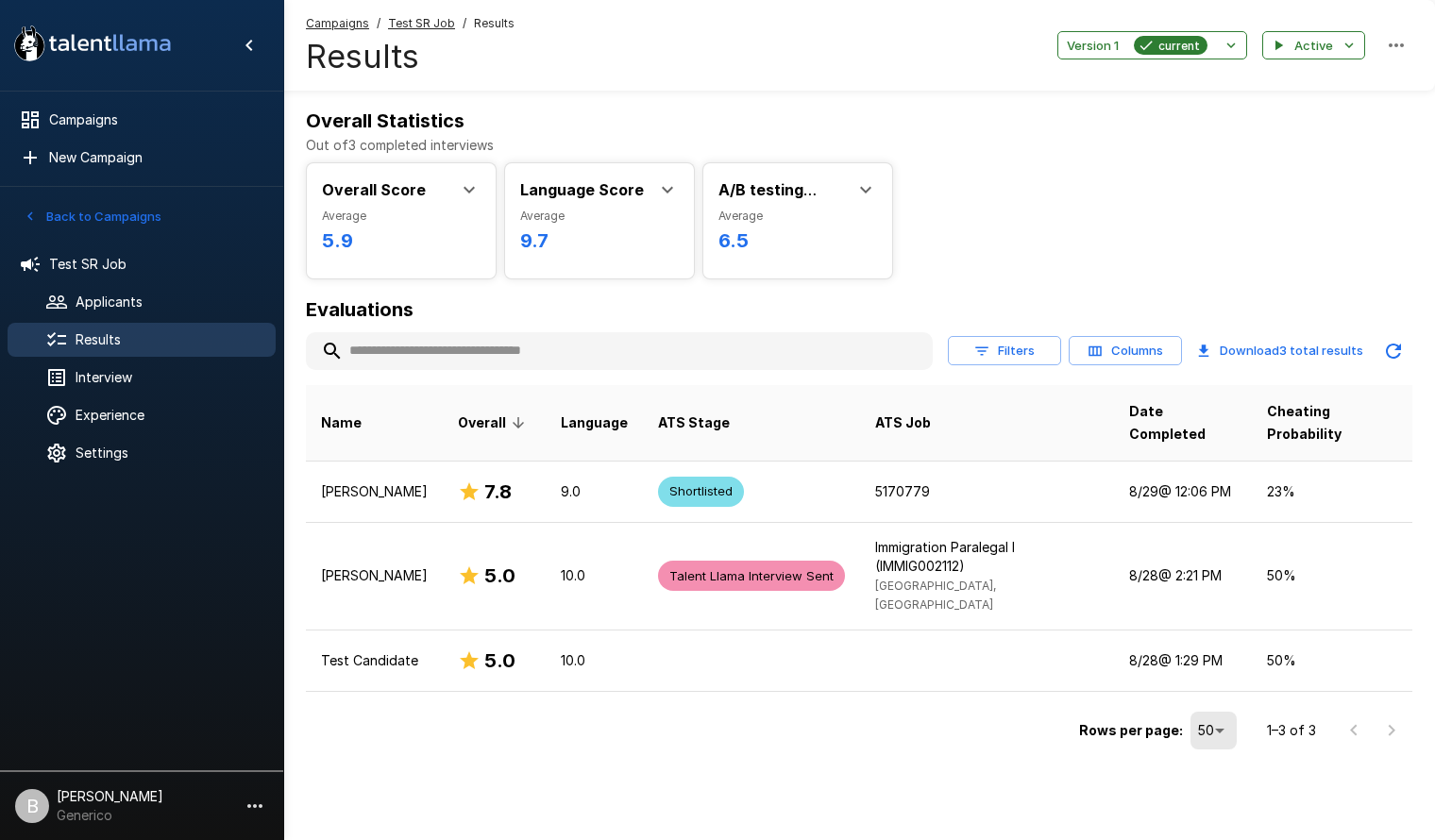
click at [1216, 146] on p "Out of 3 completed interviews" at bounding box center [859, 144] width 1106 height 19
click at [860, 191] on icon at bounding box center [865, 189] width 22 height 22
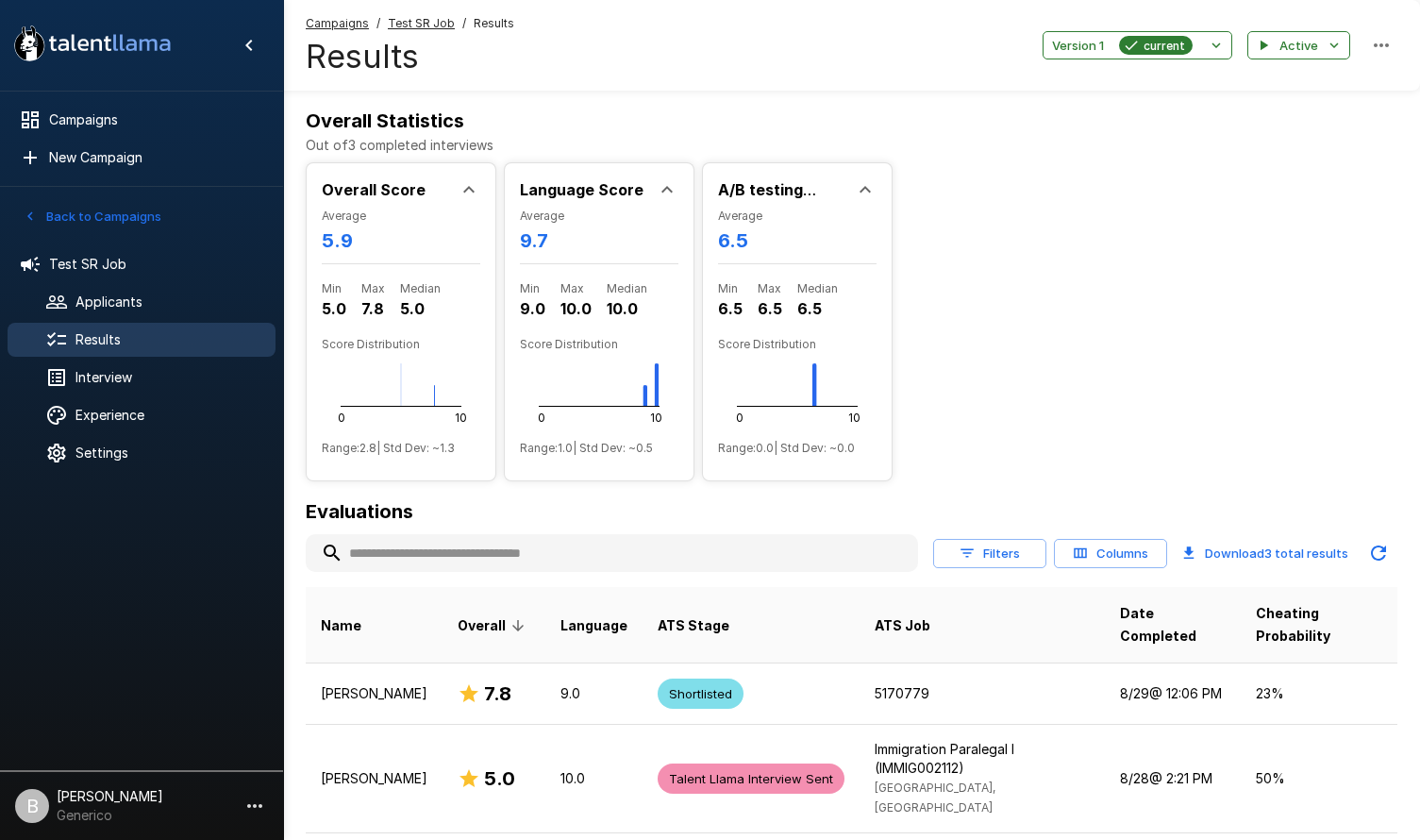
click at [860, 191] on icon at bounding box center [864, 189] width 22 height 22
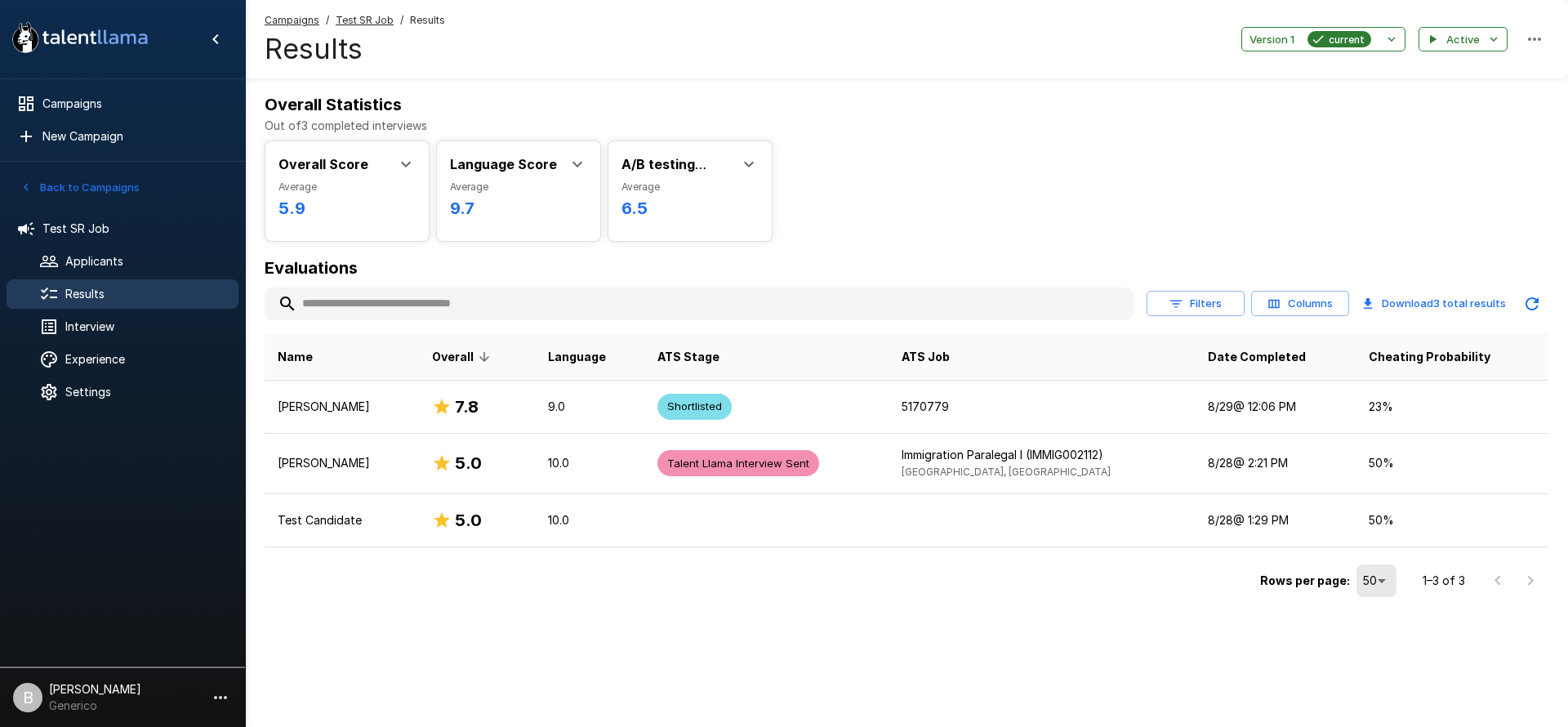
click at [906, 182] on div "Overall Score Average 5.9 Min 5.0 Max 7.8 Median 5.0 Score Distribution 0 10 Ra…" at bounding box center [907, 188] width 1284 height 108
click at [940, 213] on div "Overall Score Average 5.9 Min 5.0 Max 7.8 Median 5.0 Score Distribution 0 10 Ra…" at bounding box center [907, 188] width 1284 height 108
